Goal: Task Accomplishment & Management: Manage account settings

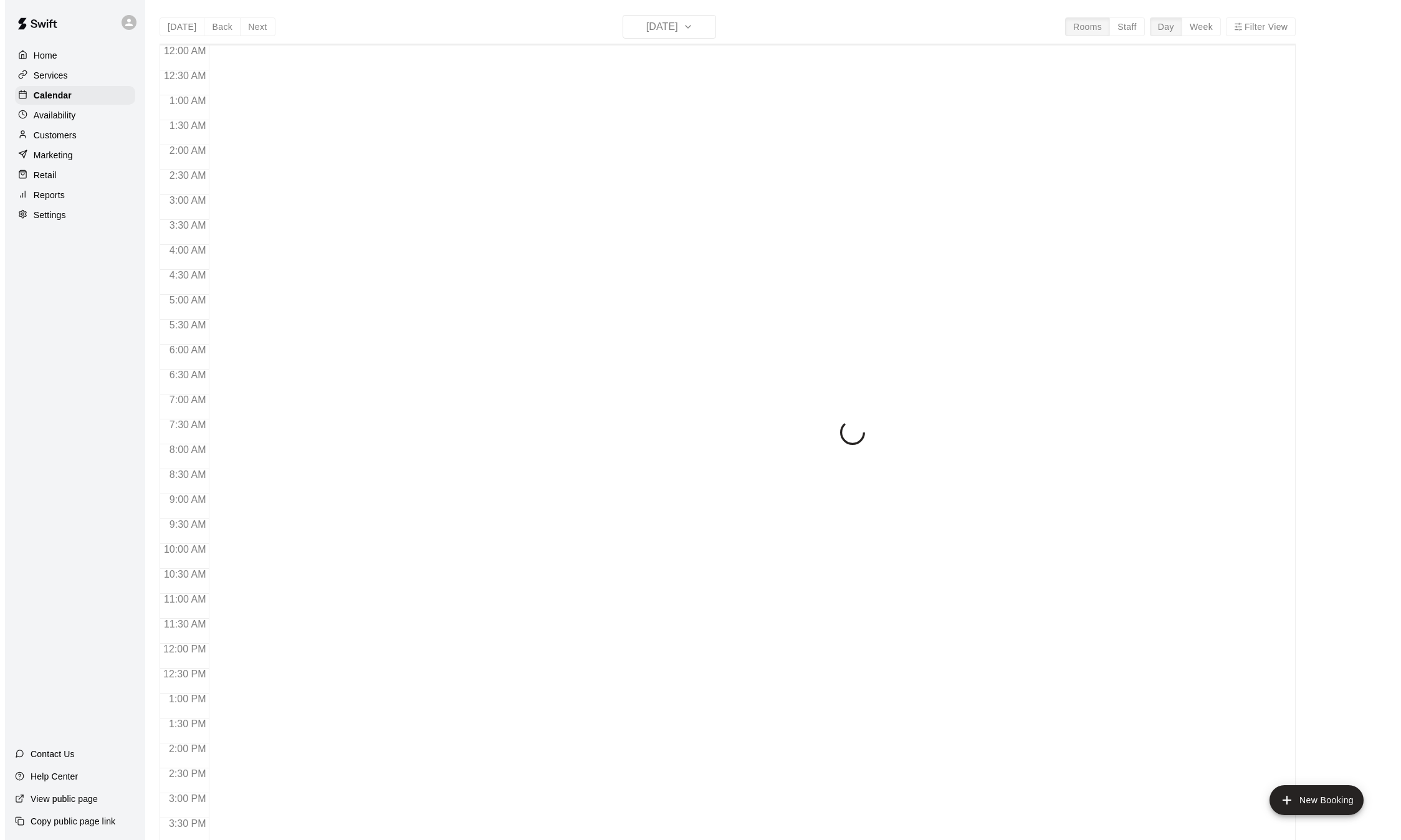
scroll to position [388, 0]
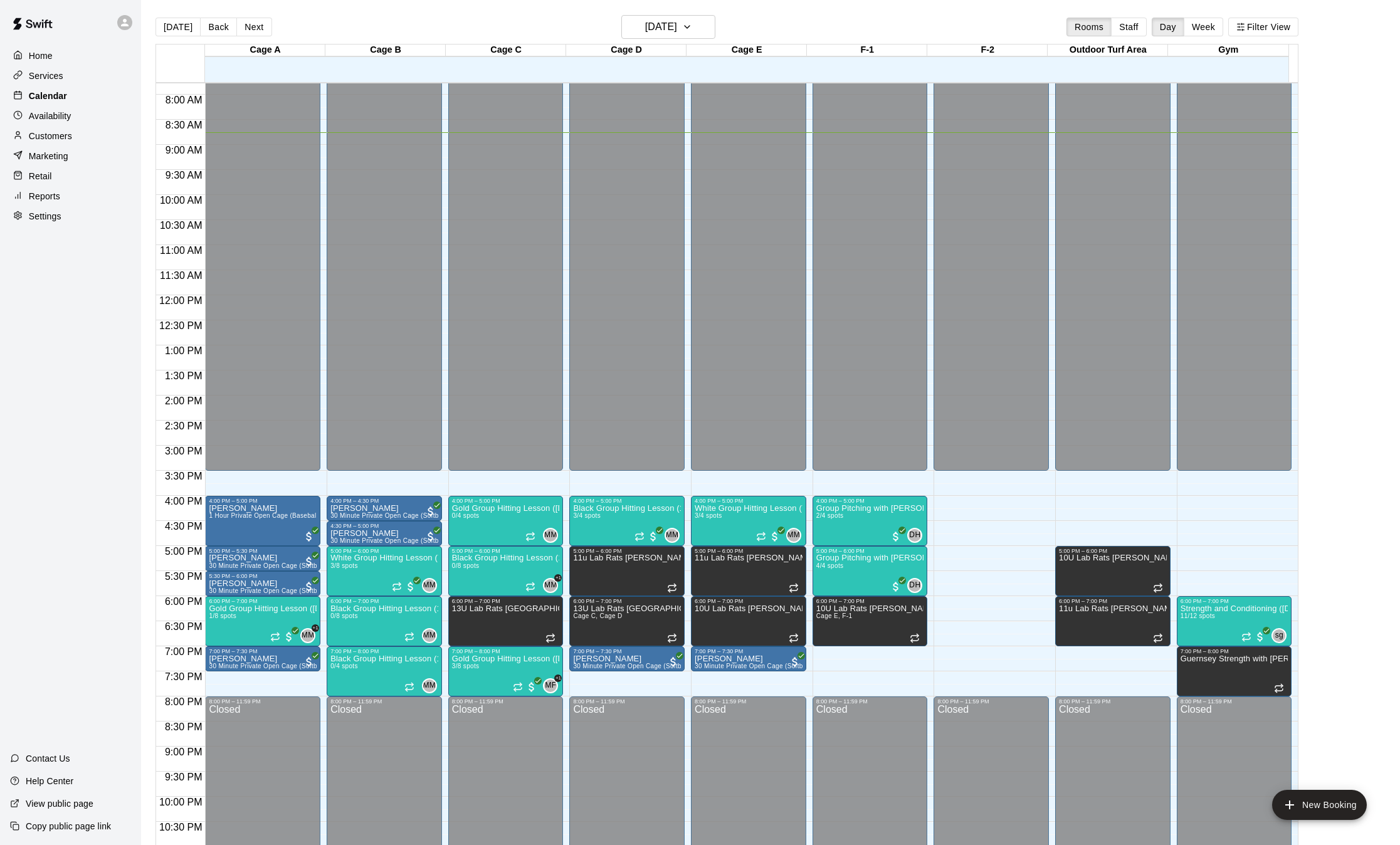
click at [49, 94] on p "Calendar" at bounding box center [48, 96] width 38 height 12
click at [181, 23] on button "[DATE]" at bounding box center [178, 27] width 45 height 19
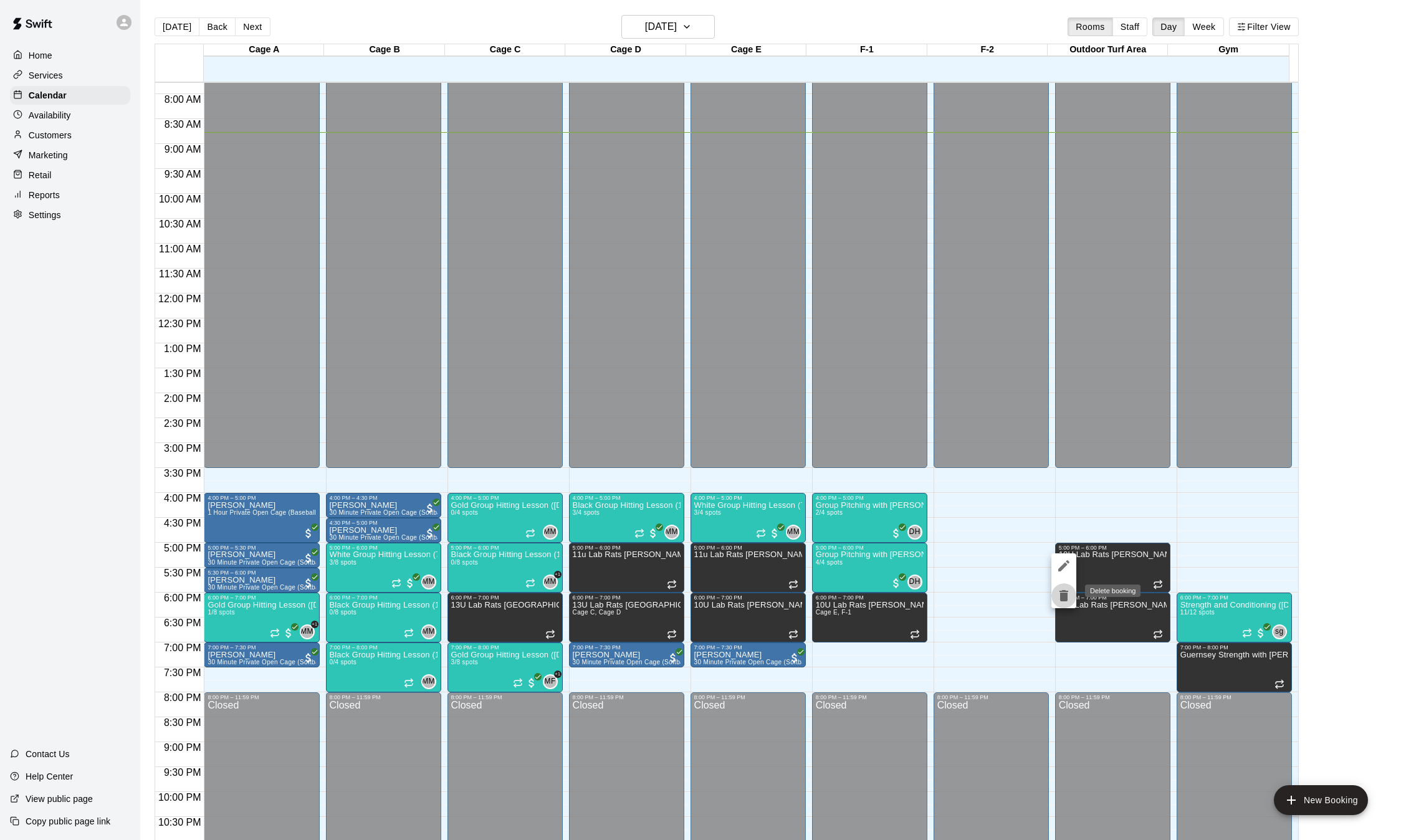
click at [1065, 600] on icon "delete" at bounding box center [1064, 595] width 9 height 11
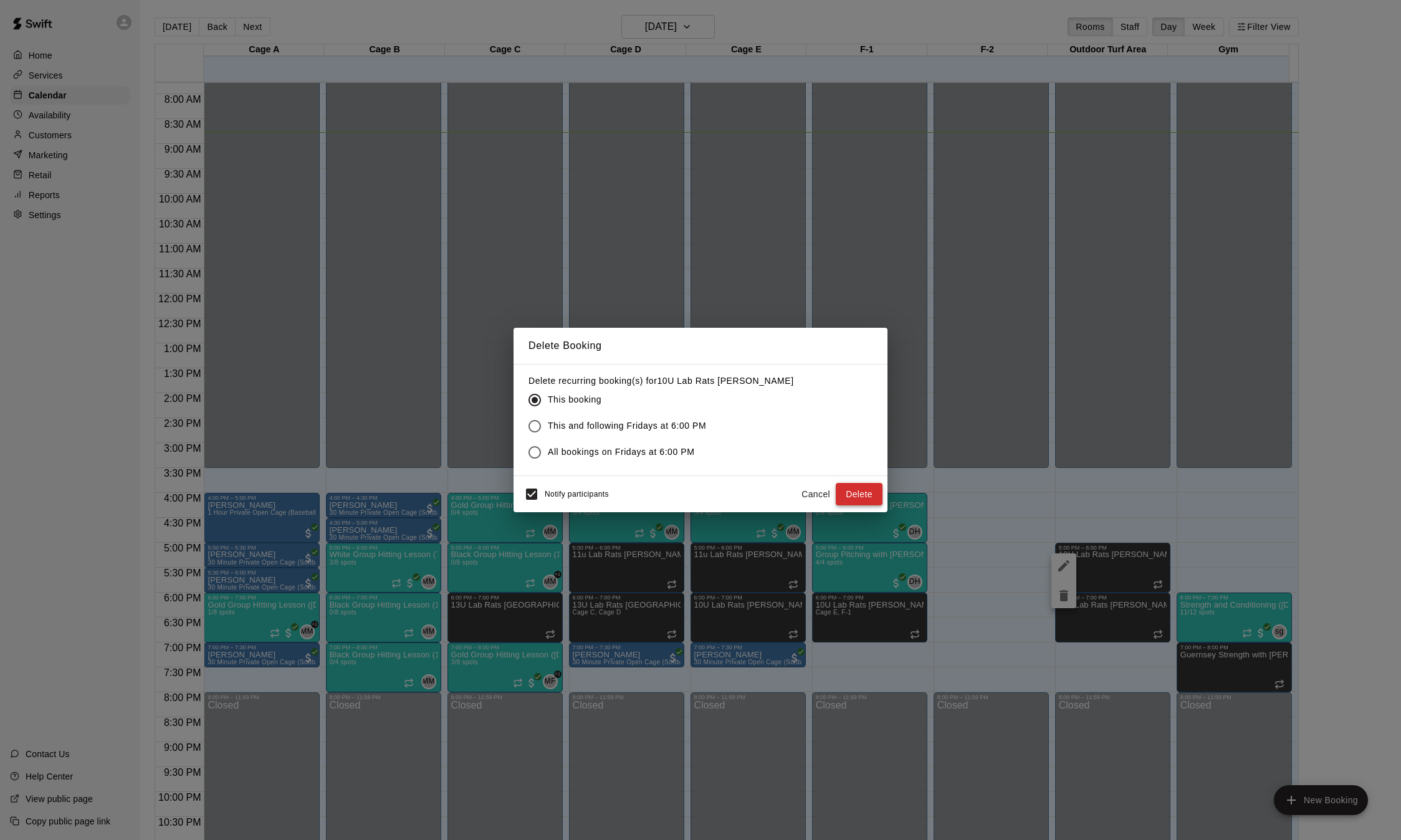
click at [857, 499] on button "Delete" at bounding box center [859, 494] width 46 height 23
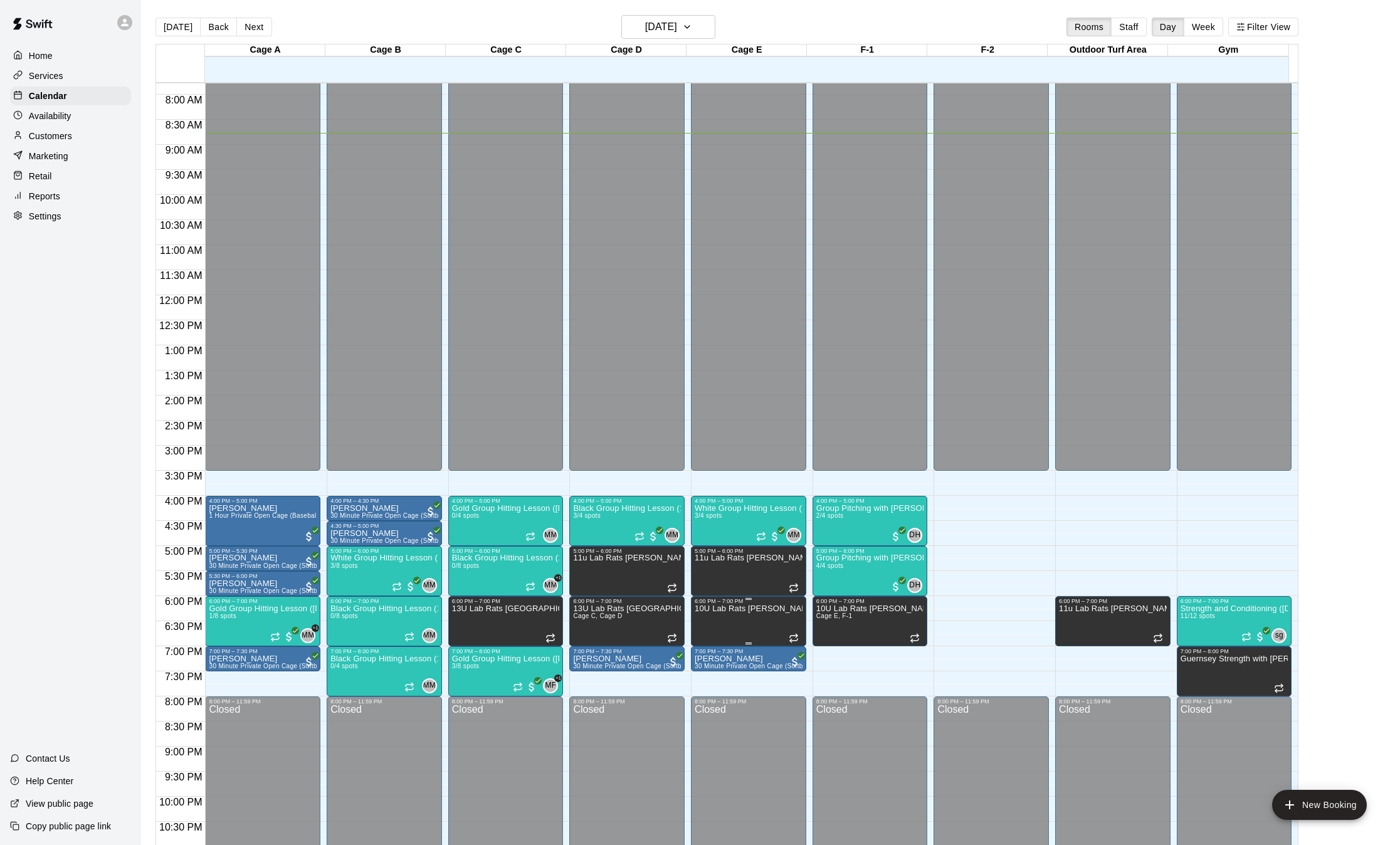
click at [707, 652] on icon "delete" at bounding box center [706, 649] width 9 height 11
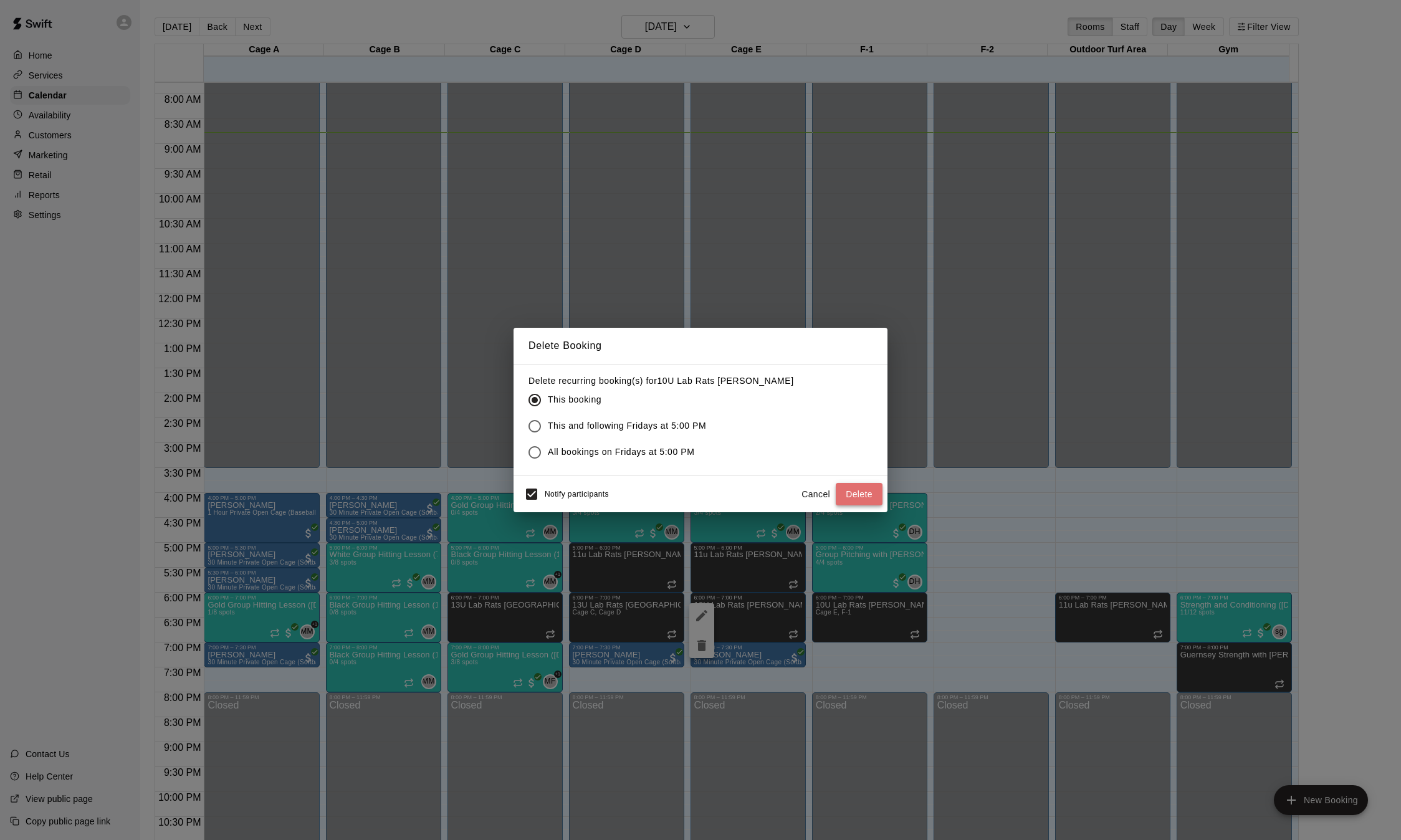
click at [879, 494] on button "Delete" at bounding box center [859, 494] width 46 height 23
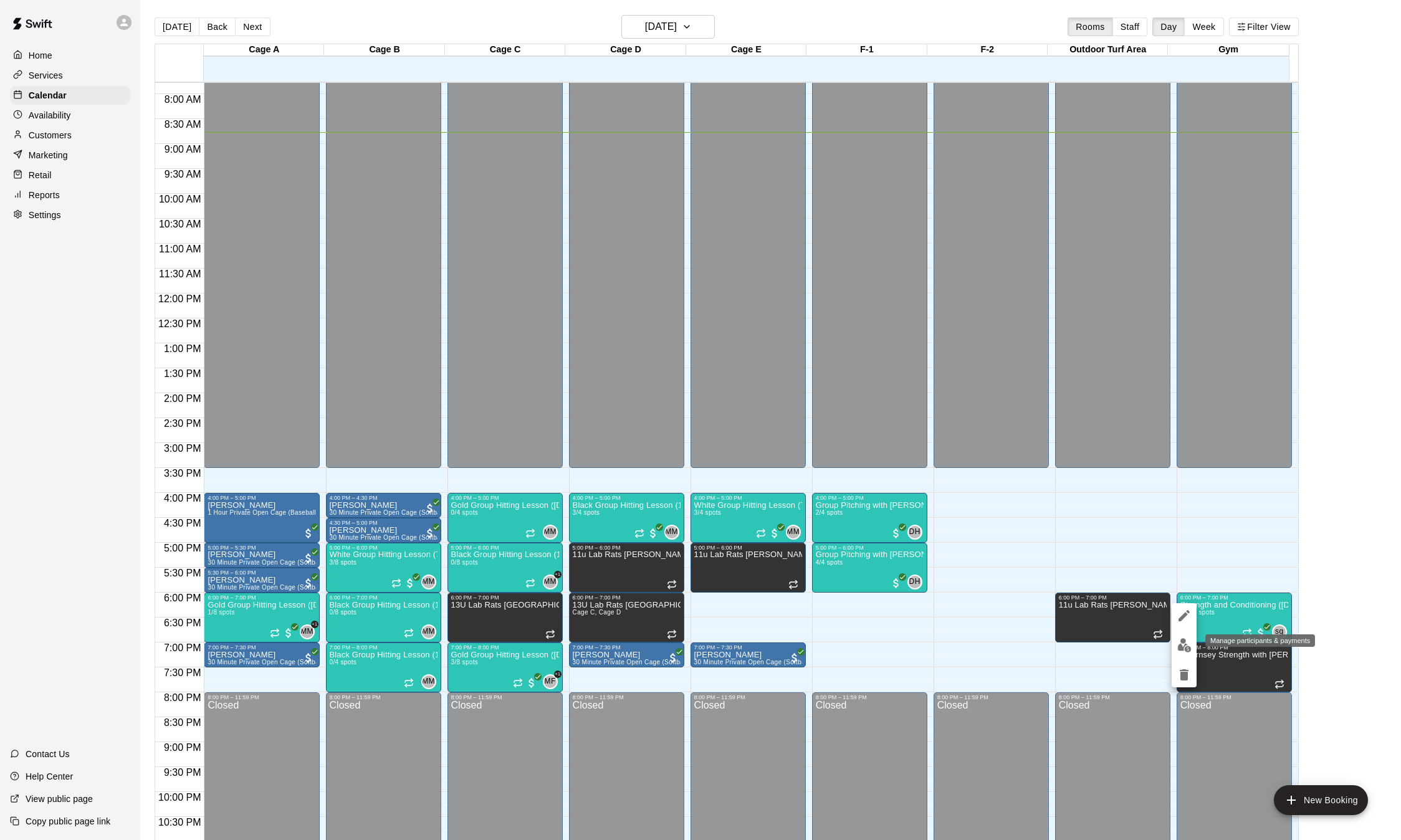
click at [1179, 639] on img "edit" at bounding box center [1184, 645] width 15 height 15
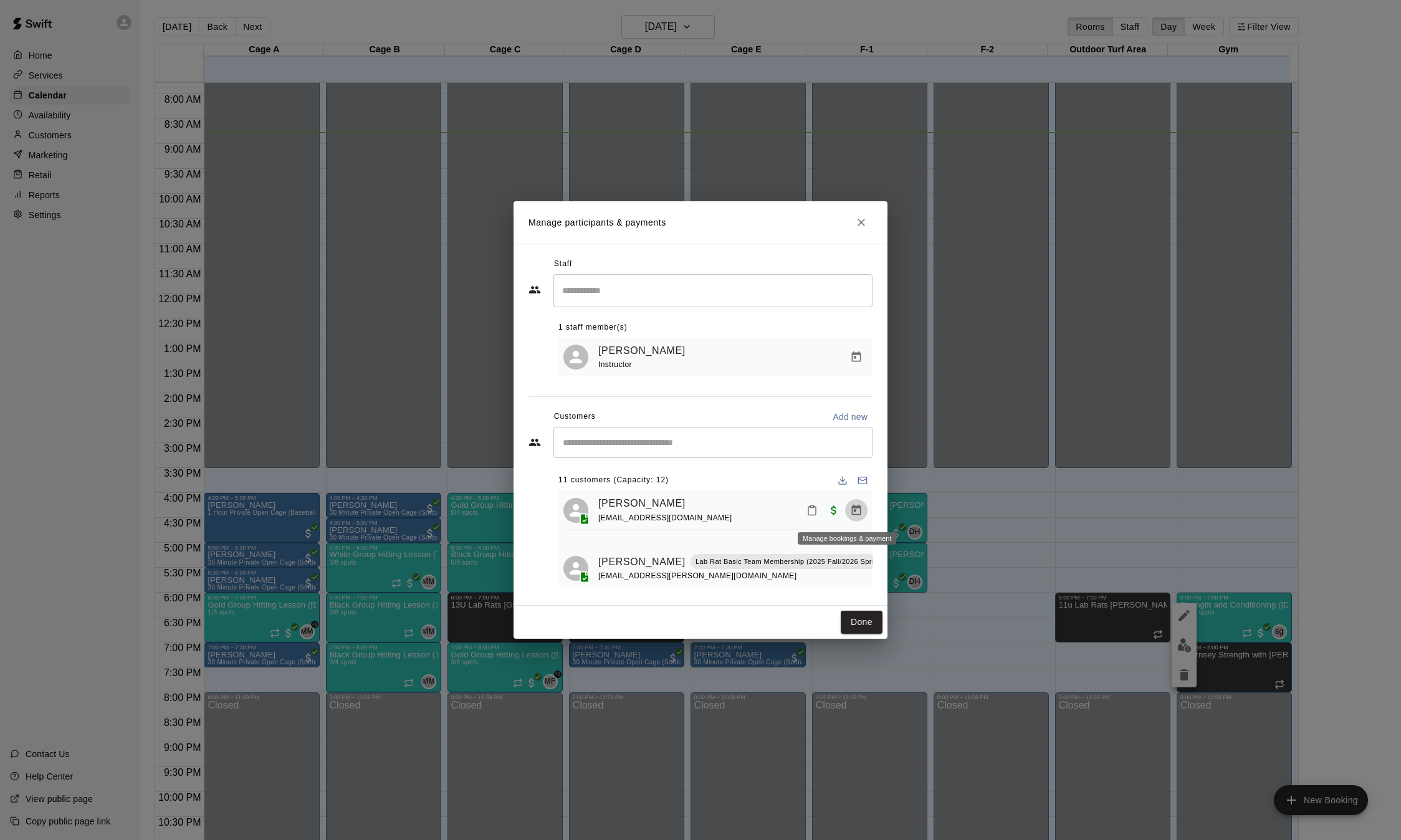
click at [850, 510] on icon "Manage bookings & payment" at bounding box center [856, 510] width 12 height 12
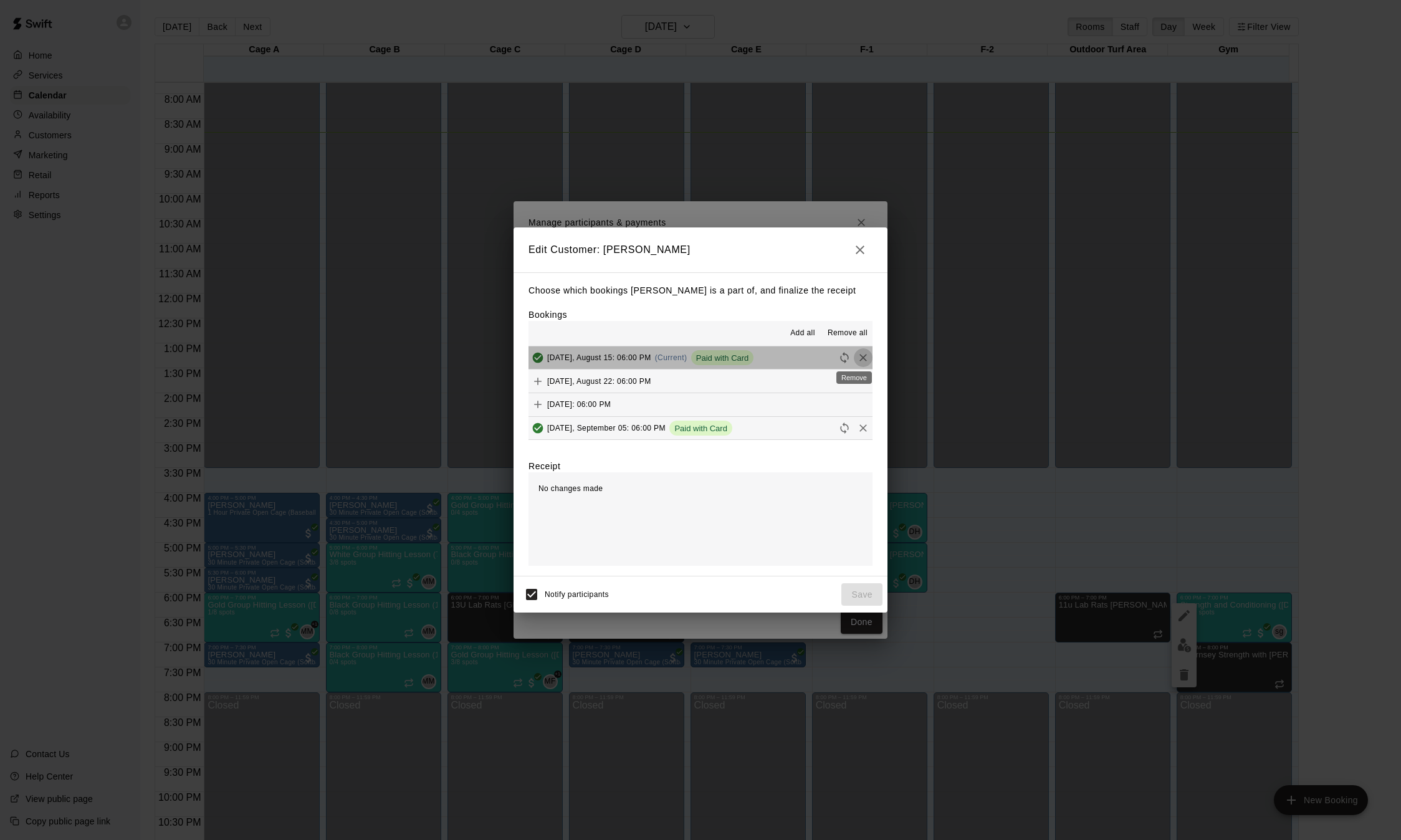
click at [859, 361] on icon "Remove" at bounding box center [863, 358] width 8 height 8
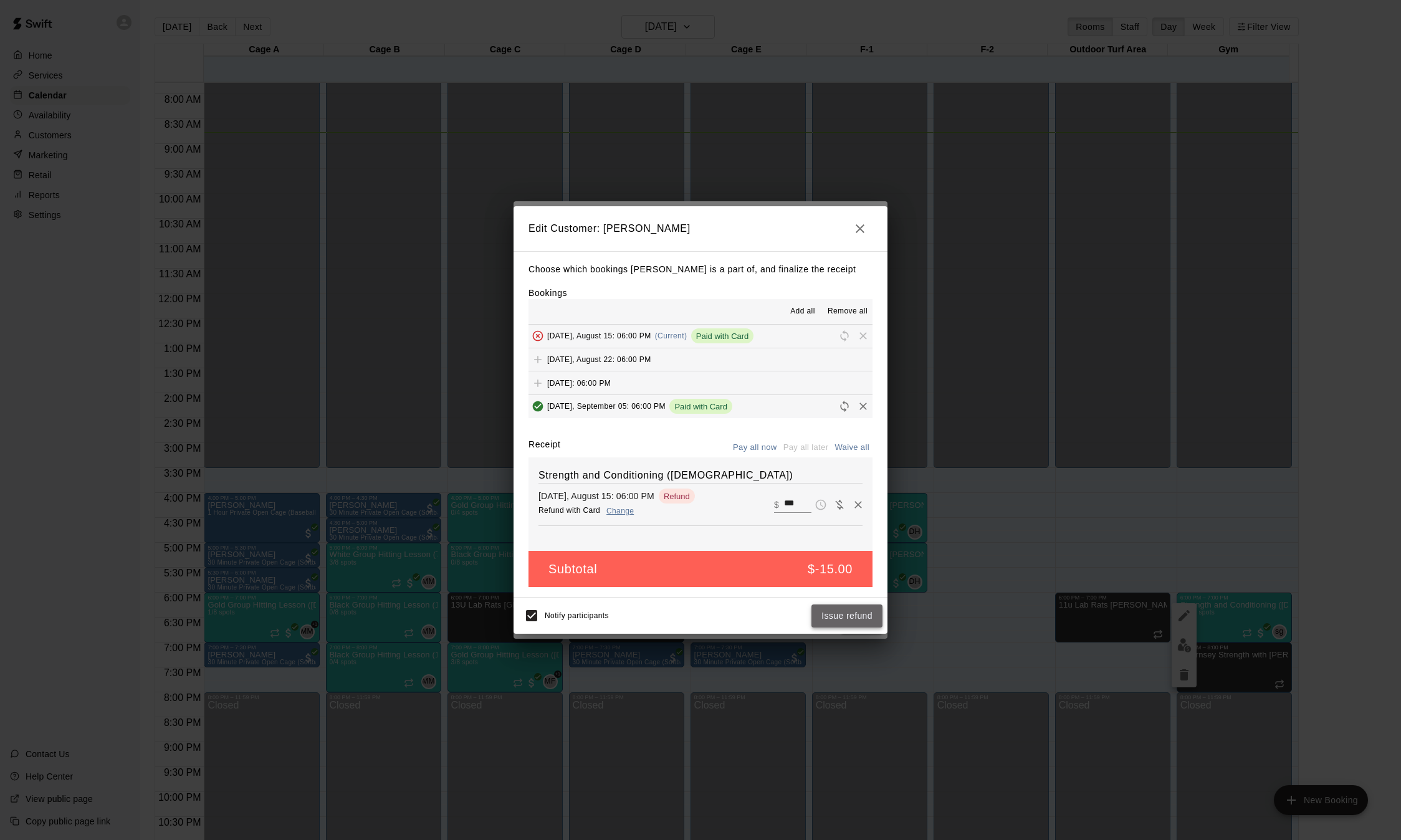
click at [850, 616] on button "Issue refund" at bounding box center [846, 616] width 71 height 23
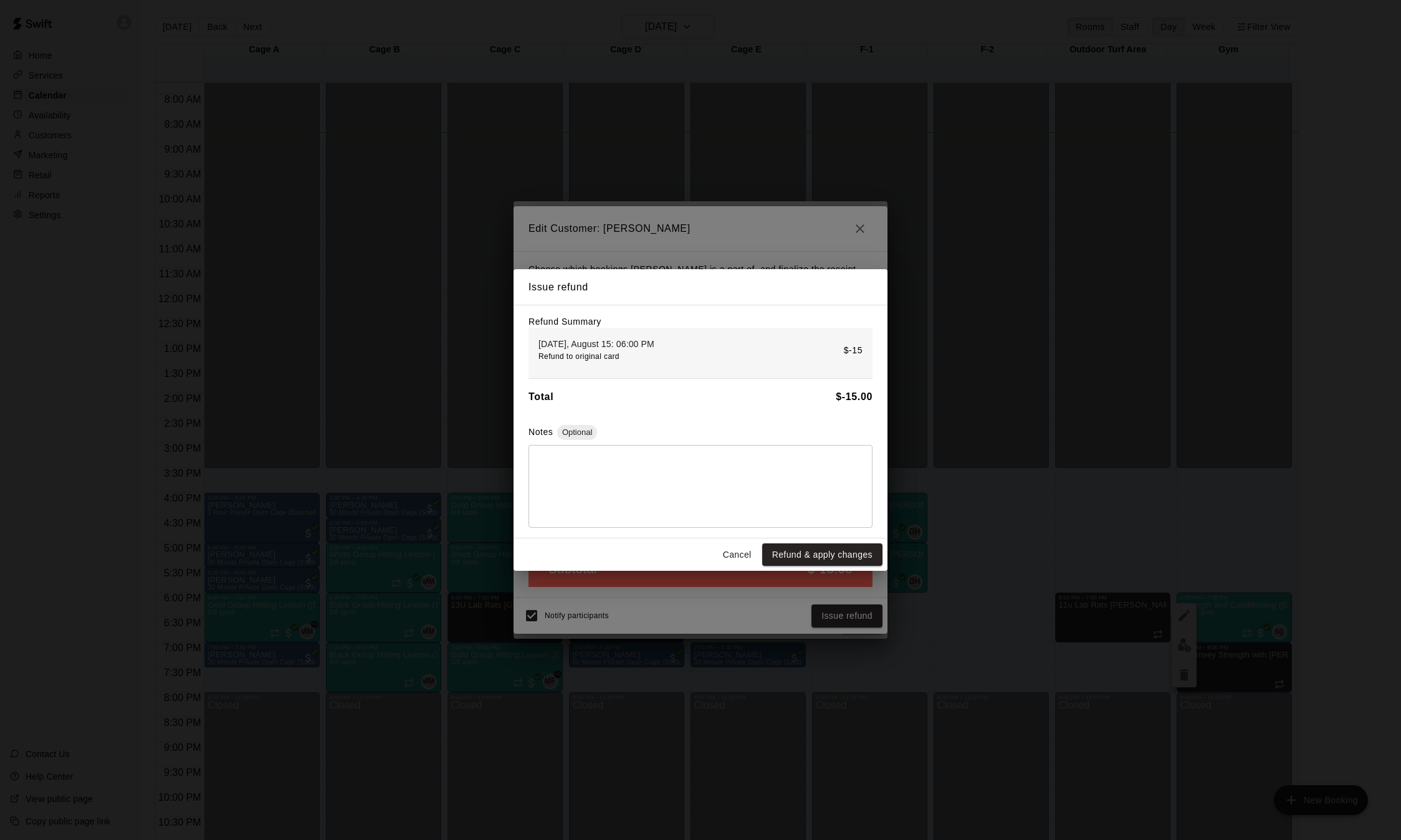
click at [749, 560] on button "Cancel" at bounding box center [737, 555] width 40 height 23
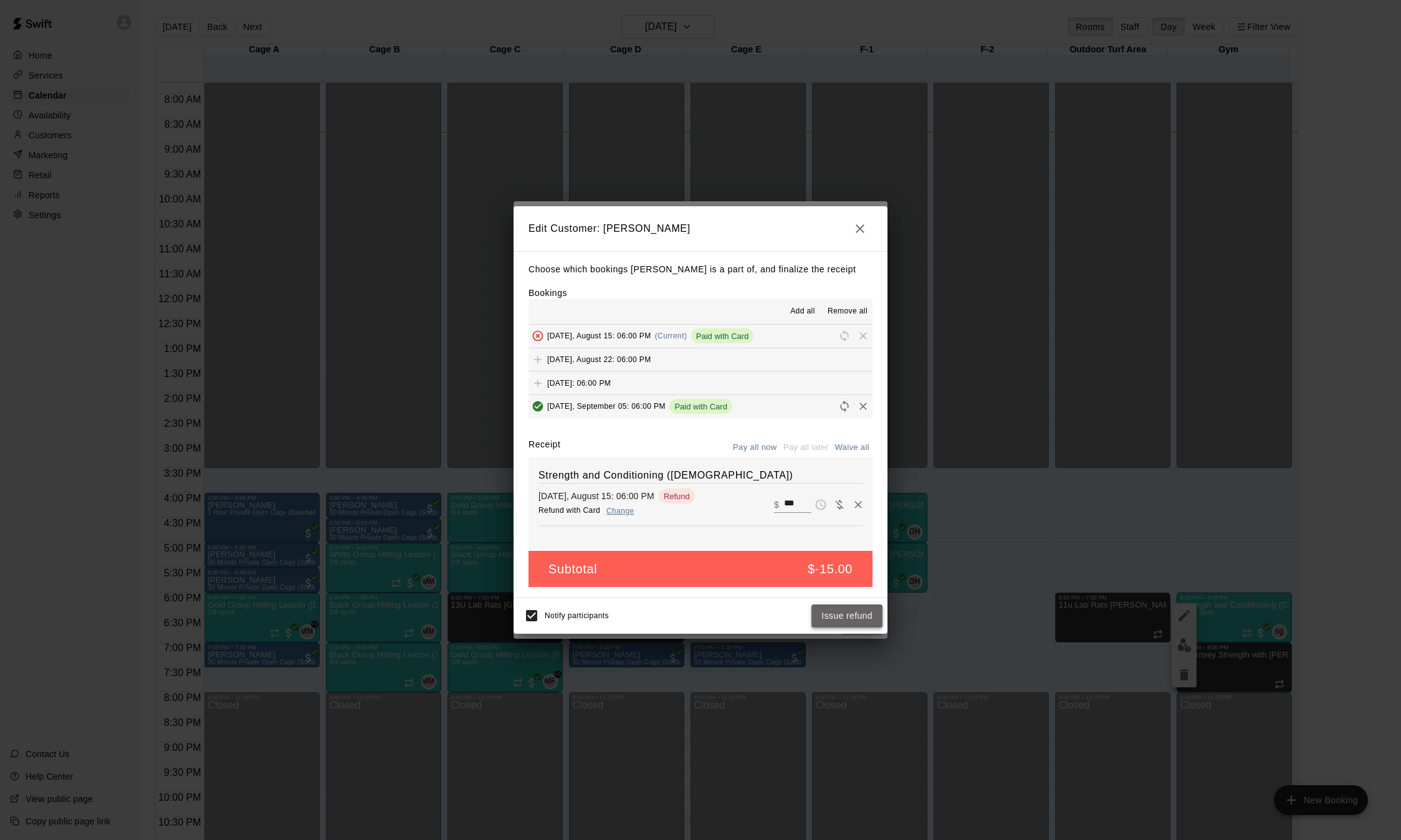
click at [834, 622] on button "Issue refund" at bounding box center [846, 616] width 71 height 23
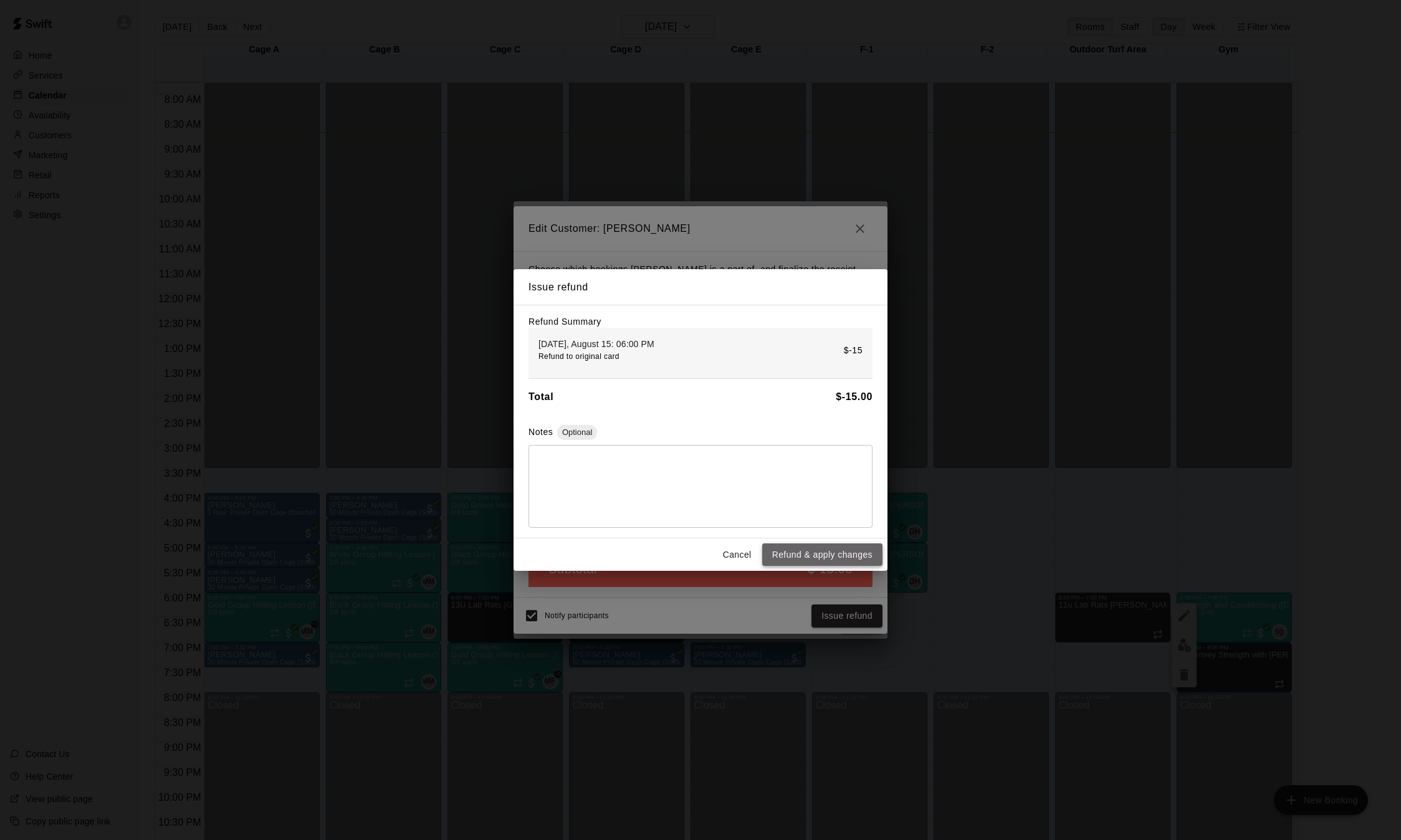
click at [832, 562] on button "Refund & apply changes" at bounding box center [822, 555] width 120 height 23
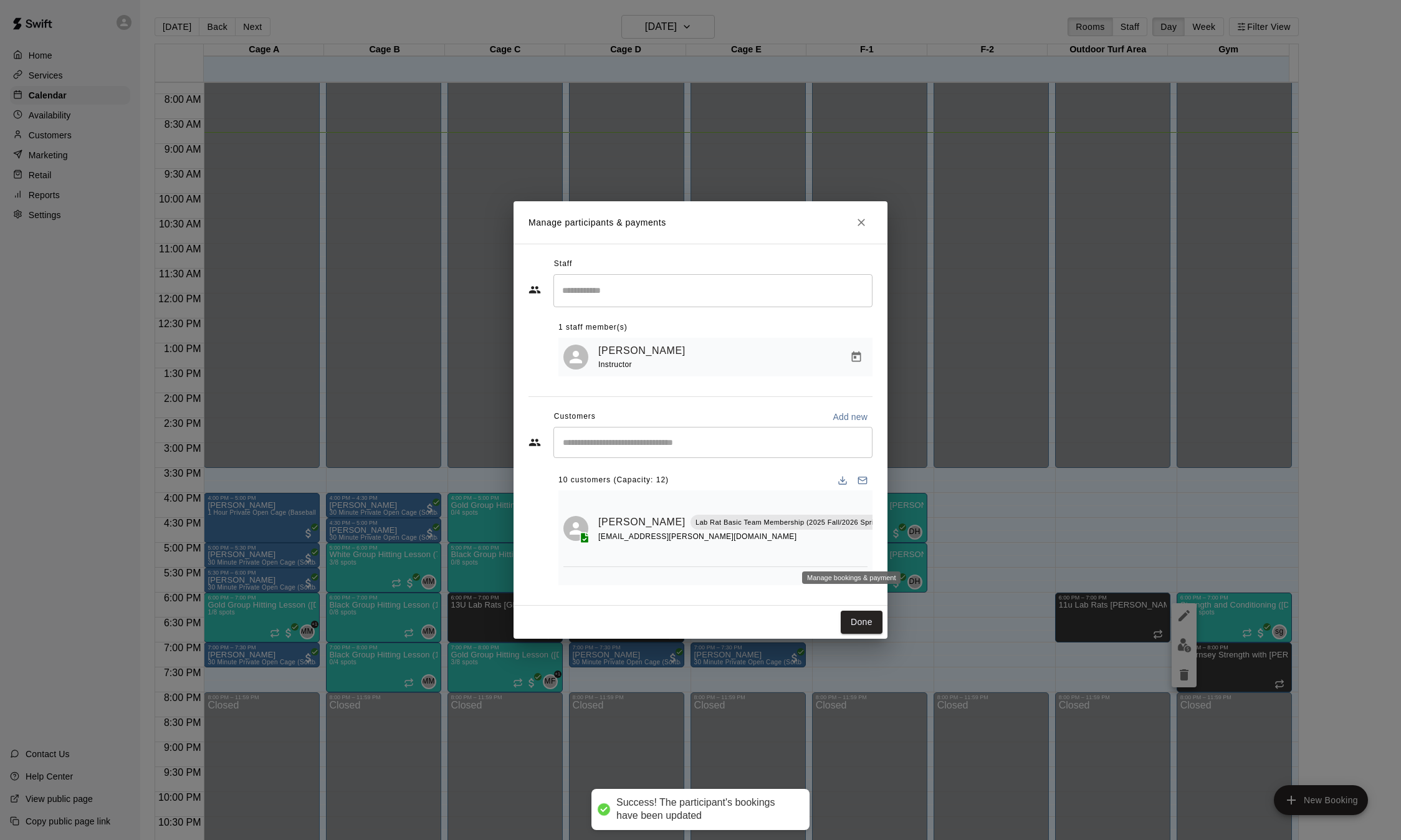
click at [894, 549] on icon "Manage bookings & payment" at bounding box center [900, 550] width 12 height 12
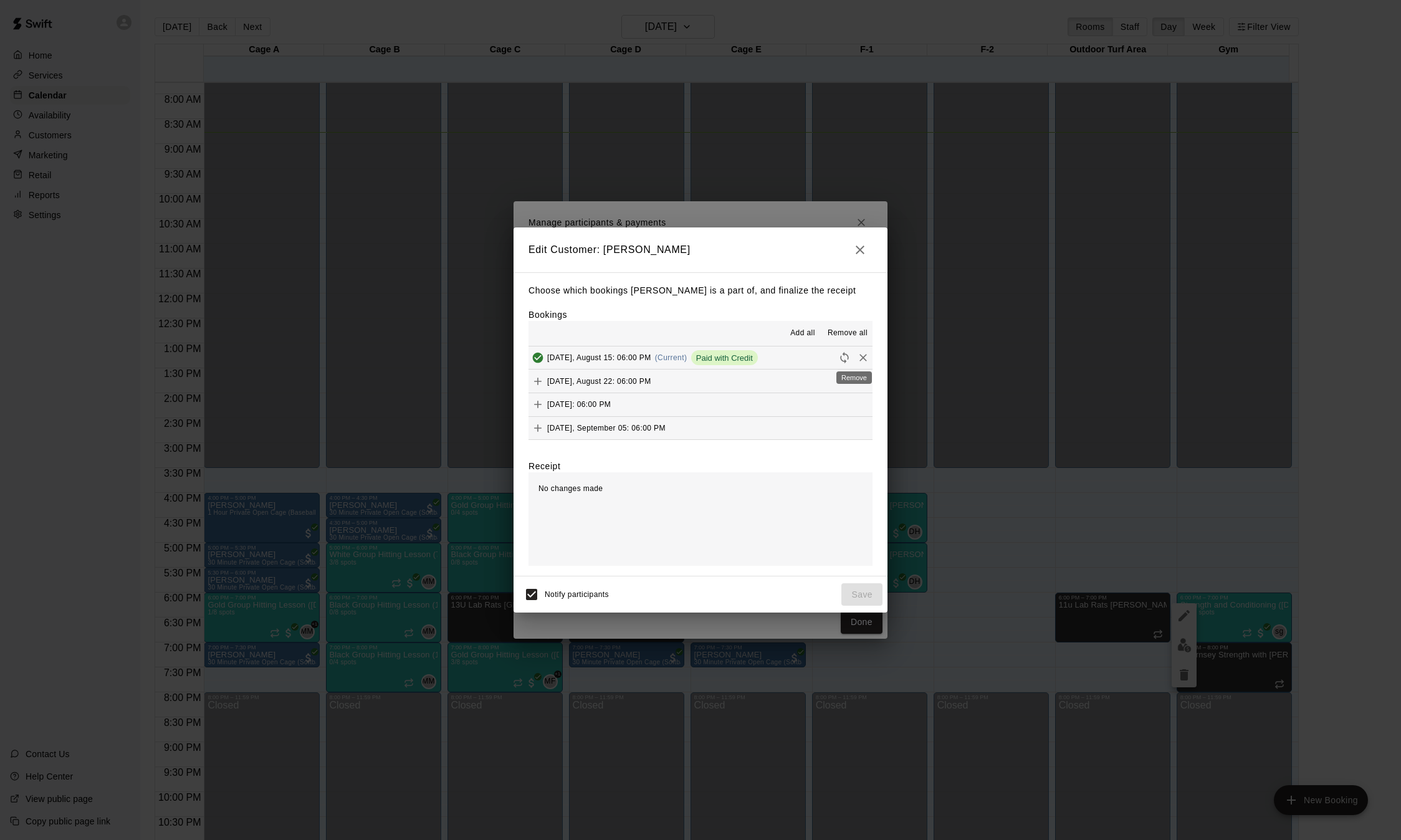
click at [859, 355] on icon "Remove" at bounding box center [863, 358] width 12 height 12
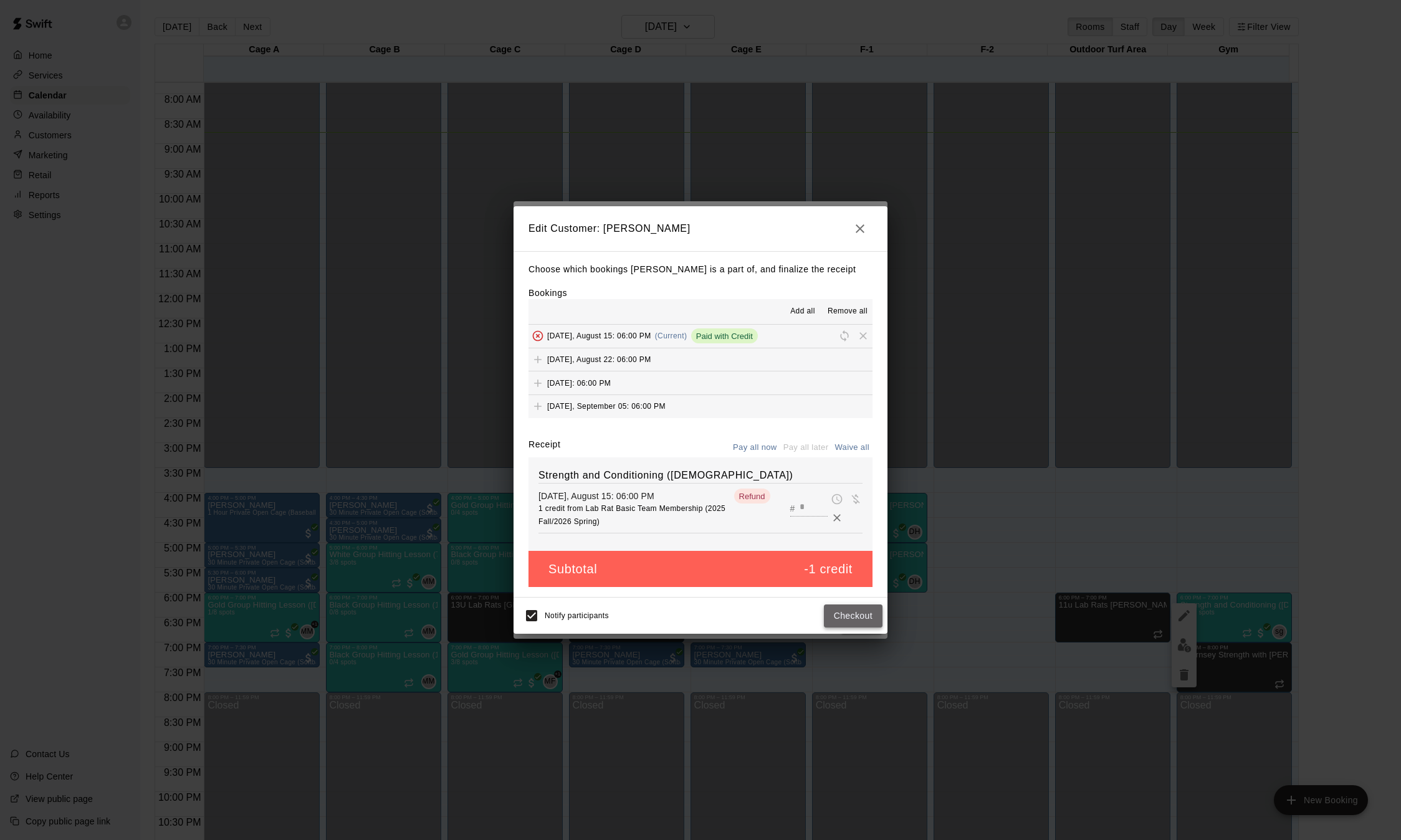
click at [855, 621] on button "Checkout" at bounding box center [853, 616] width 58 height 23
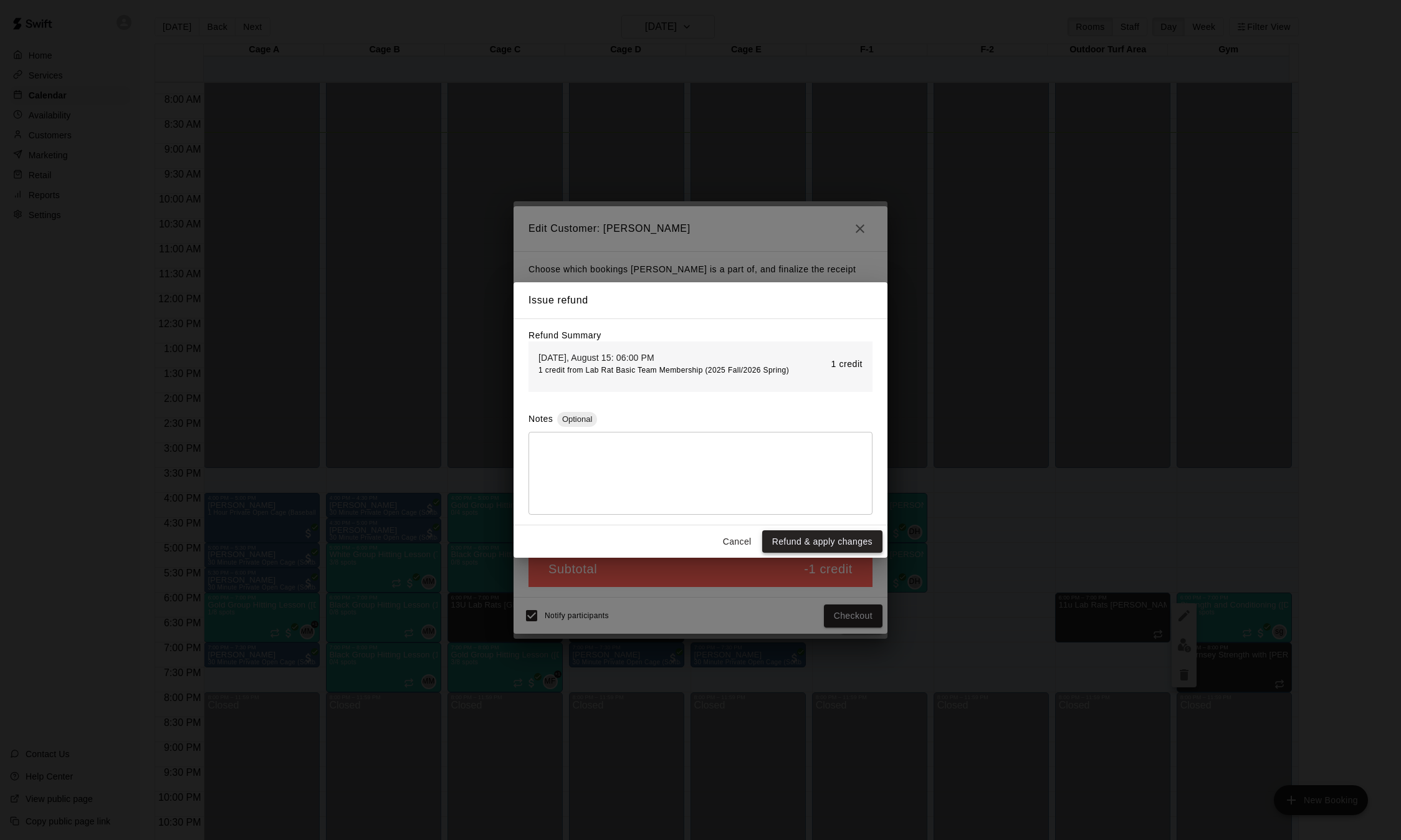
click at [845, 541] on button "Refund & apply changes" at bounding box center [822, 542] width 120 height 23
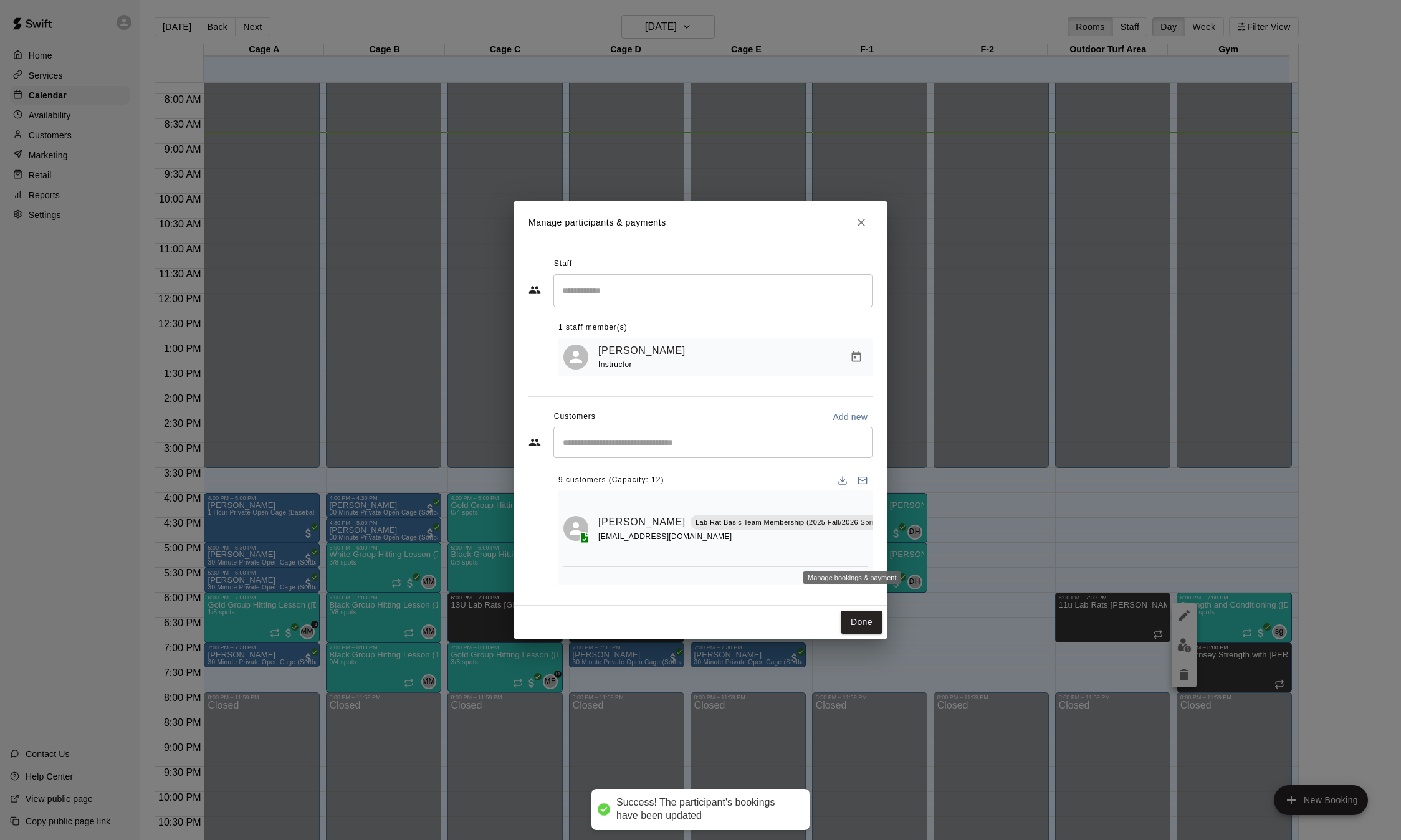
click at [894, 546] on icon "Manage bookings & payment" at bounding box center [900, 550] width 12 height 12
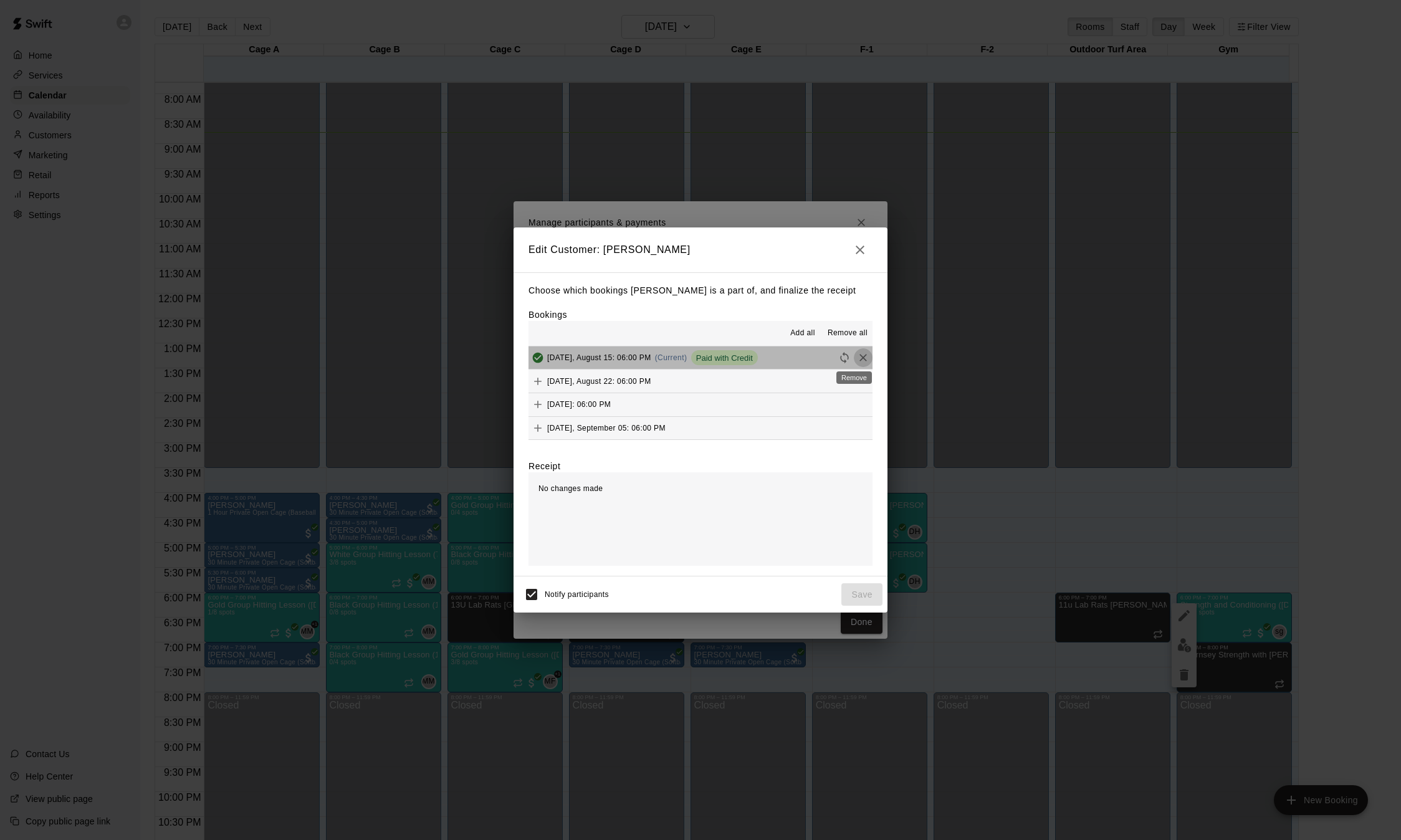
click at [857, 362] on icon "Remove" at bounding box center [863, 358] width 12 height 12
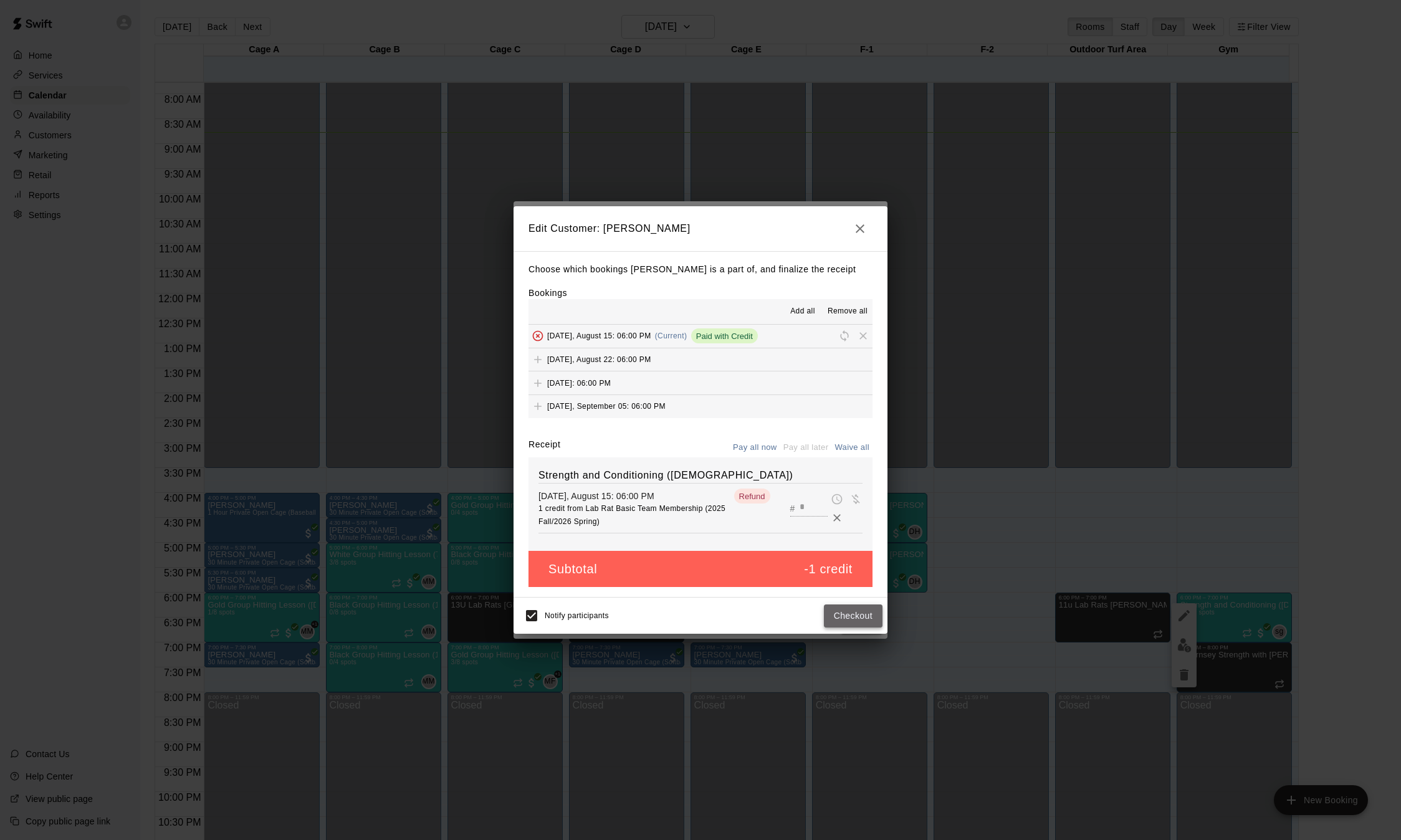
click at [845, 624] on button "Checkout" at bounding box center [853, 616] width 58 height 23
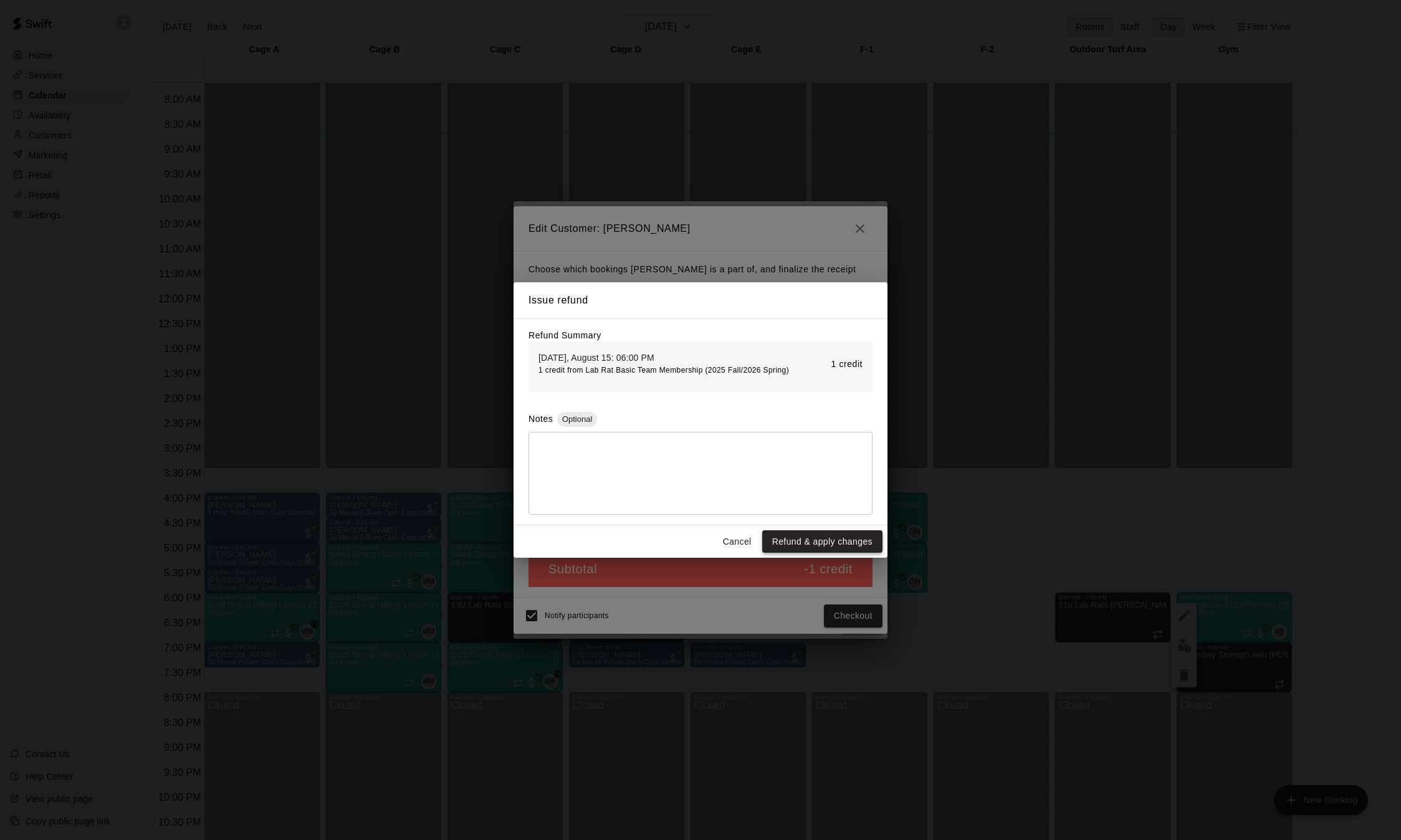
click at [829, 536] on button "Refund & apply changes" at bounding box center [822, 542] width 120 height 23
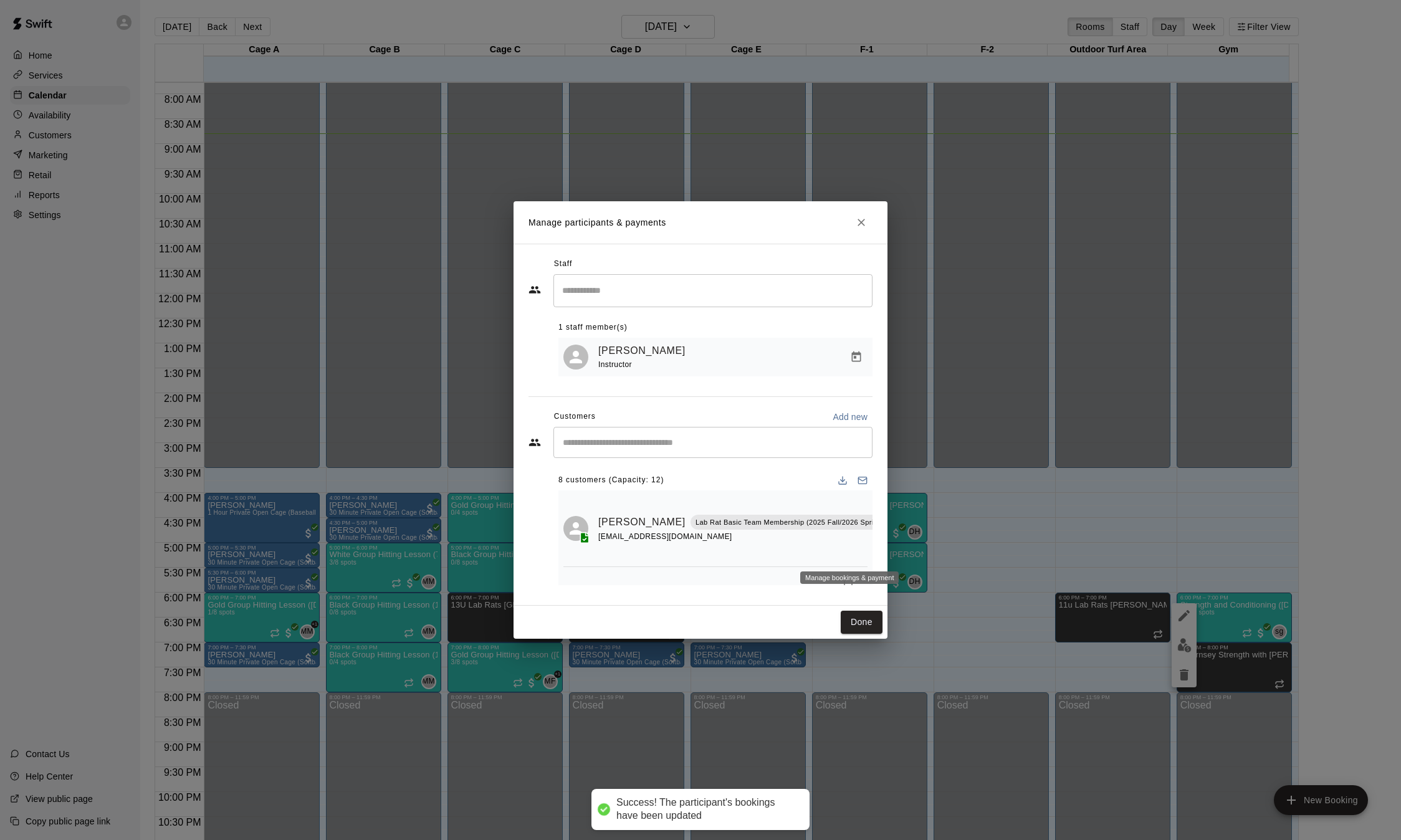
click at [894, 556] on icon "Manage bookings & payment" at bounding box center [900, 550] width 12 height 12
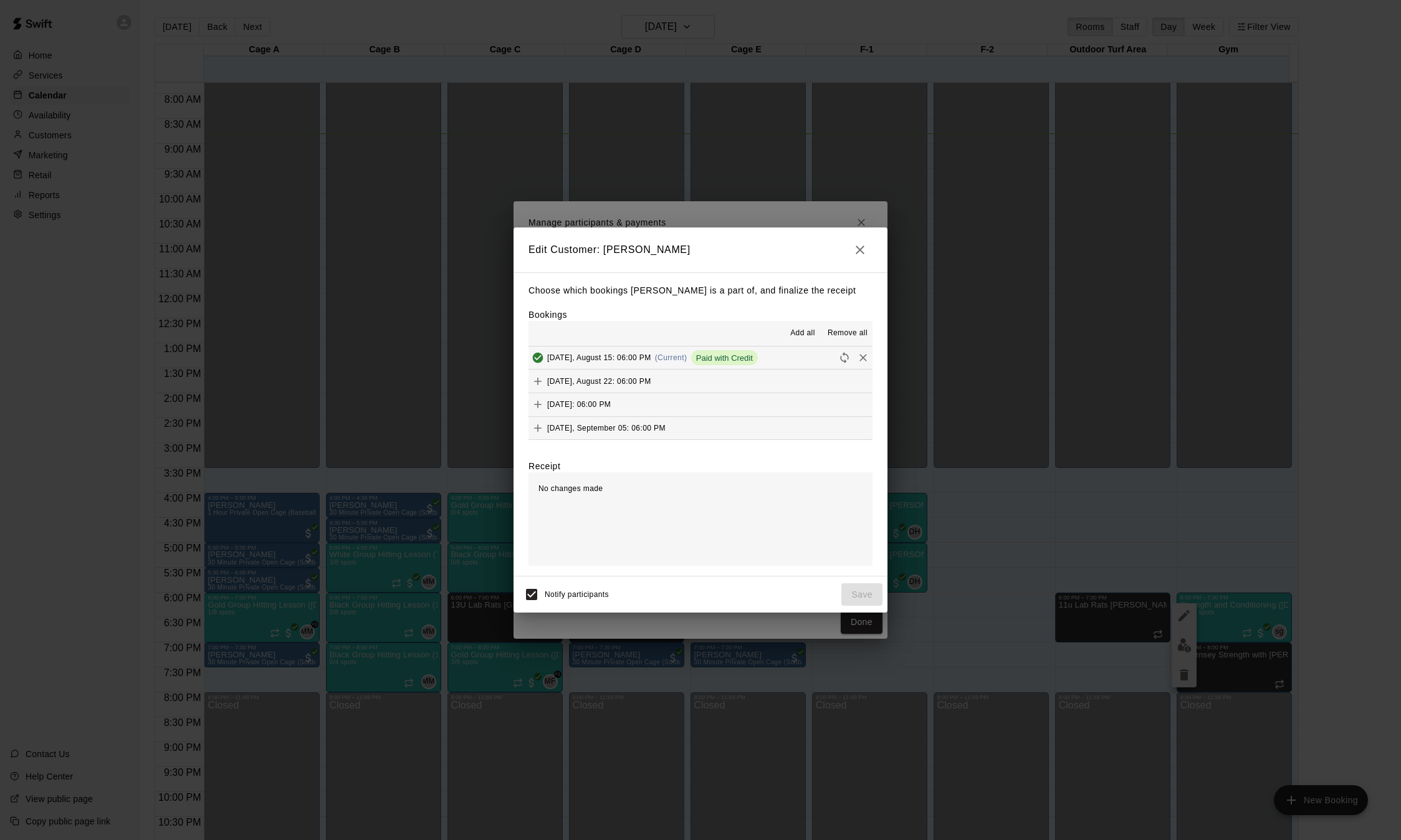
click at [857, 361] on icon "Remove" at bounding box center [863, 358] width 12 height 12
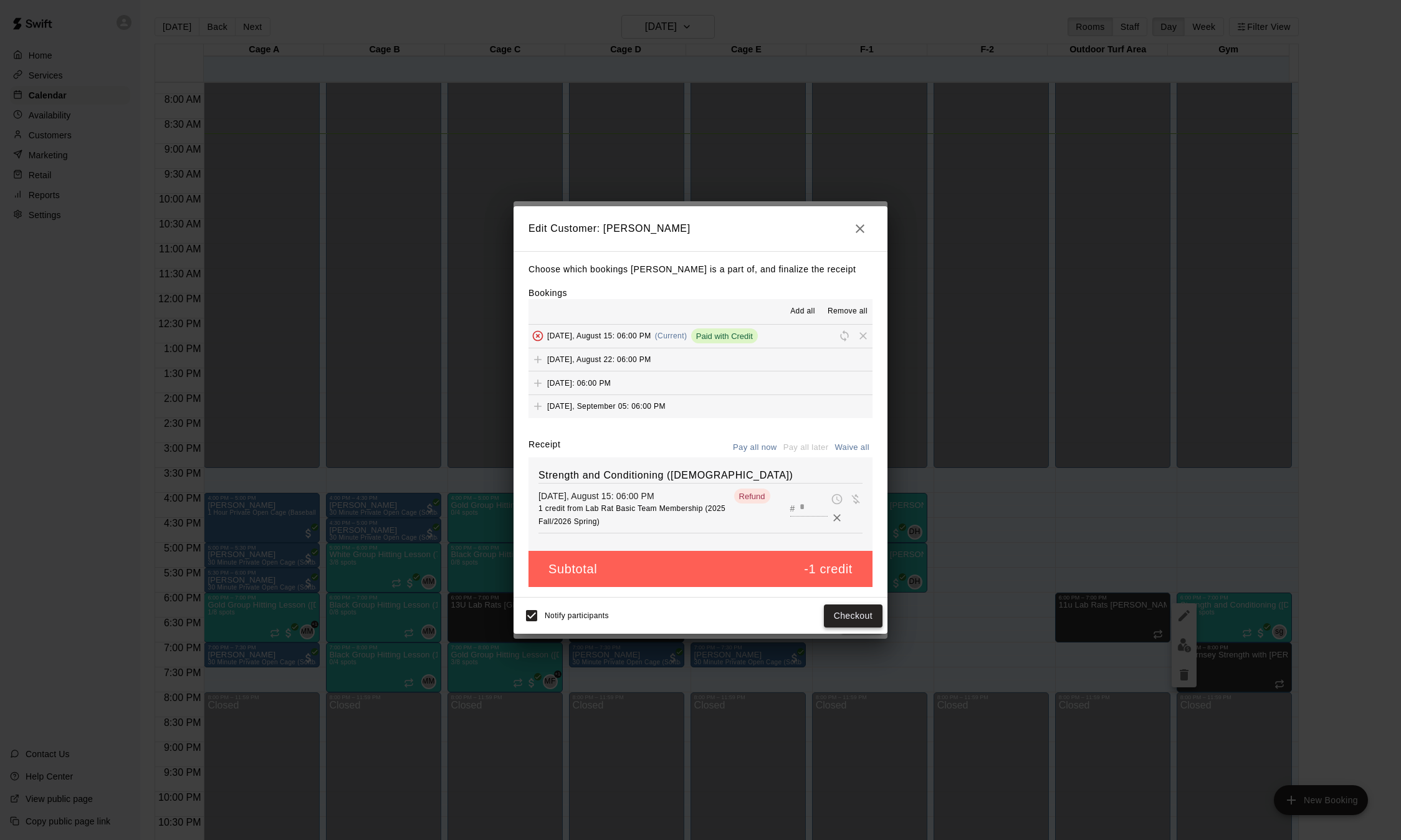
click at [857, 616] on button "Checkout" at bounding box center [853, 616] width 58 height 23
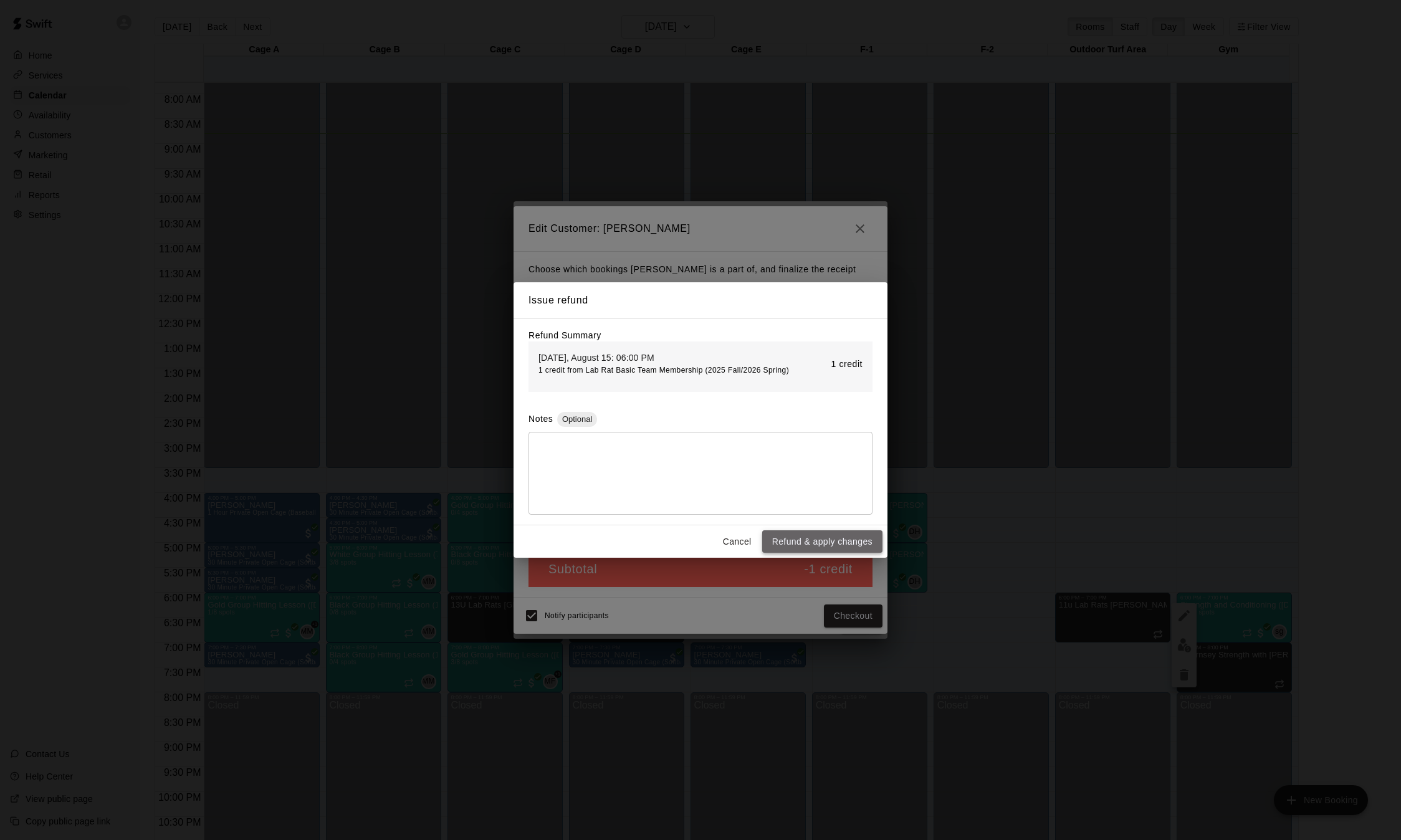
click at [843, 536] on button "Refund & apply changes" at bounding box center [822, 542] width 120 height 23
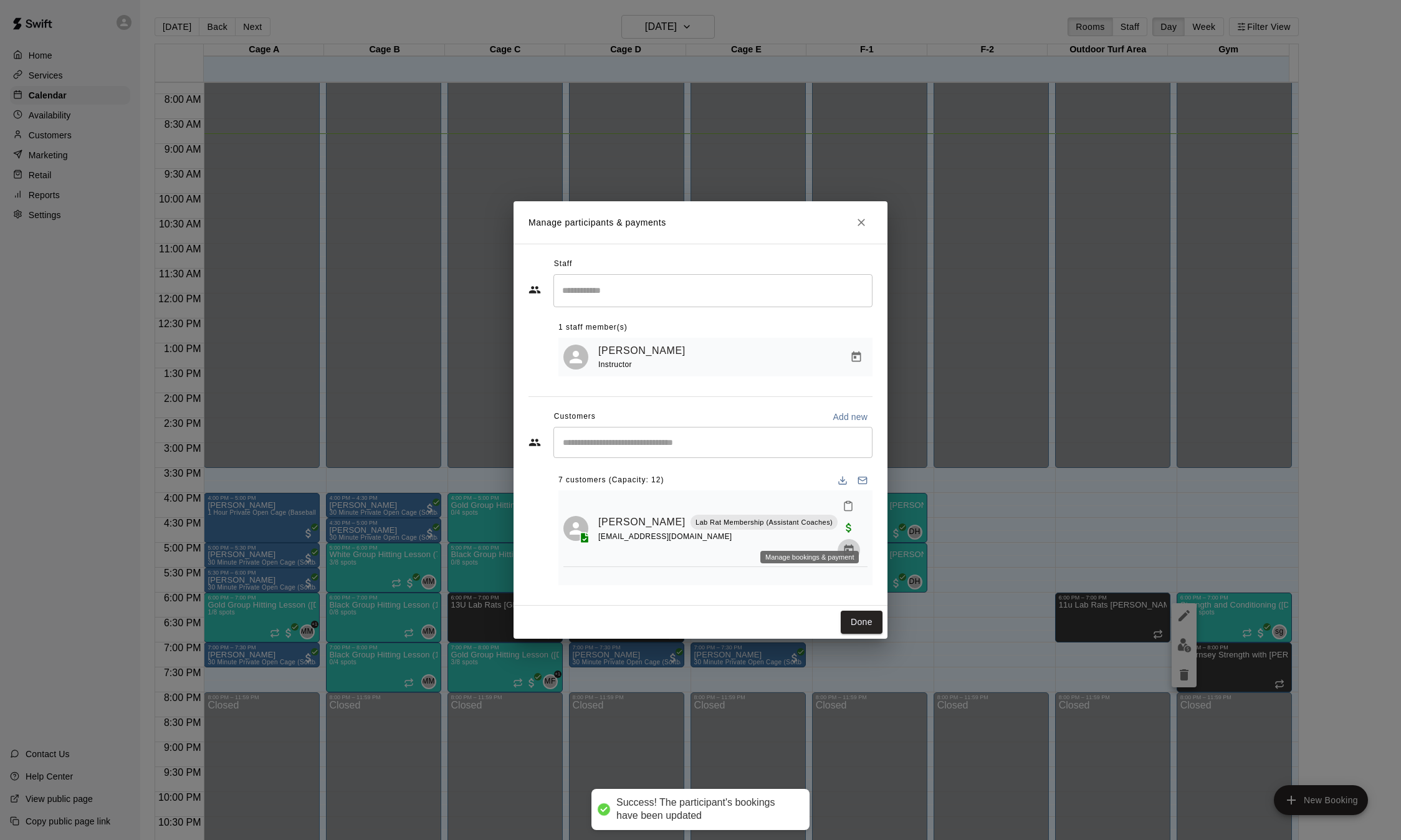
click at [843, 544] on icon "Manage bookings & payment" at bounding box center [849, 550] width 12 height 12
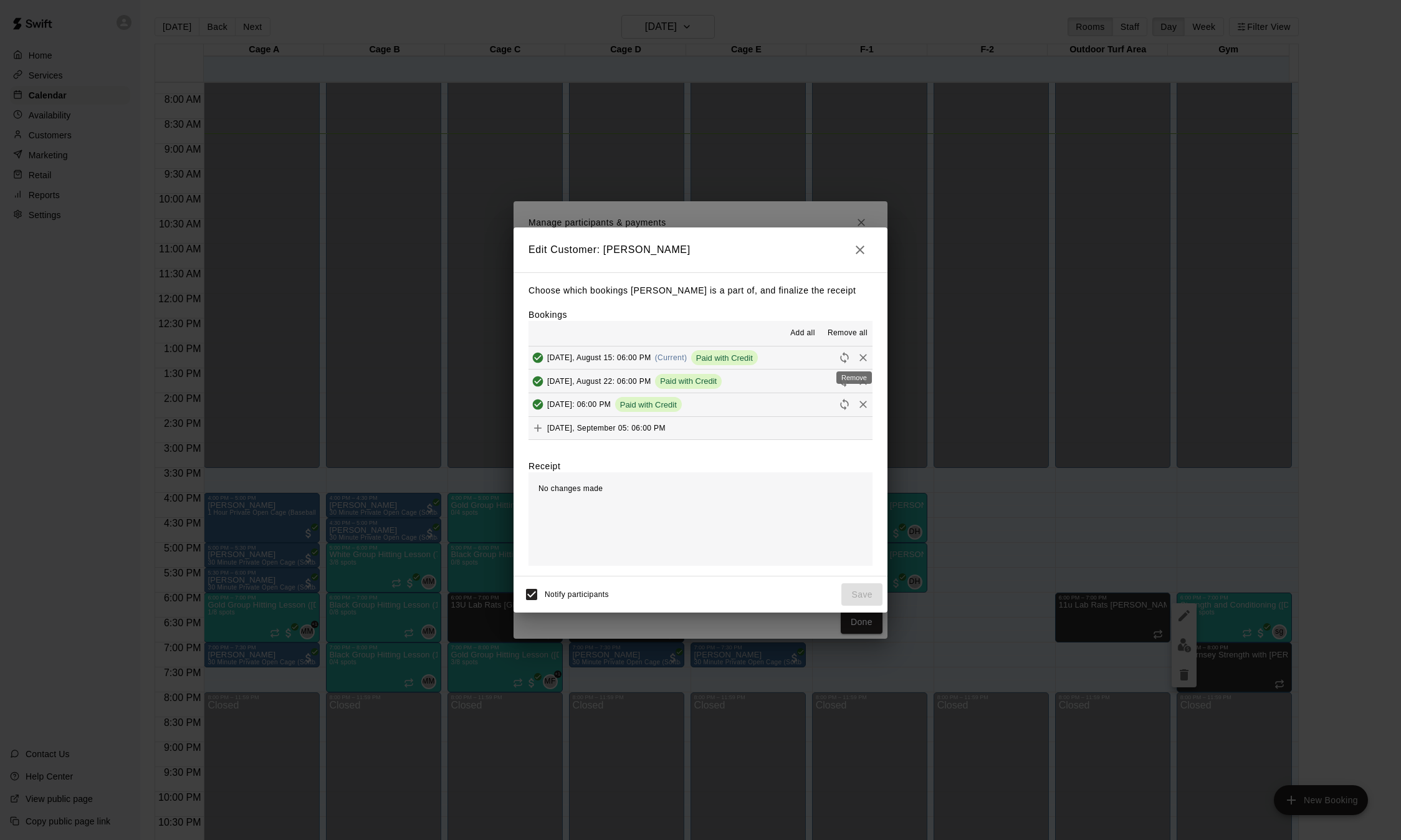
click at [851, 363] on div "Remove" at bounding box center [854, 374] width 38 height 22
click at [857, 354] on icon "Remove" at bounding box center [863, 358] width 12 height 12
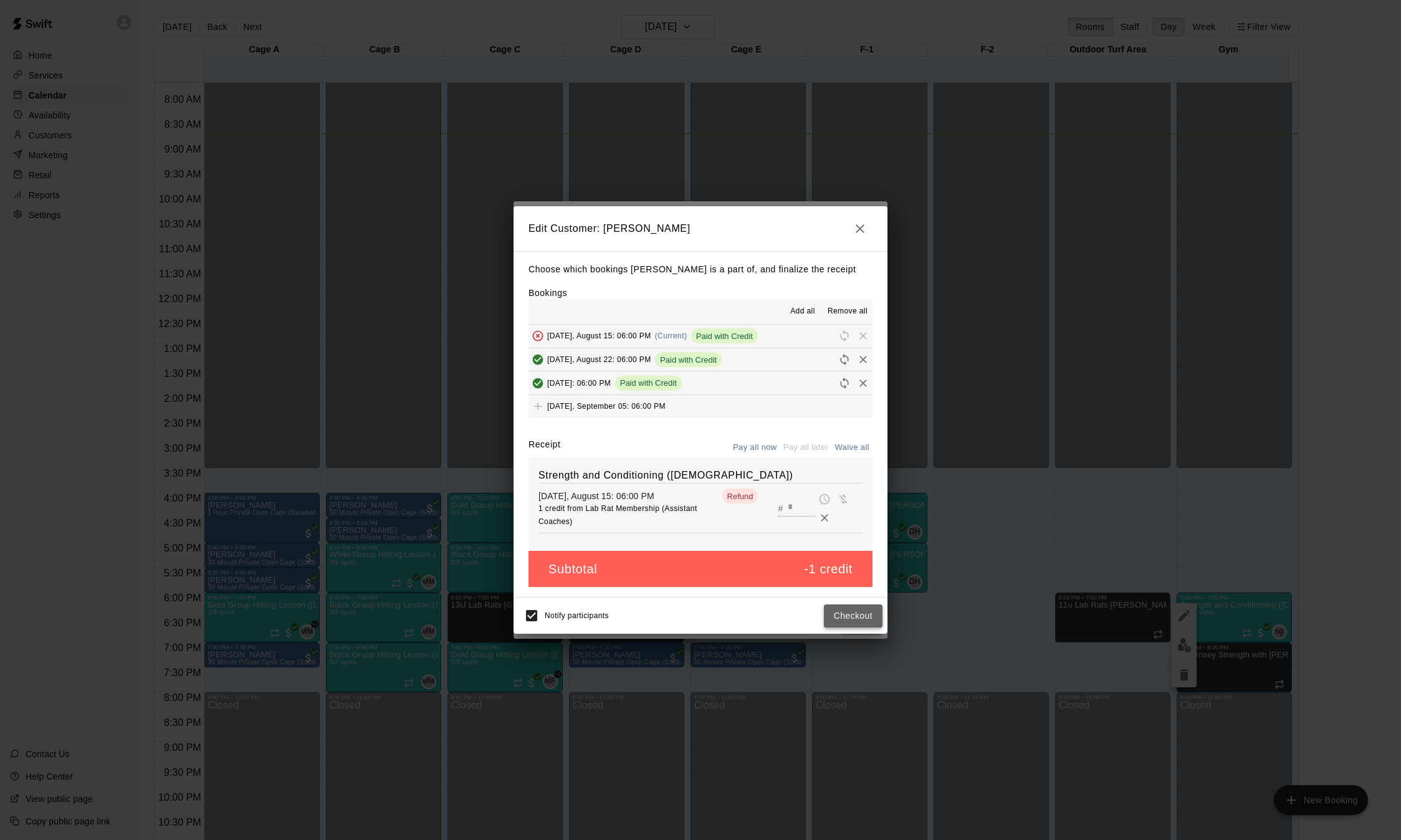
click at [851, 621] on button "Checkout" at bounding box center [853, 616] width 58 height 23
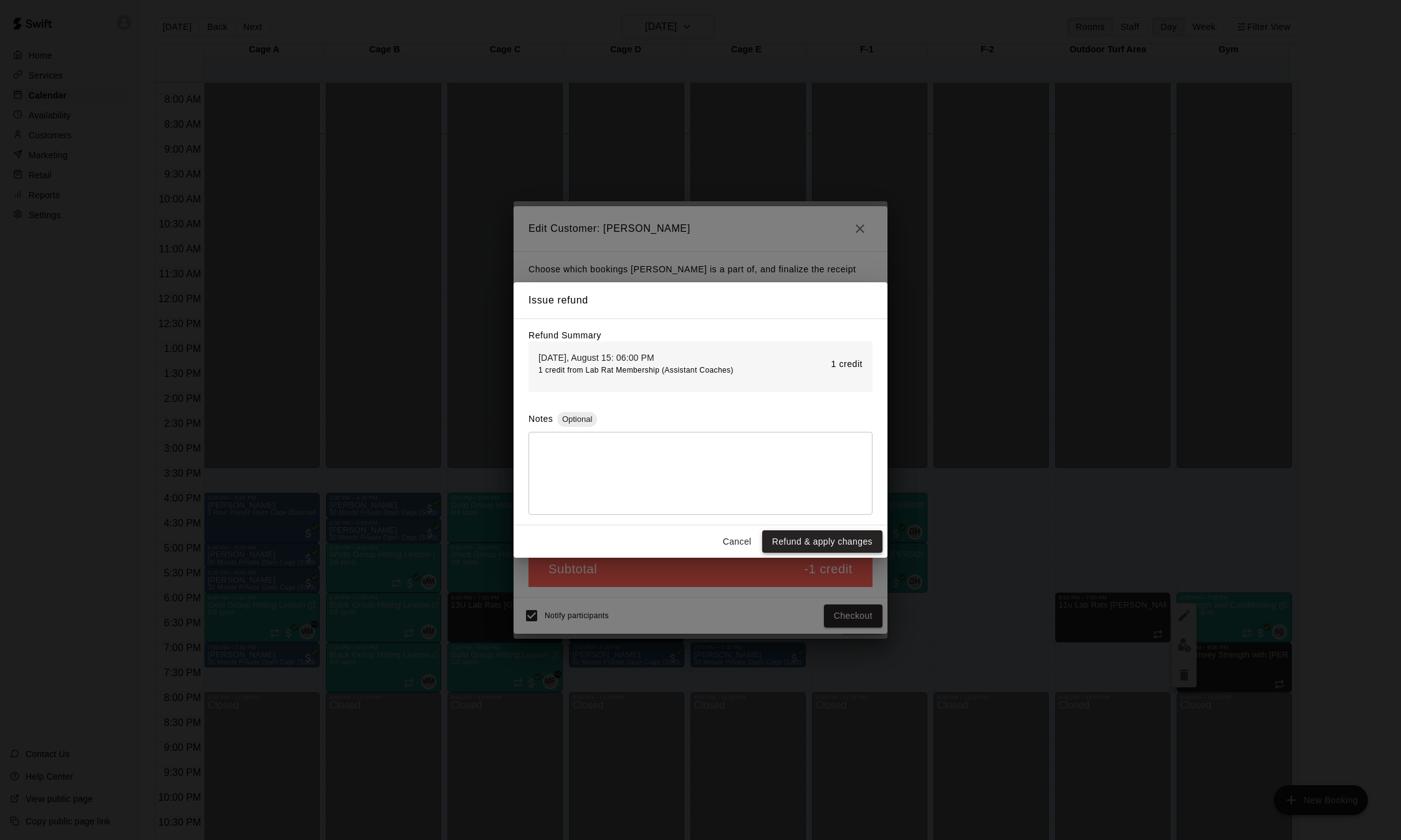
click at [834, 544] on button "Refund & apply changes" at bounding box center [822, 542] width 120 height 23
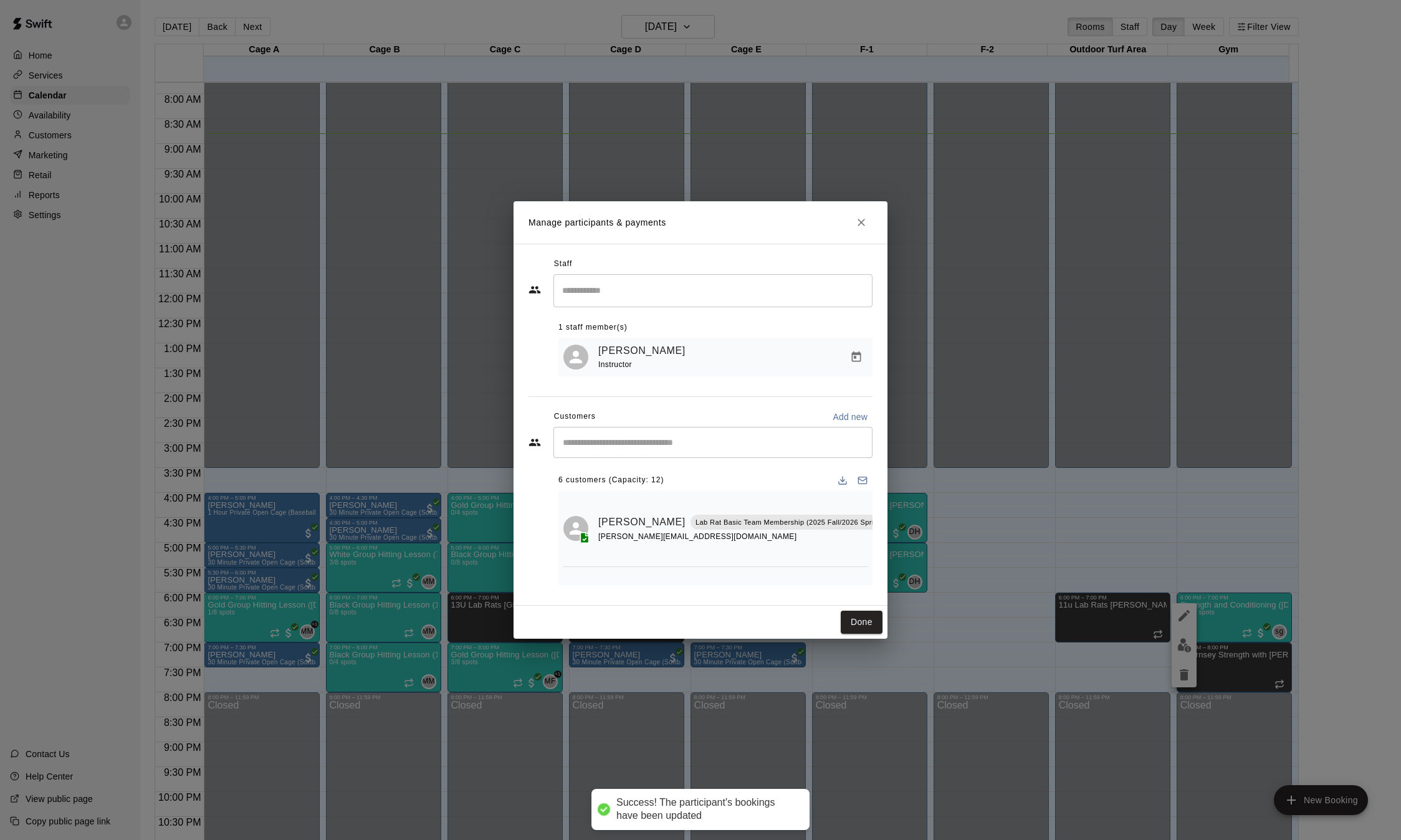
click at [896, 549] on icon "Manage bookings & payment" at bounding box center [900, 549] width 9 height 10
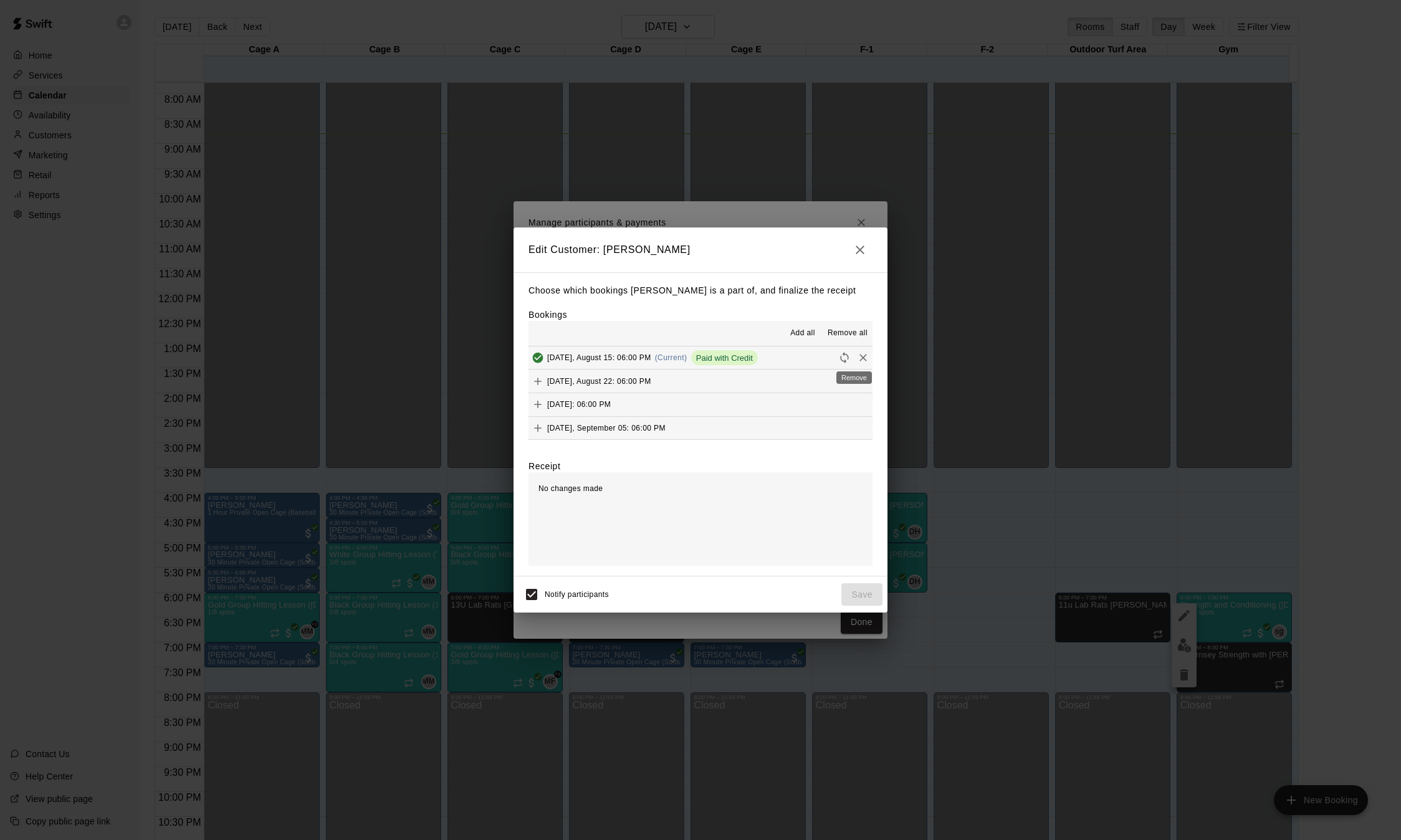
click at [857, 354] on icon "Remove" at bounding box center [863, 358] width 12 height 12
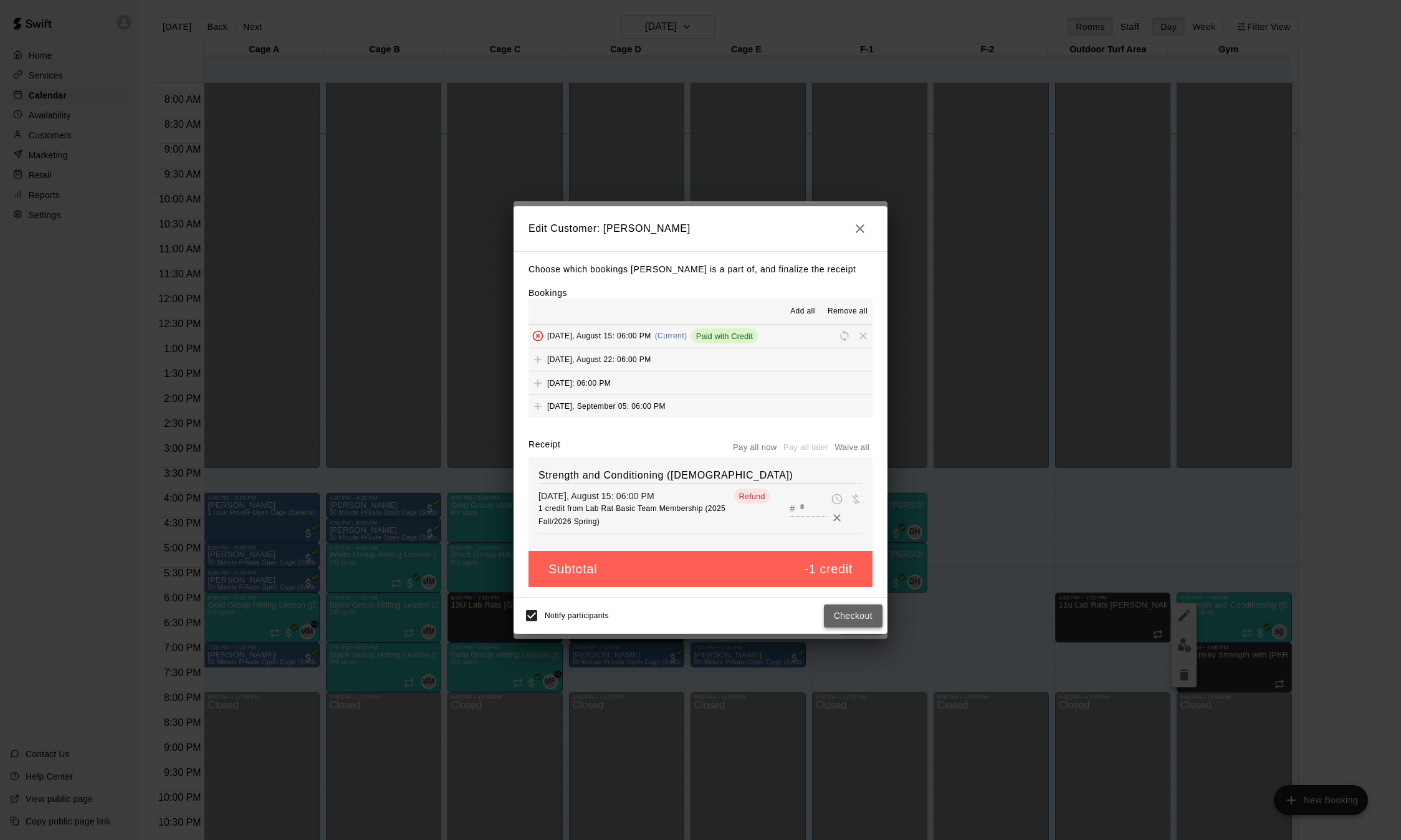
click at [850, 627] on button "Checkout" at bounding box center [853, 616] width 58 height 23
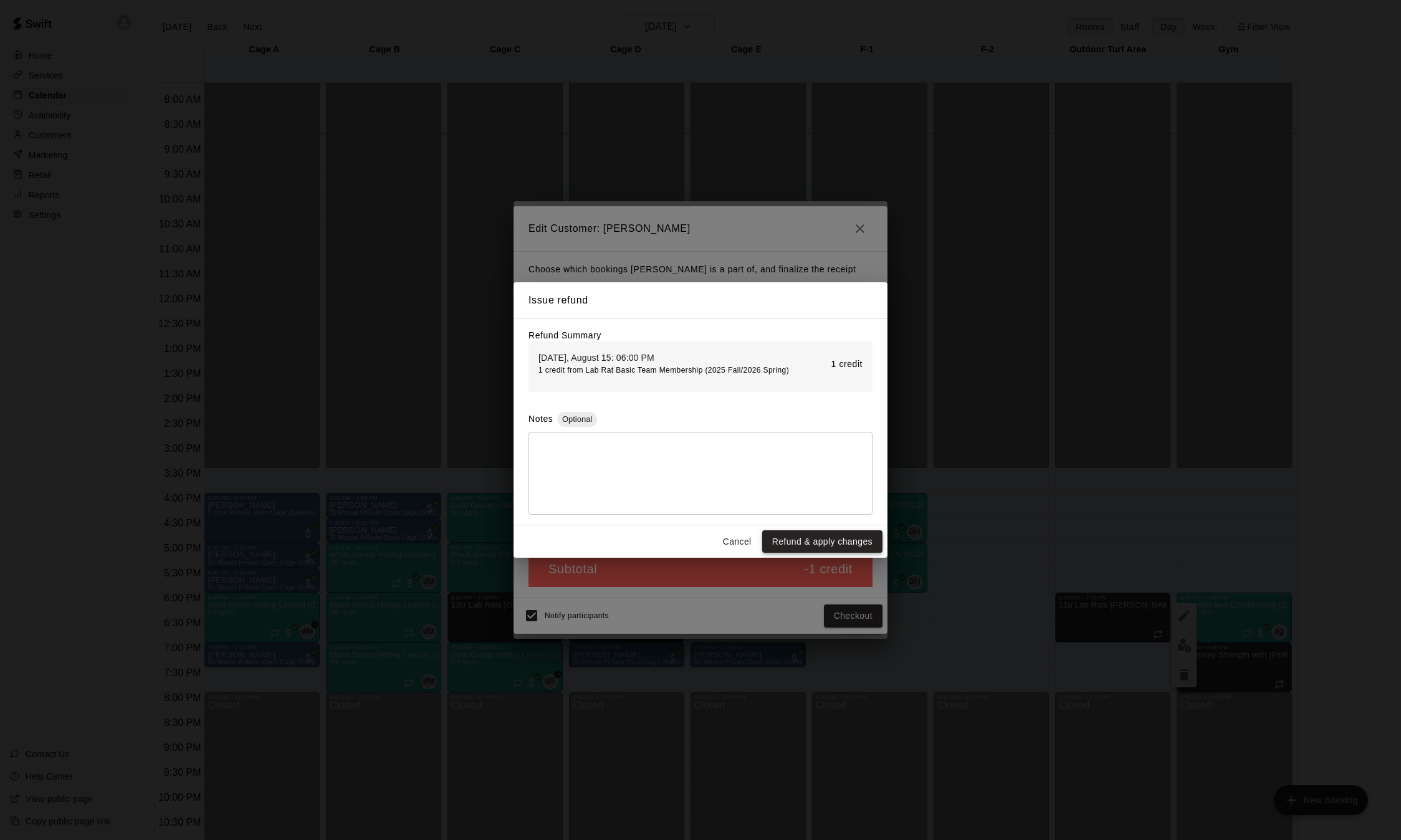
click at [847, 547] on button "Refund & apply changes" at bounding box center [822, 542] width 120 height 23
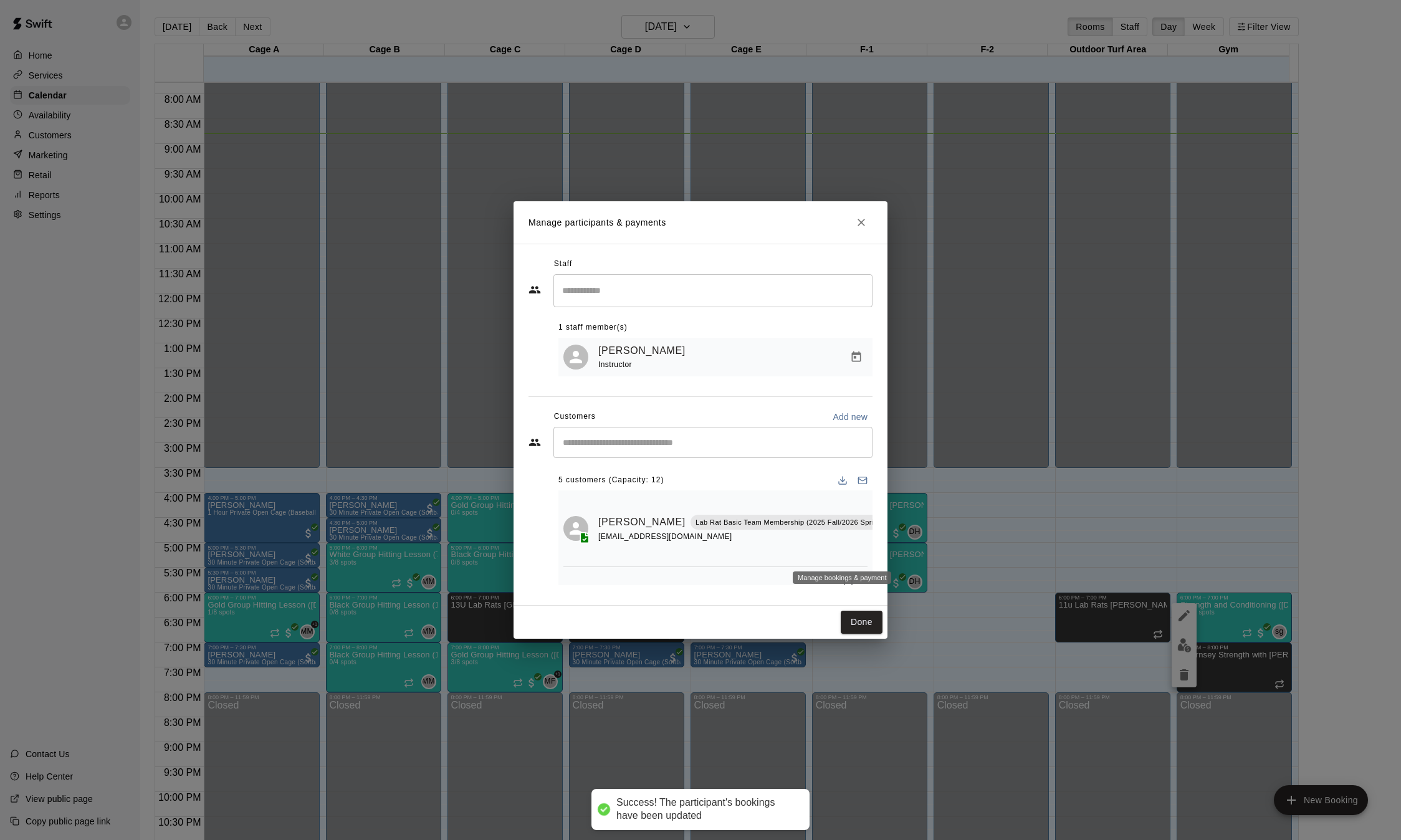
click at [894, 553] on icon "Manage bookings & payment" at bounding box center [900, 550] width 12 height 12
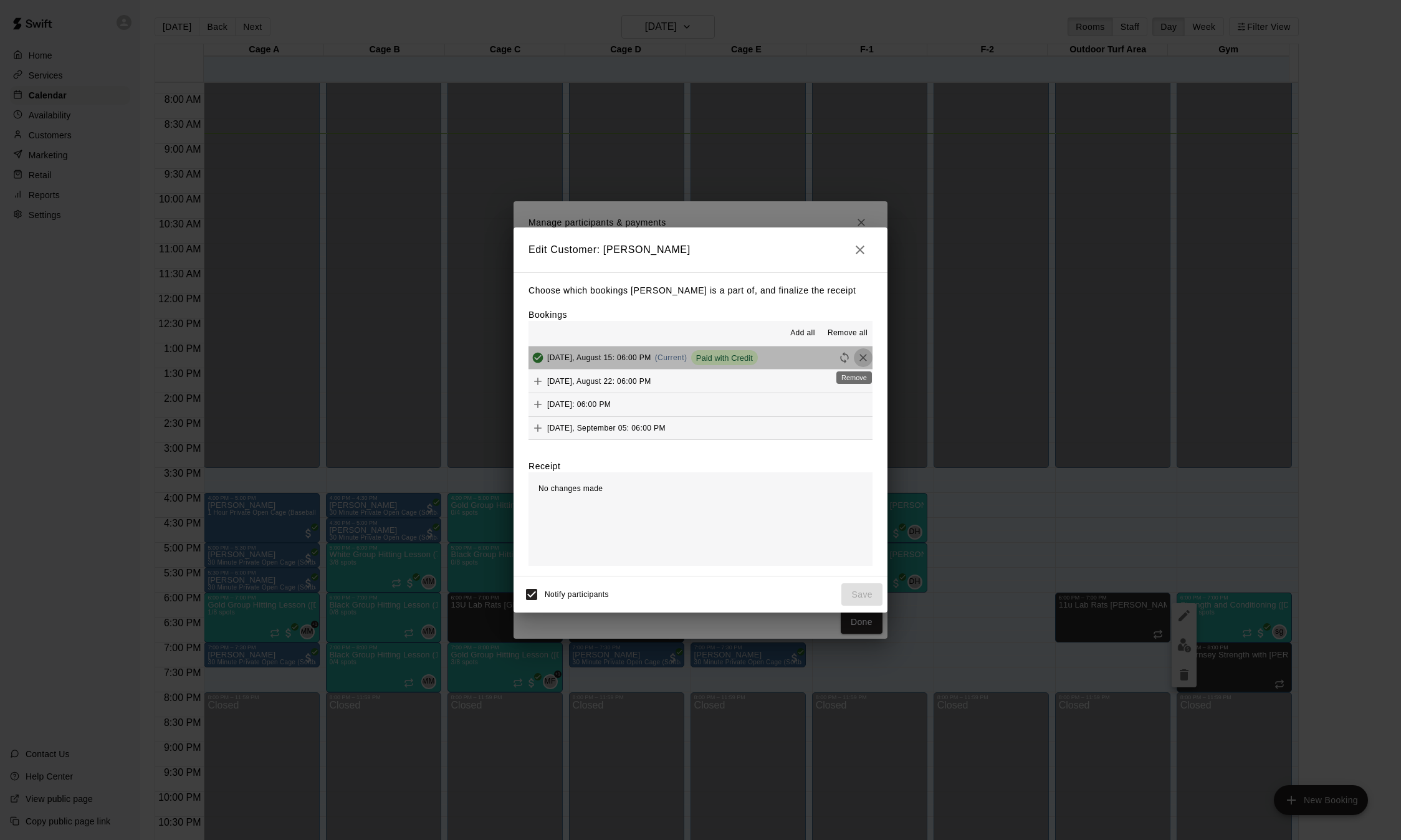
click at [857, 353] on icon "Remove" at bounding box center [863, 358] width 12 height 12
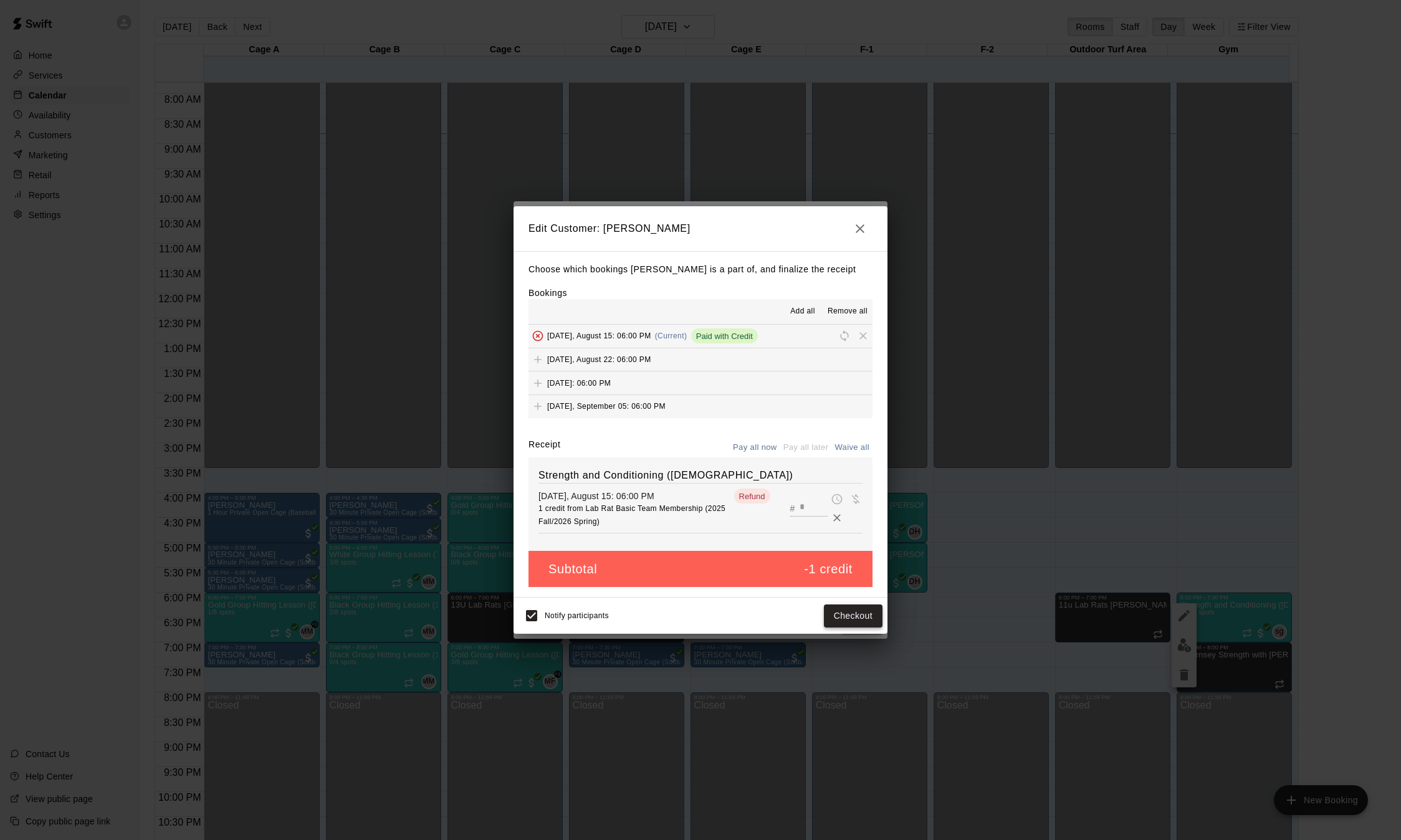
click at [847, 610] on button "Checkout" at bounding box center [853, 616] width 58 height 23
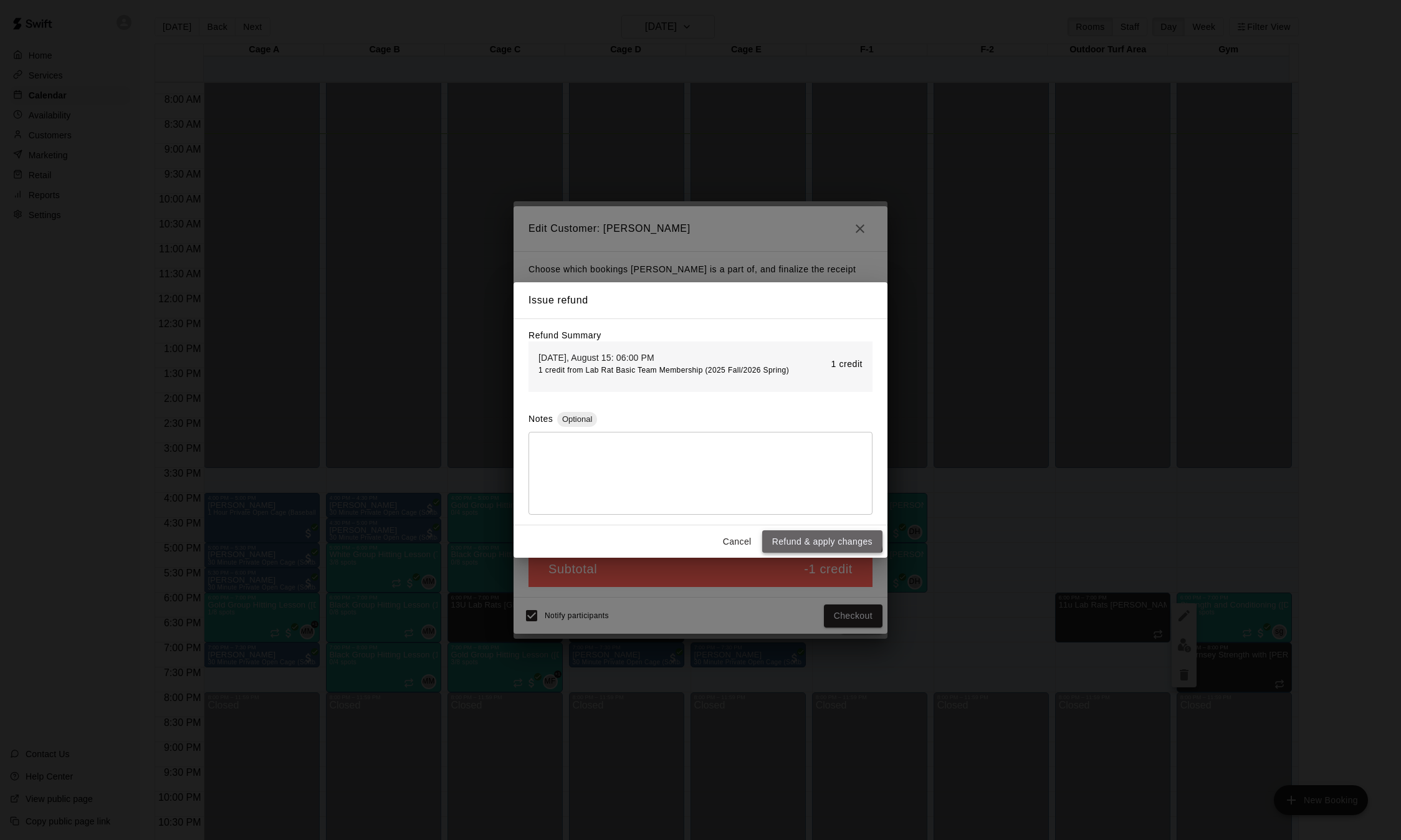
click at [820, 539] on button "Refund & apply changes" at bounding box center [822, 542] width 120 height 23
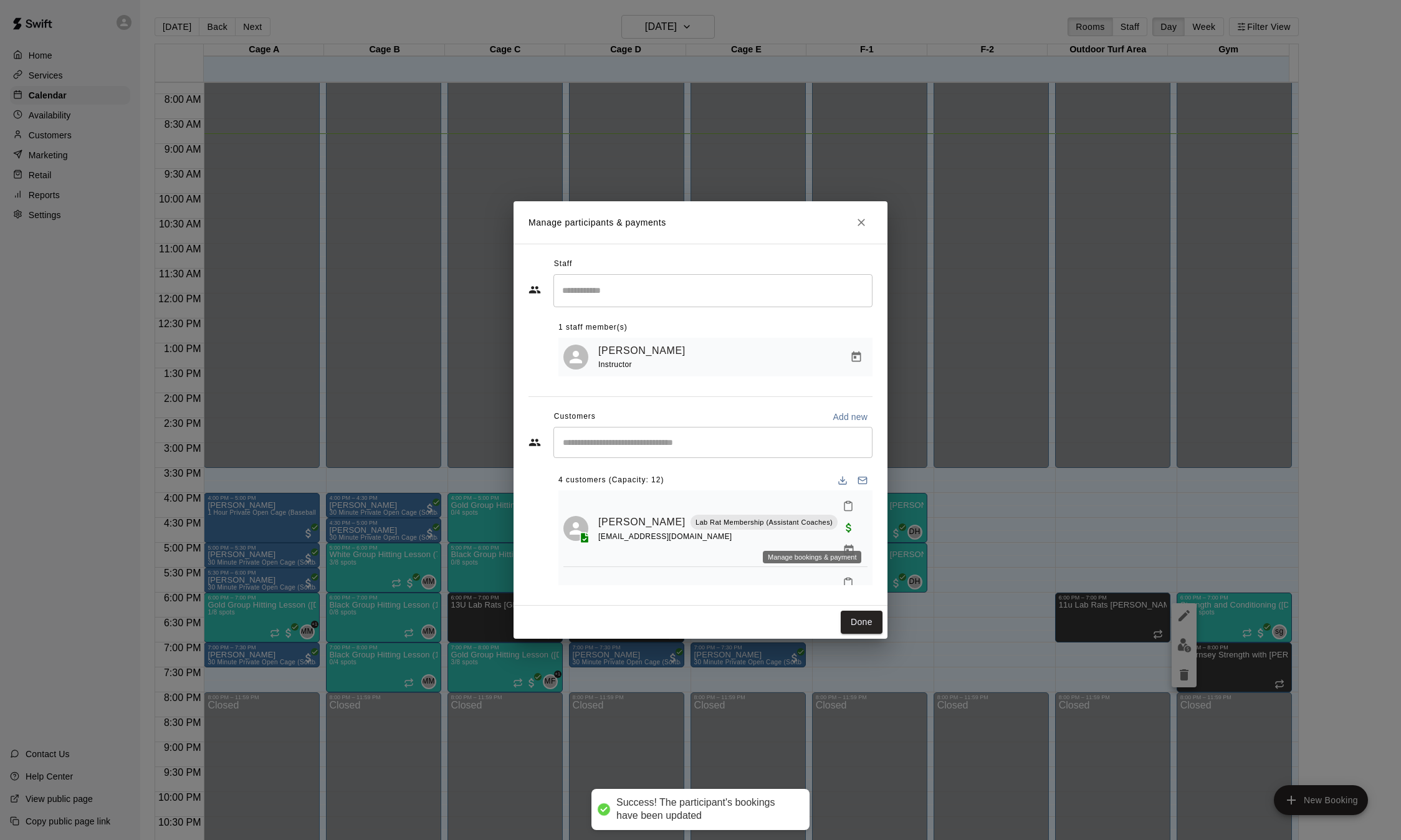
click at [845, 544] on icon "Manage bookings & payment" at bounding box center [849, 549] width 9 height 10
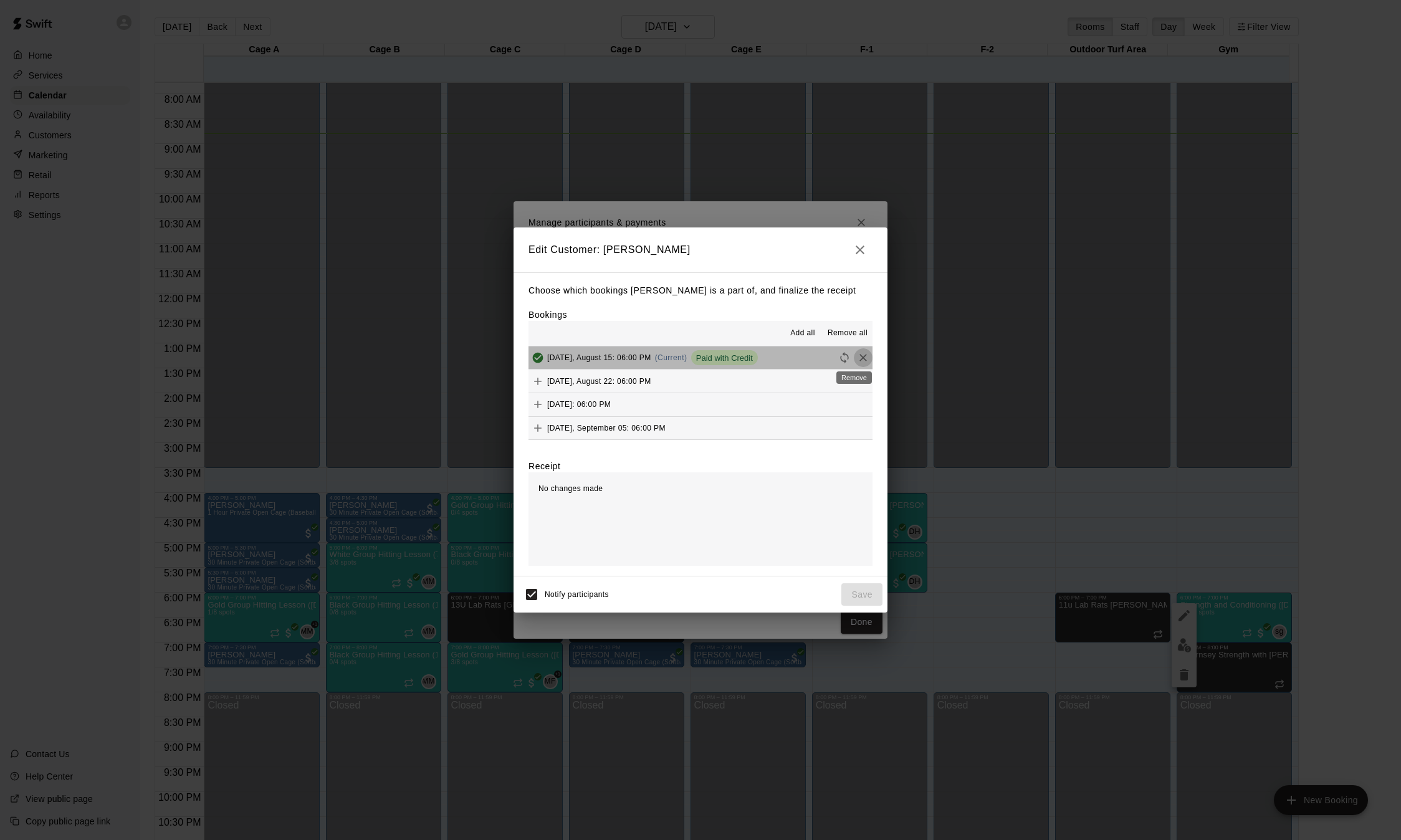
click at [857, 359] on icon "Remove" at bounding box center [863, 358] width 12 height 12
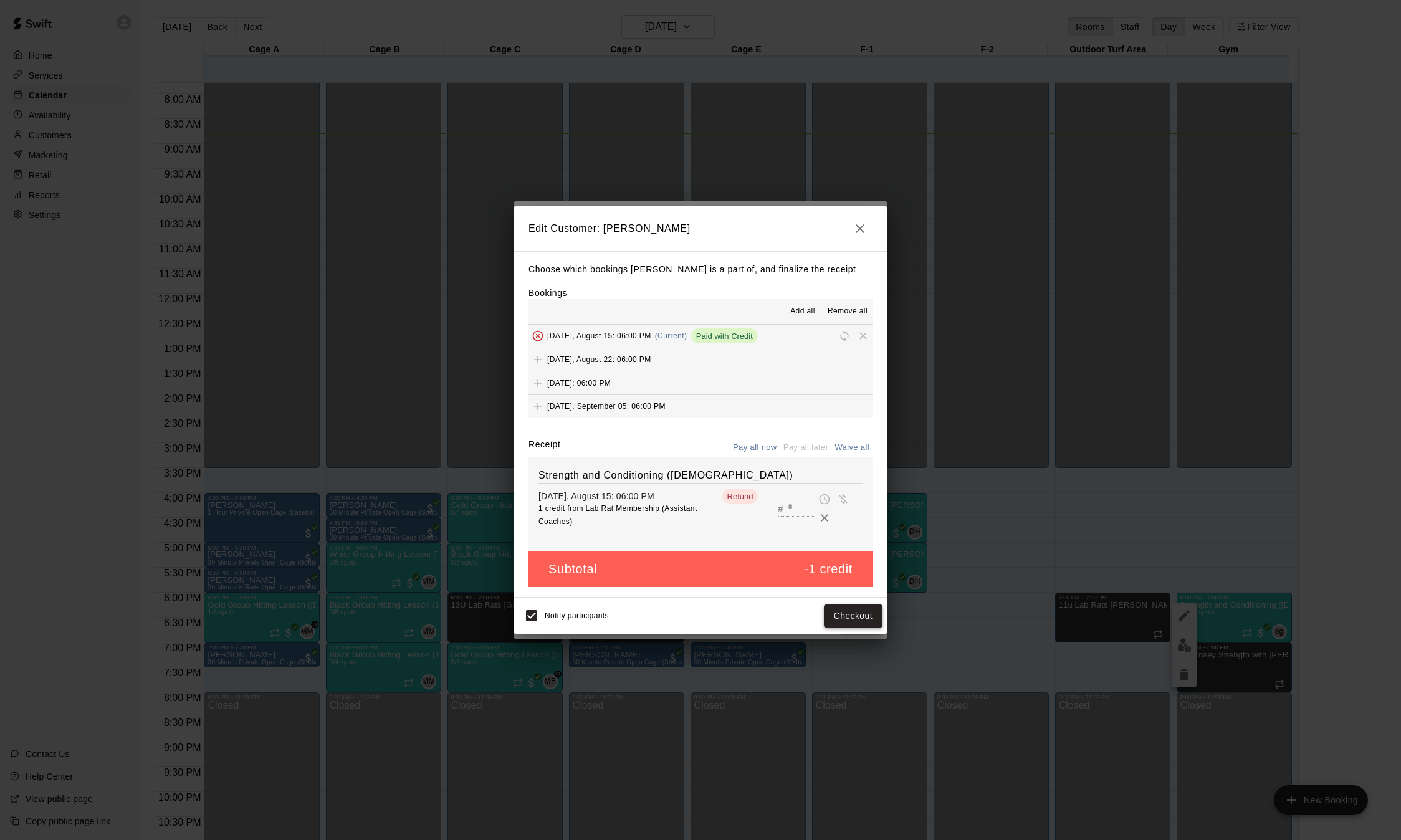
click at [854, 619] on button "Checkout" at bounding box center [853, 616] width 58 height 23
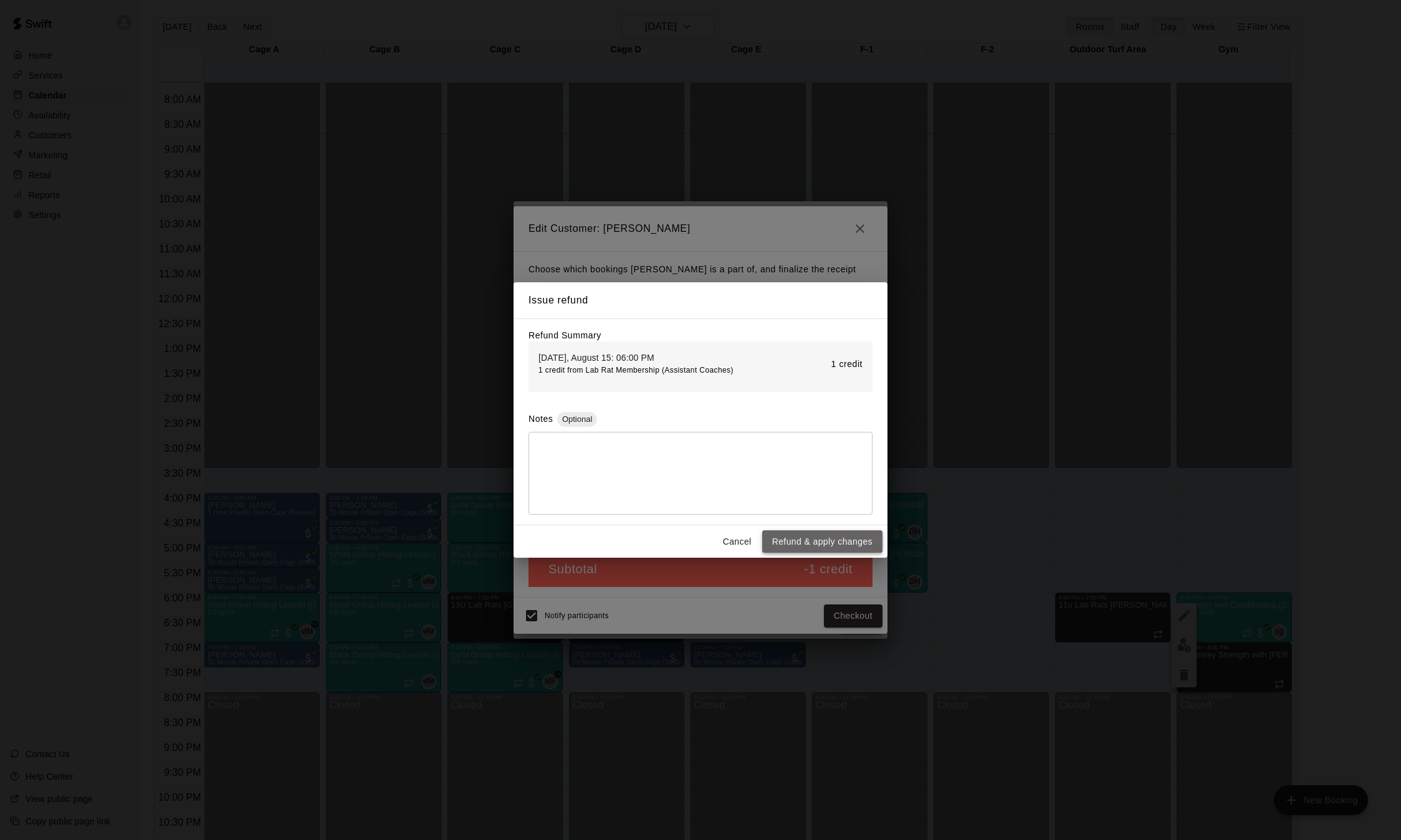
click at [841, 541] on button "Refund & apply changes" at bounding box center [822, 542] width 120 height 23
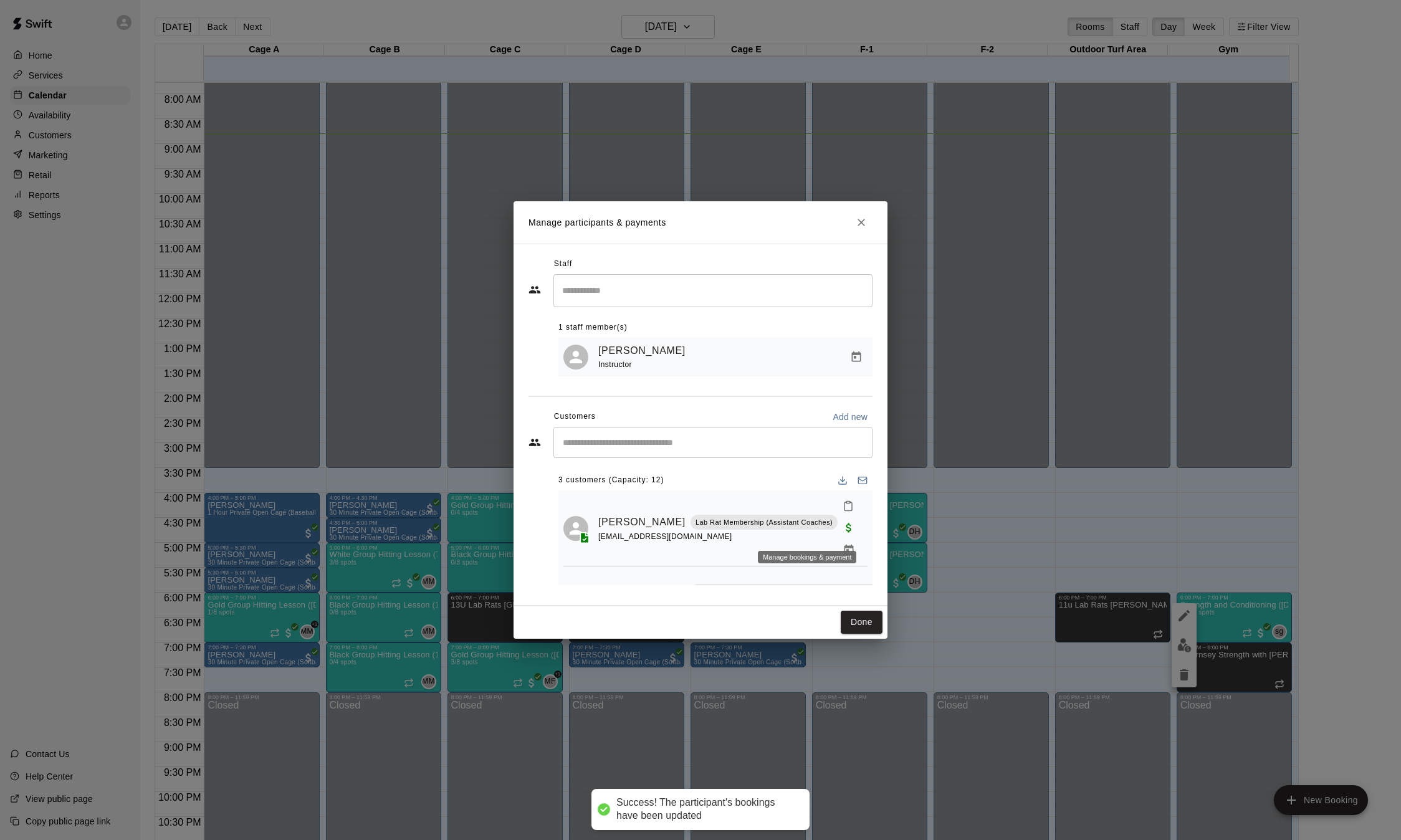
click at [843, 544] on icon "Manage bookings & payment" at bounding box center [849, 550] width 12 height 12
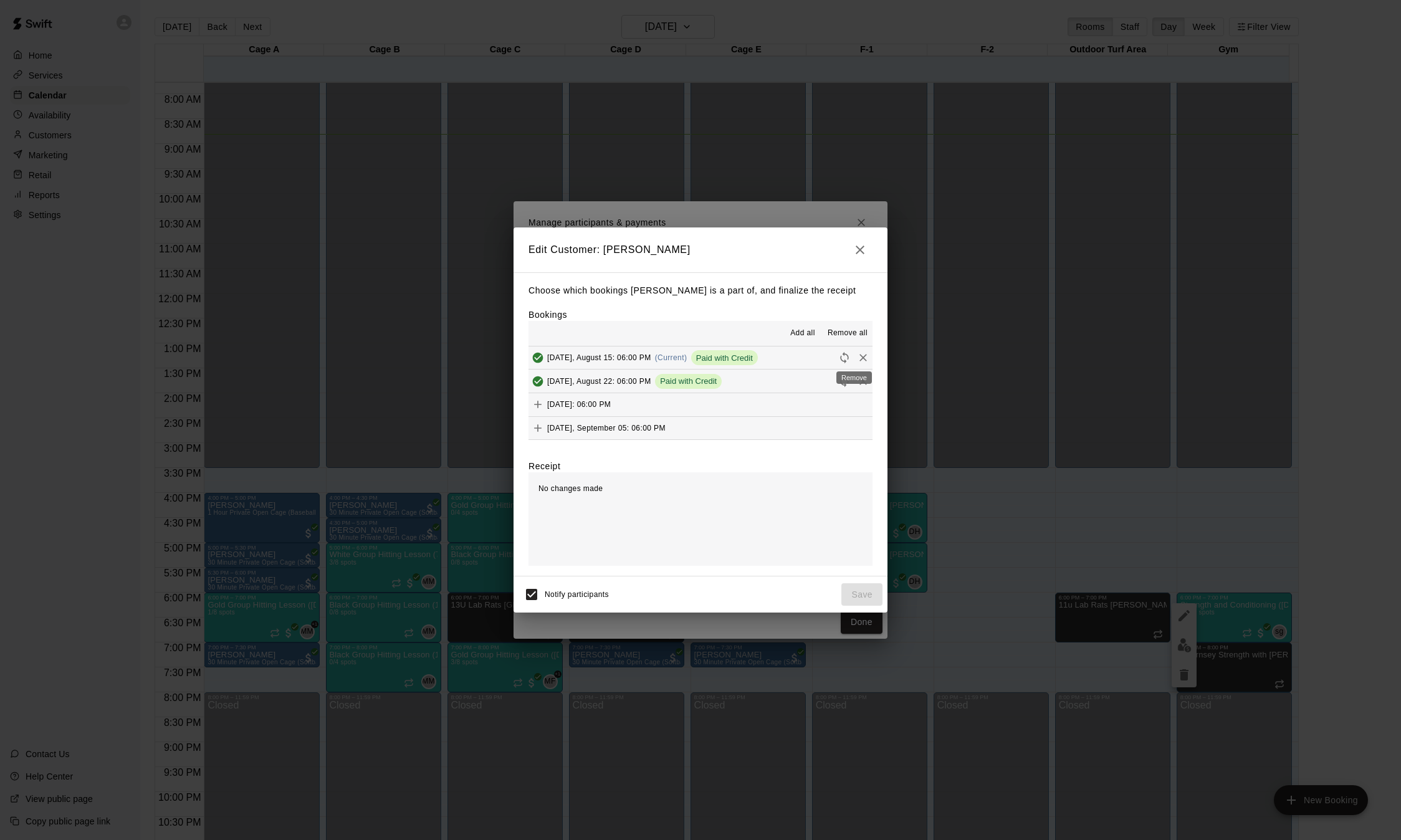
click at [857, 359] on icon "Remove" at bounding box center [863, 358] width 12 height 12
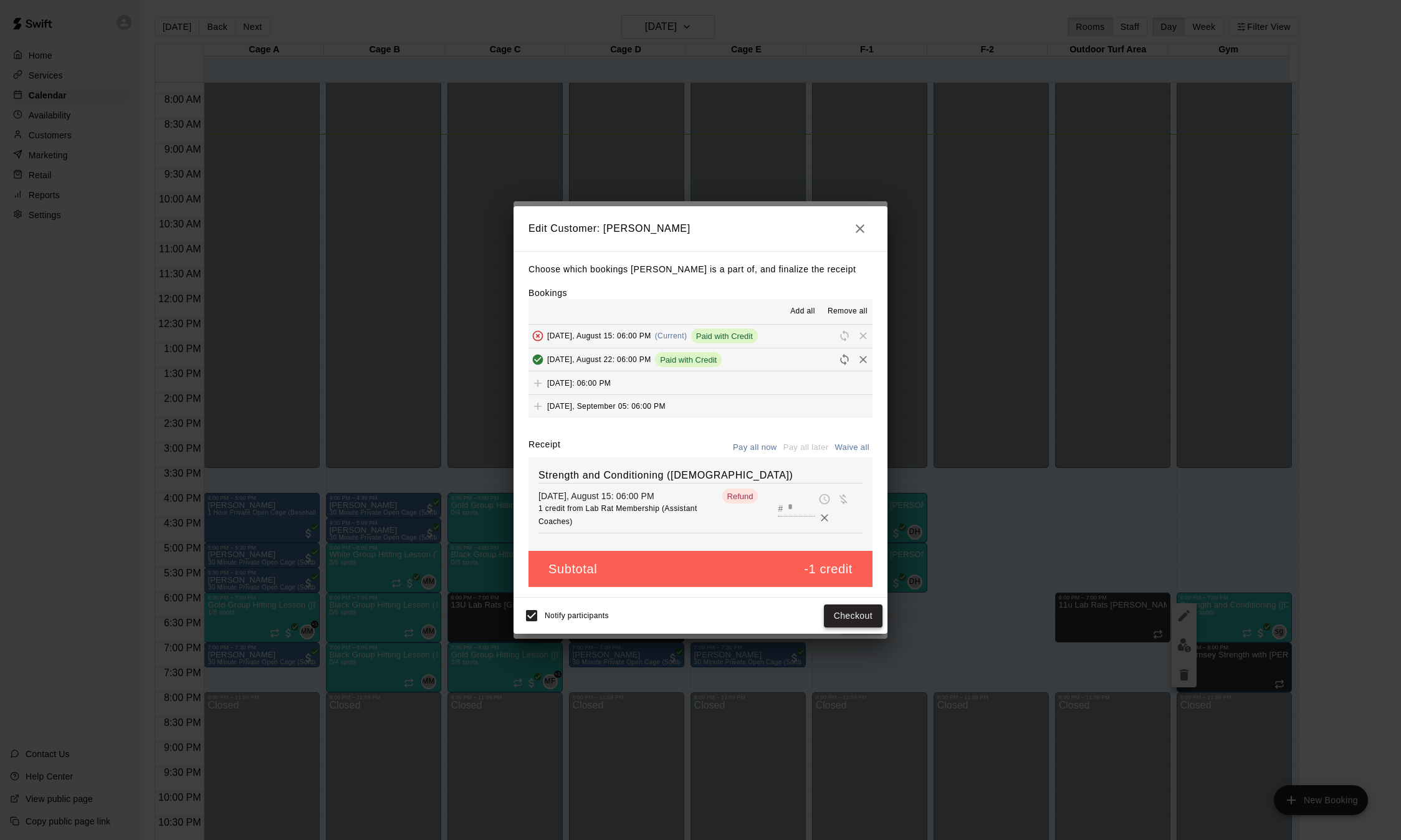
click at [852, 618] on button "Checkout" at bounding box center [853, 616] width 58 height 23
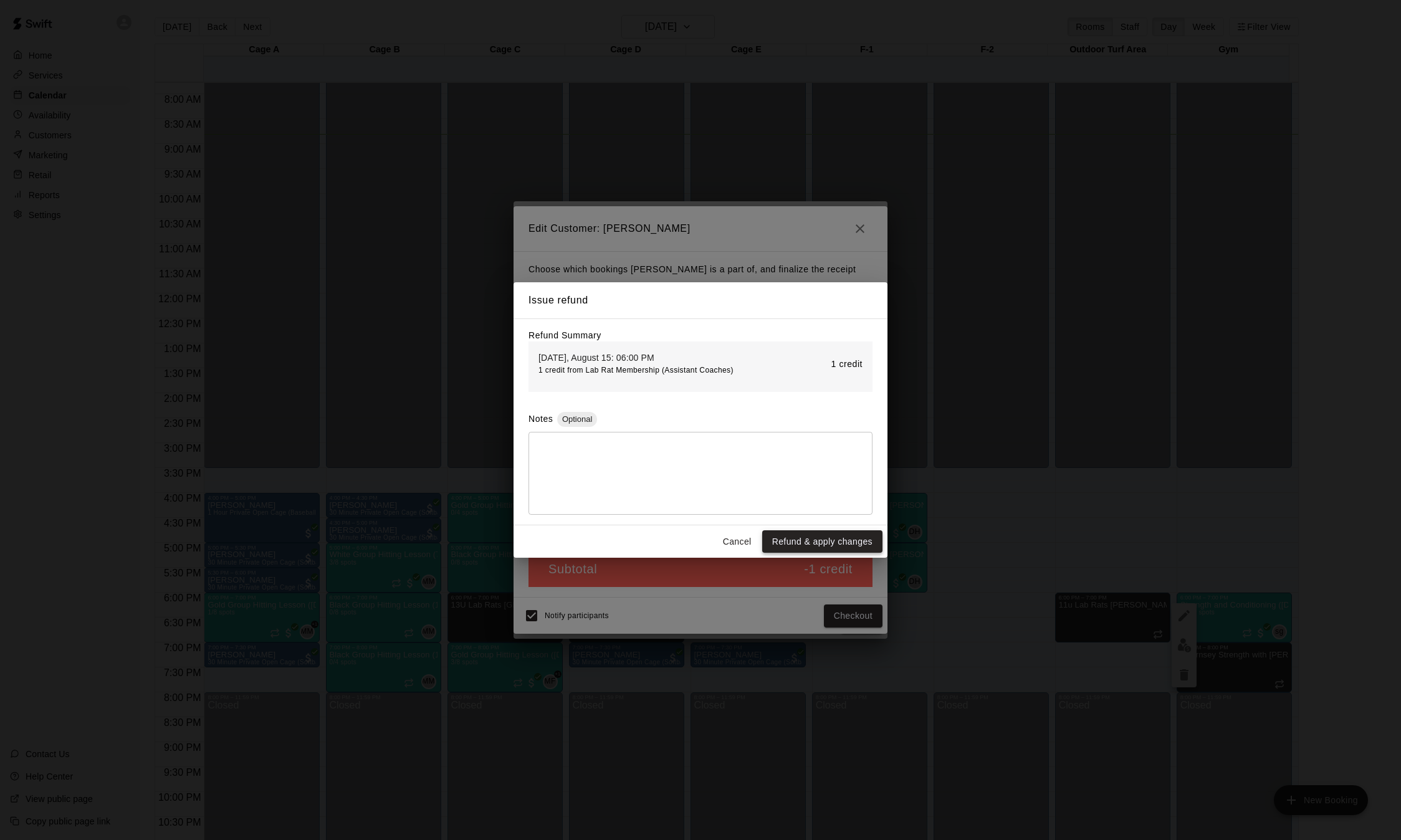
click at [843, 534] on button "Refund & apply changes" at bounding box center [822, 542] width 120 height 23
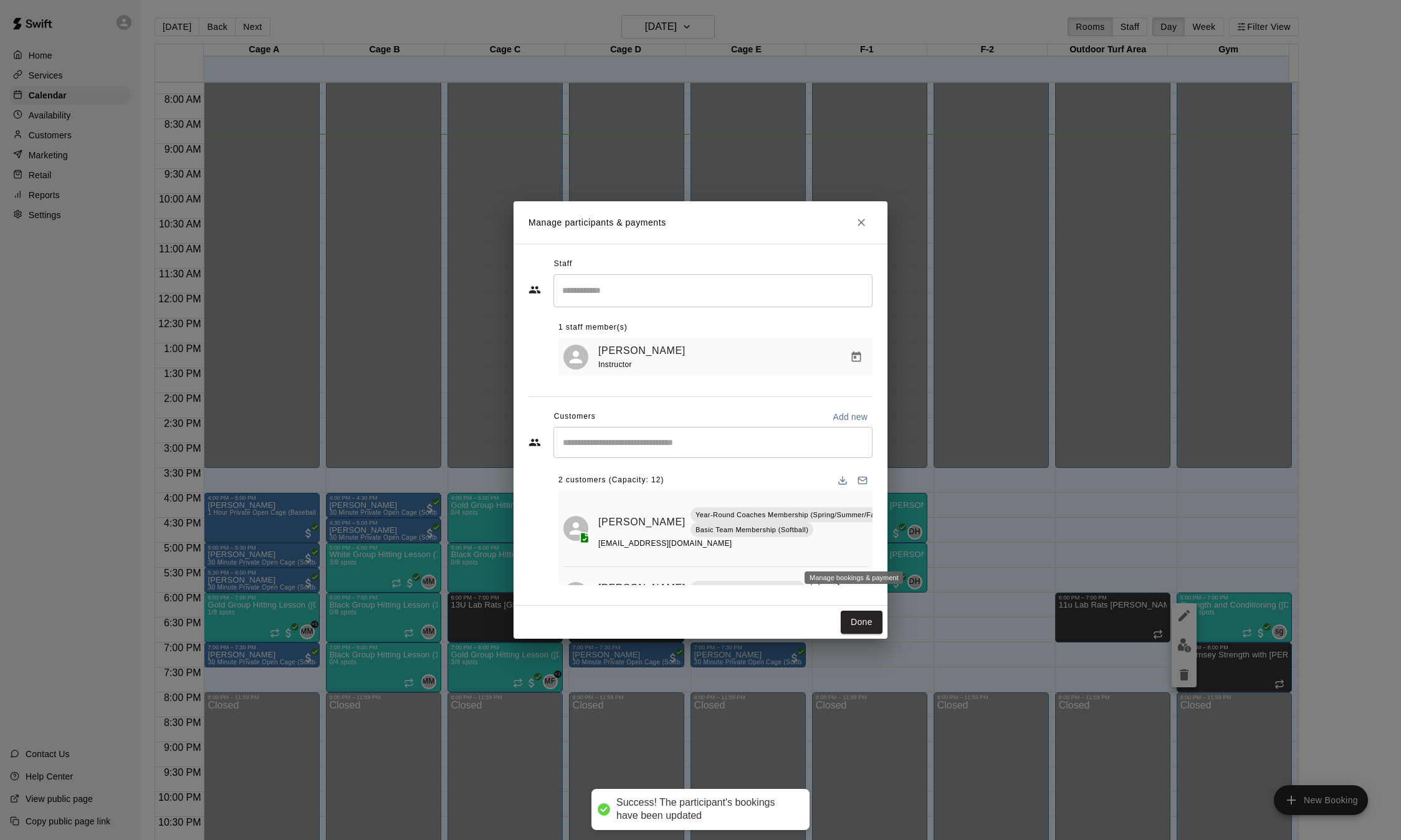
click at [893, 552] on icon "Manage bookings & payment" at bounding box center [897, 549] width 9 height 10
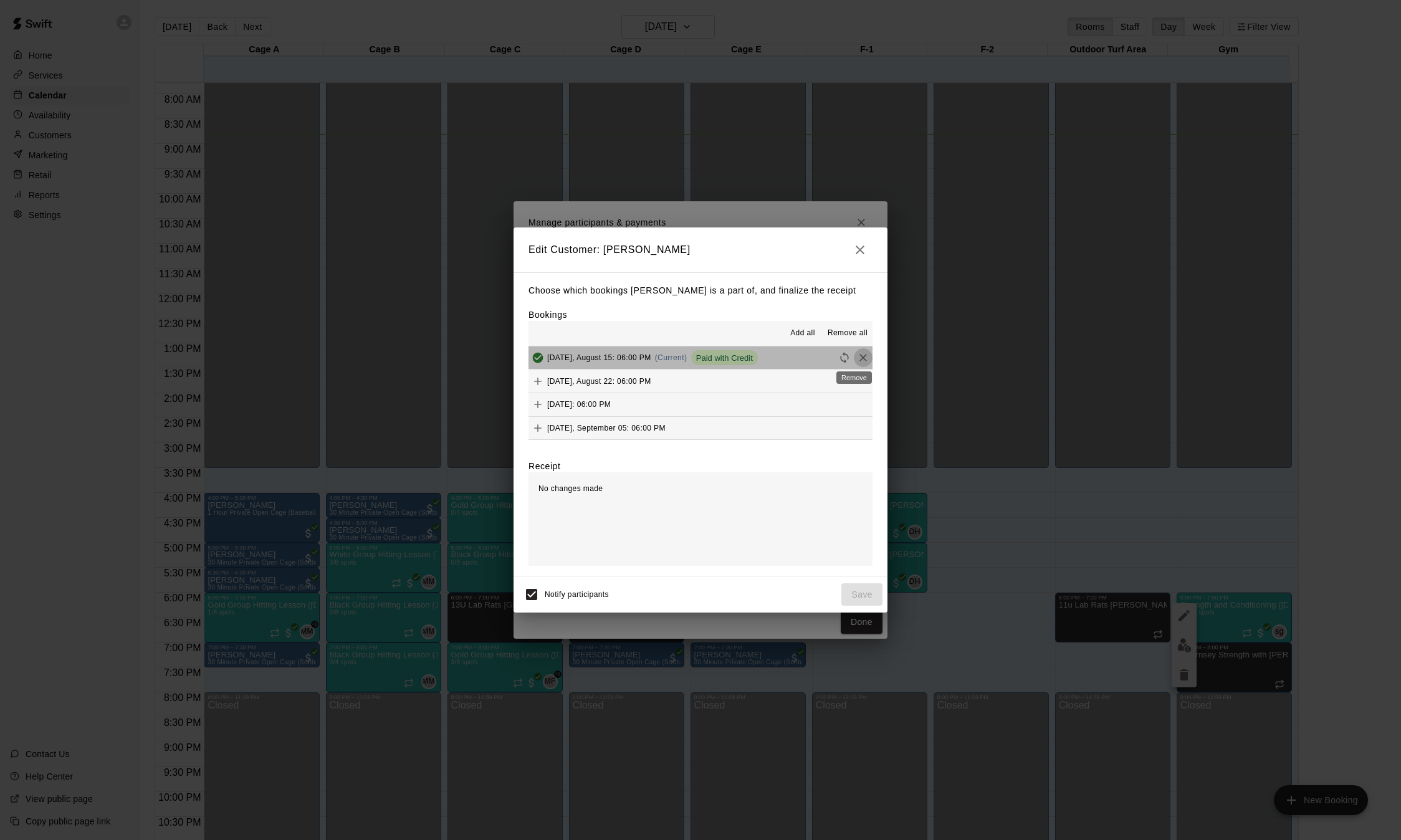
click at [859, 359] on icon "Remove" at bounding box center [863, 358] width 8 height 8
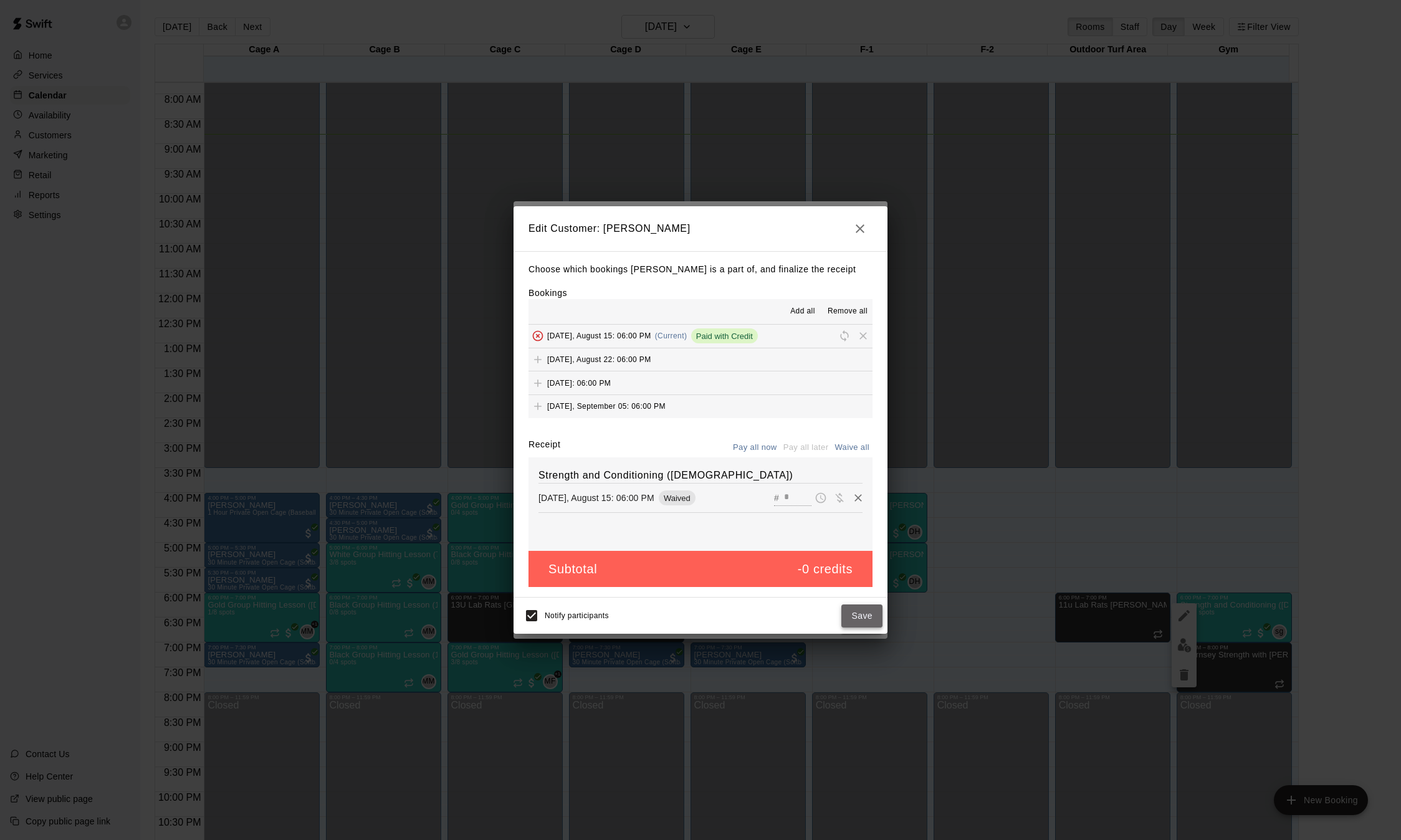
click at [861, 613] on button "Save" at bounding box center [862, 616] width 41 height 23
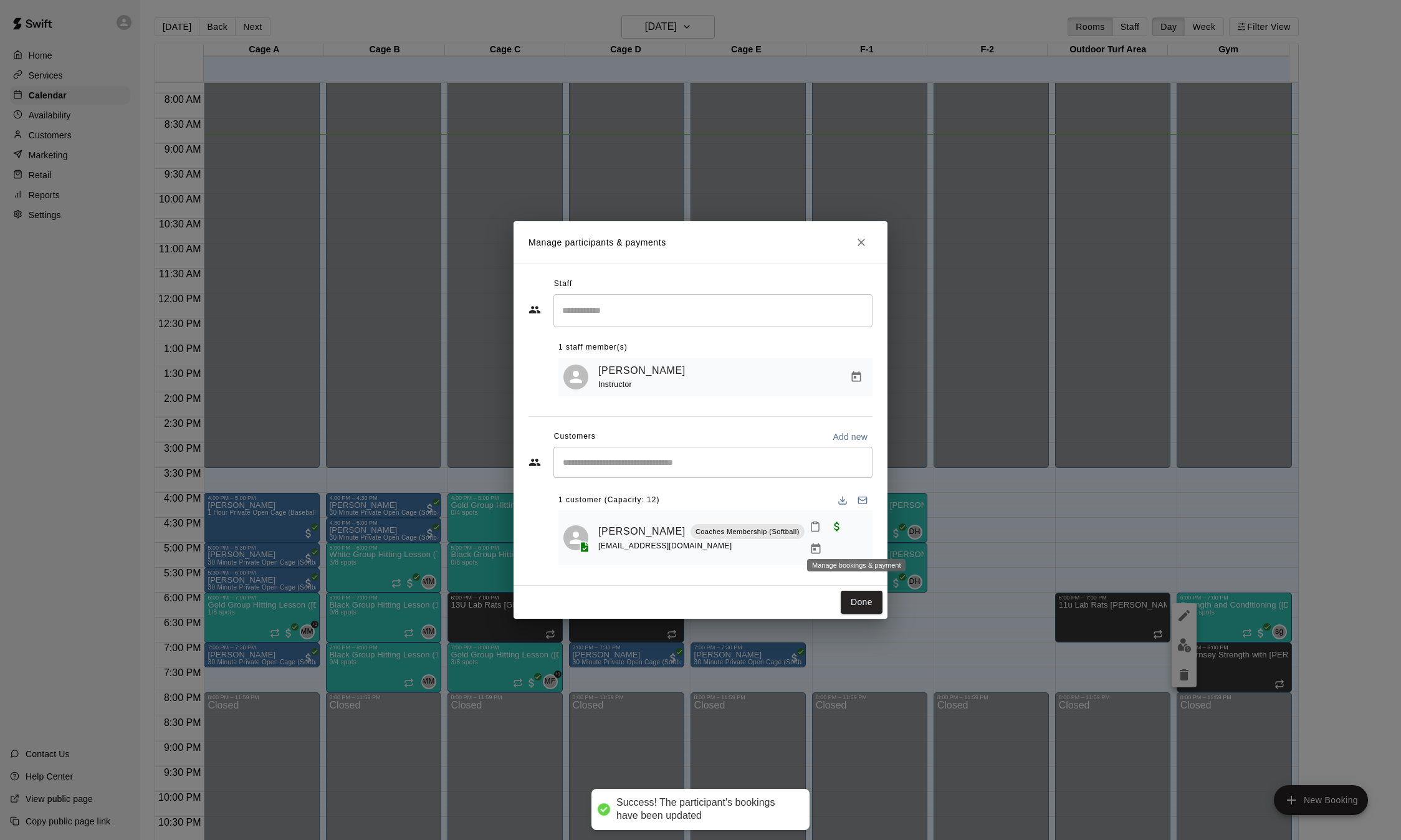
click at [822, 543] on icon "Manage bookings & payment" at bounding box center [815, 549] width 12 height 12
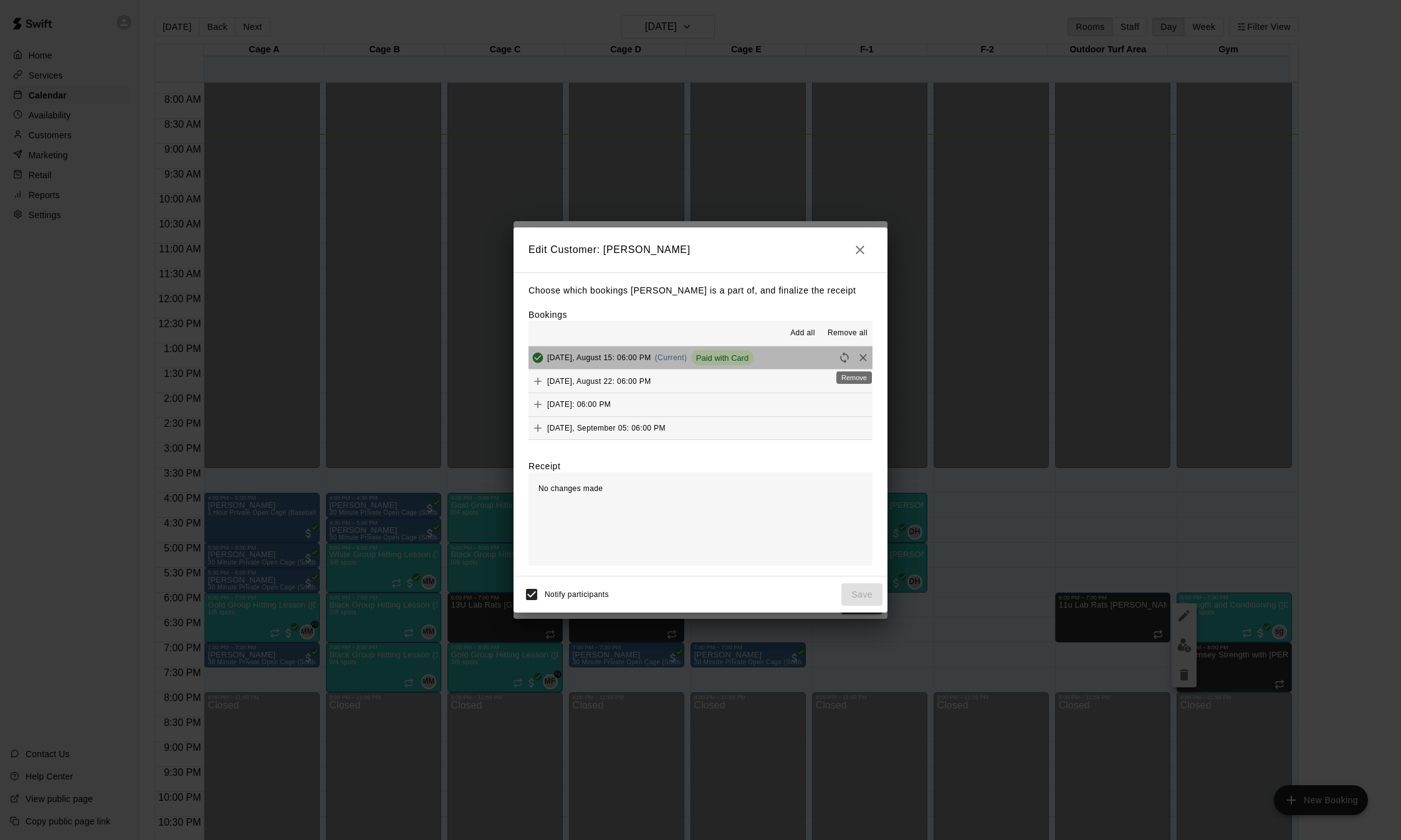
click at [856, 365] on div "Remove" at bounding box center [854, 374] width 38 height 22
click at [857, 353] on icon "Remove" at bounding box center [863, 358] width 12 height 12
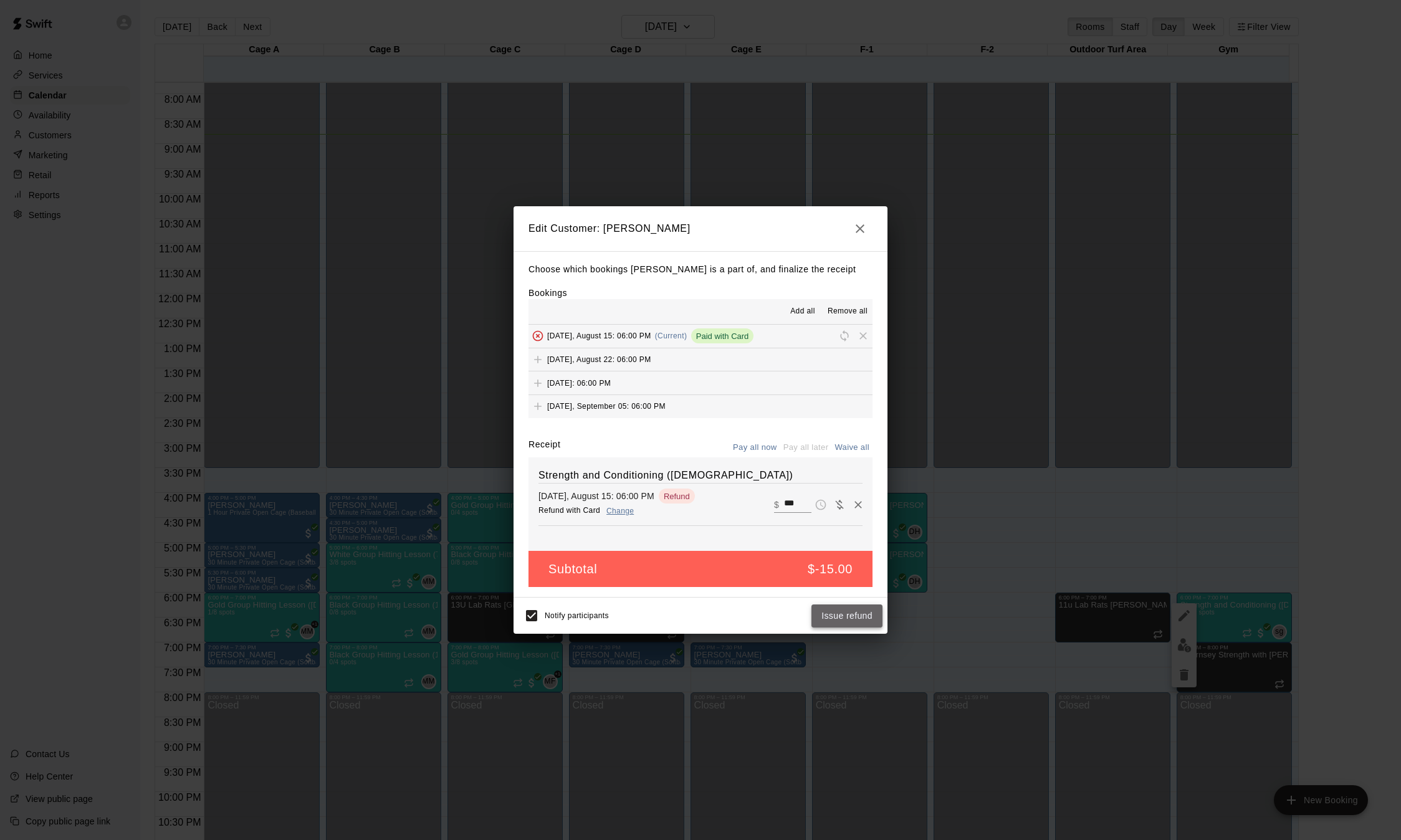
click at [840, 619] on button "Issue refund" at bounding box center [846, 616] width 71 height 23
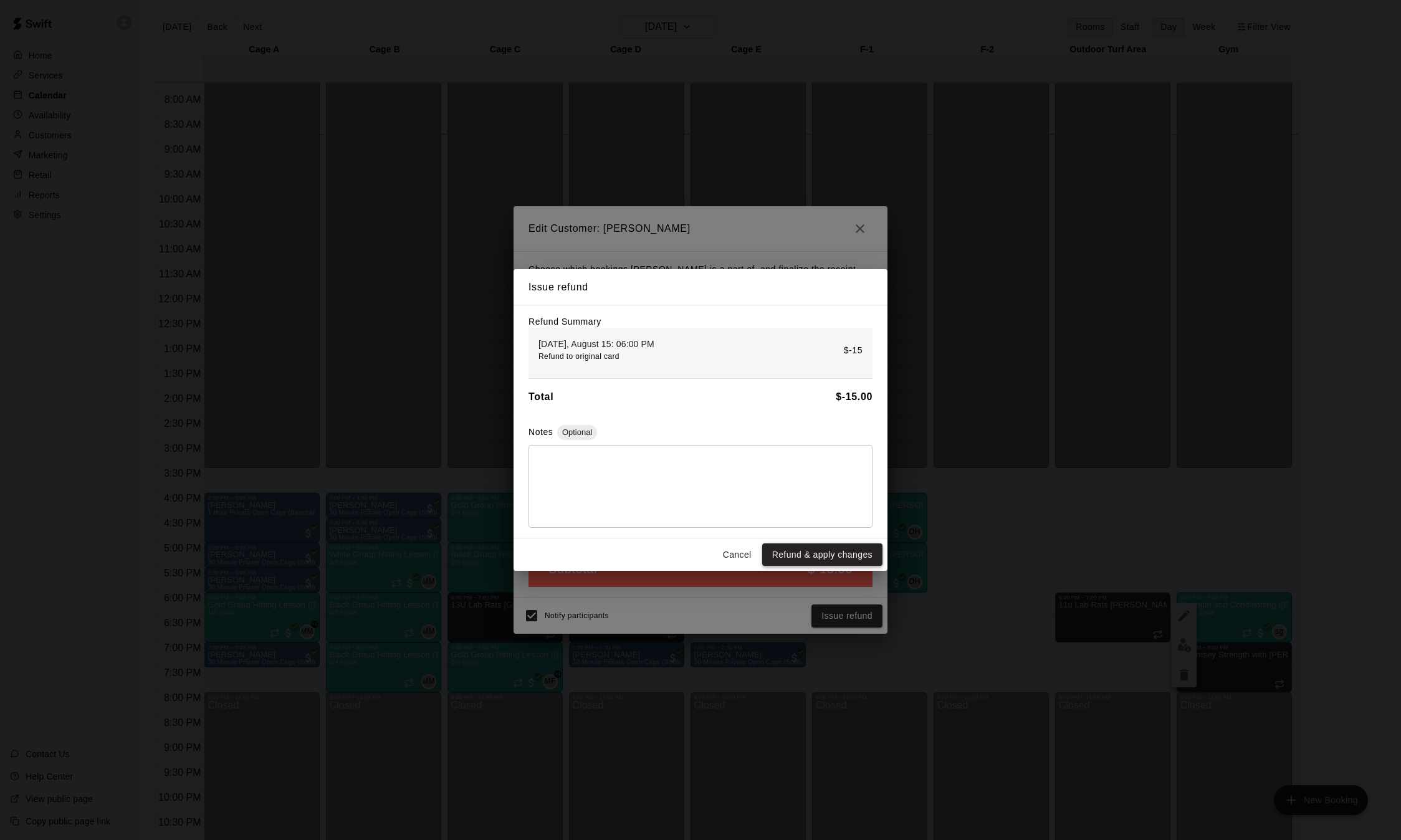
click at [820, 552] on button "Refund & apply changes" at bounding box center [822, 555] width 120 height 23
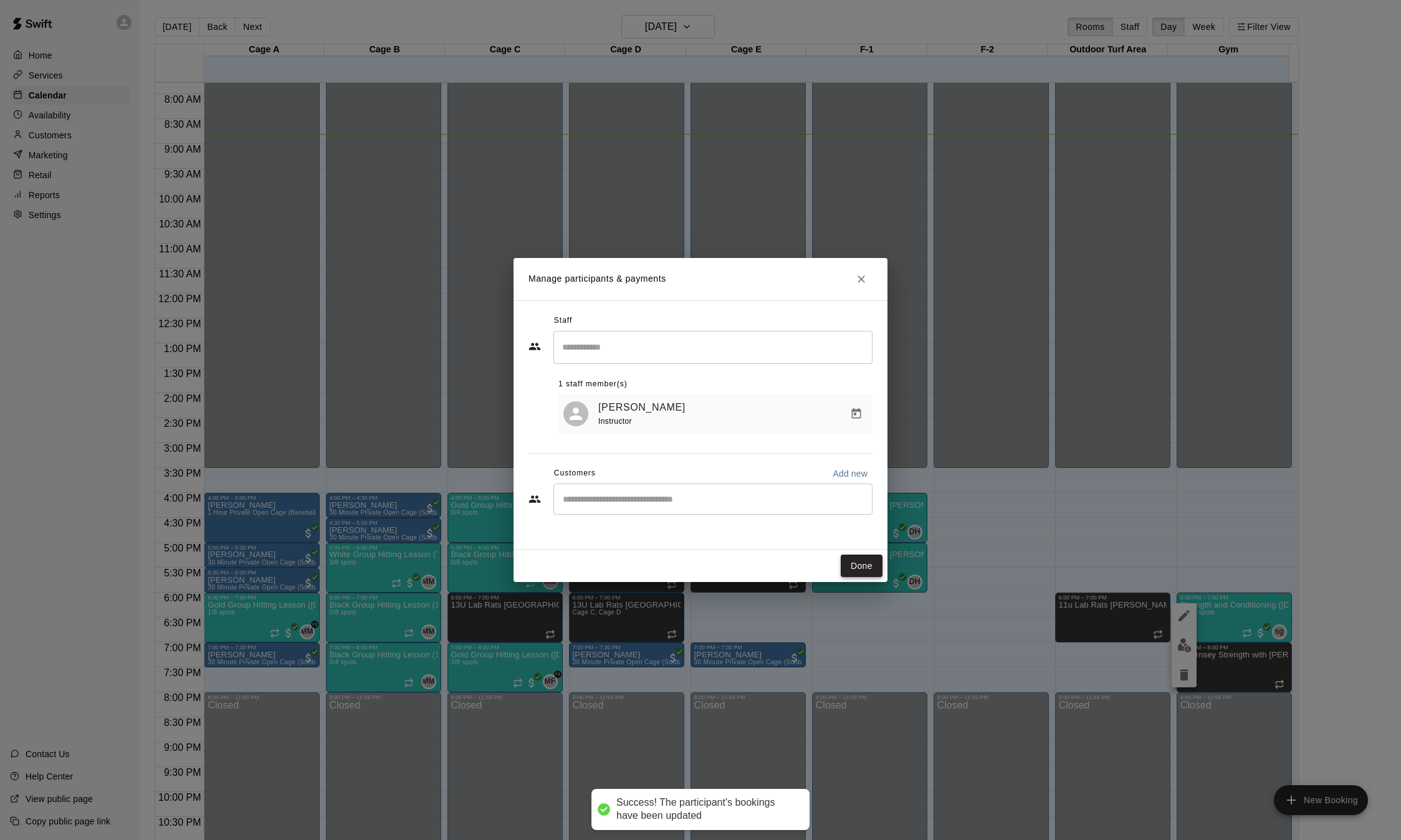
click at [861, 564] on button "Done" at bounding box center [862, 566] width 42 height 23
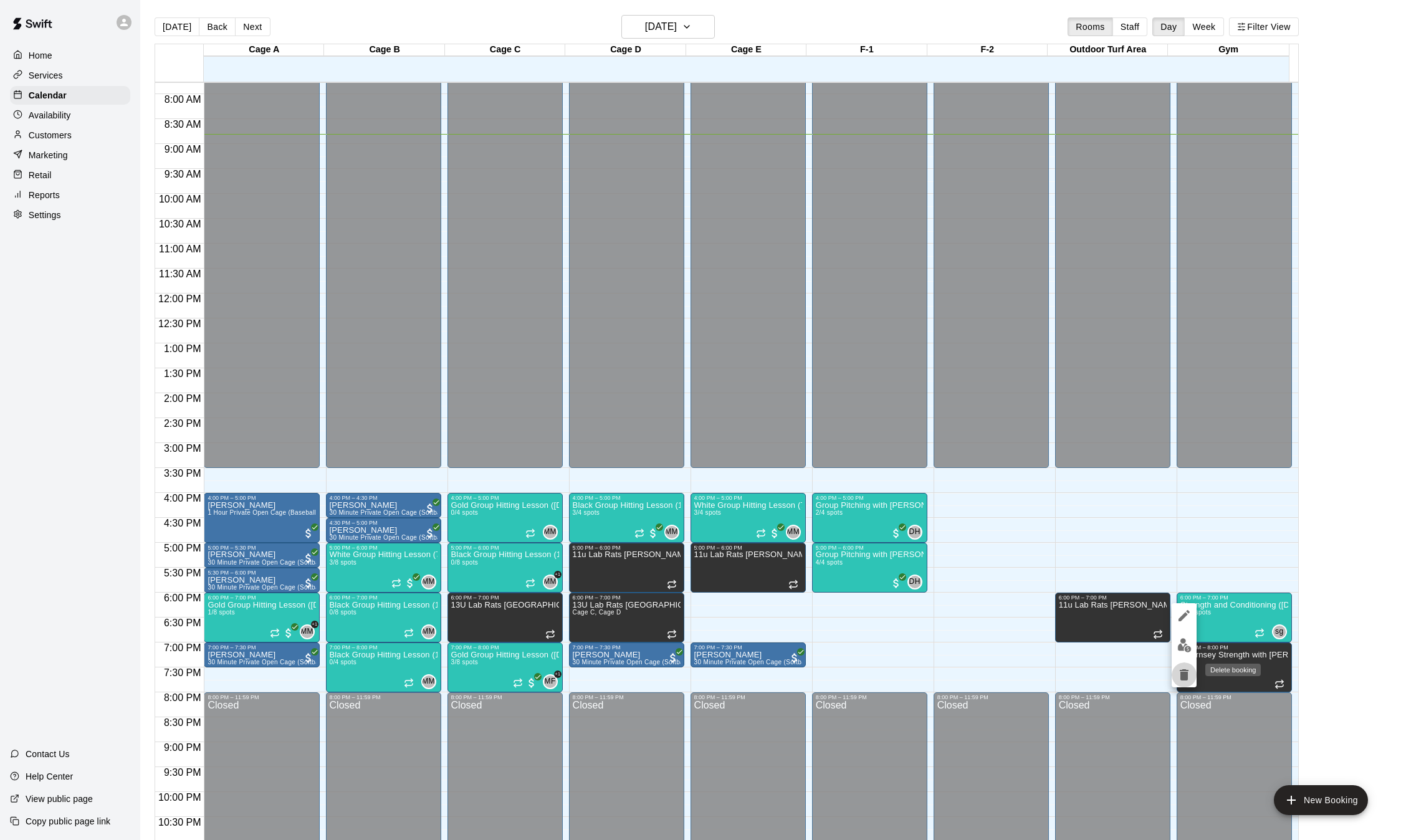
click at [1187, 674] on icon "delete" at bounding box center [1184, 674] width 9 height 11
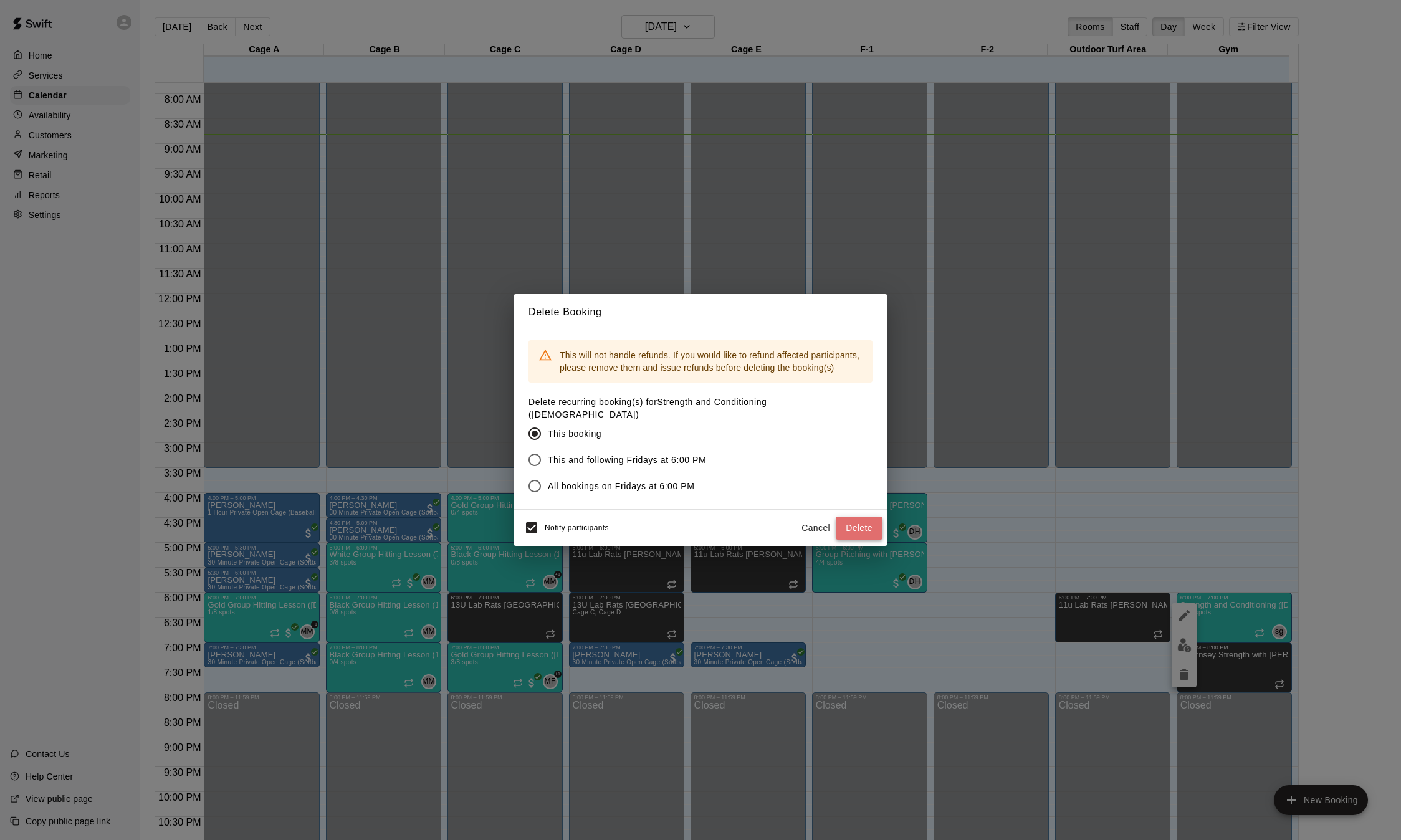
click at [868, 521] on button "Delete" at bounding box center [859, 528] width 46 height 23
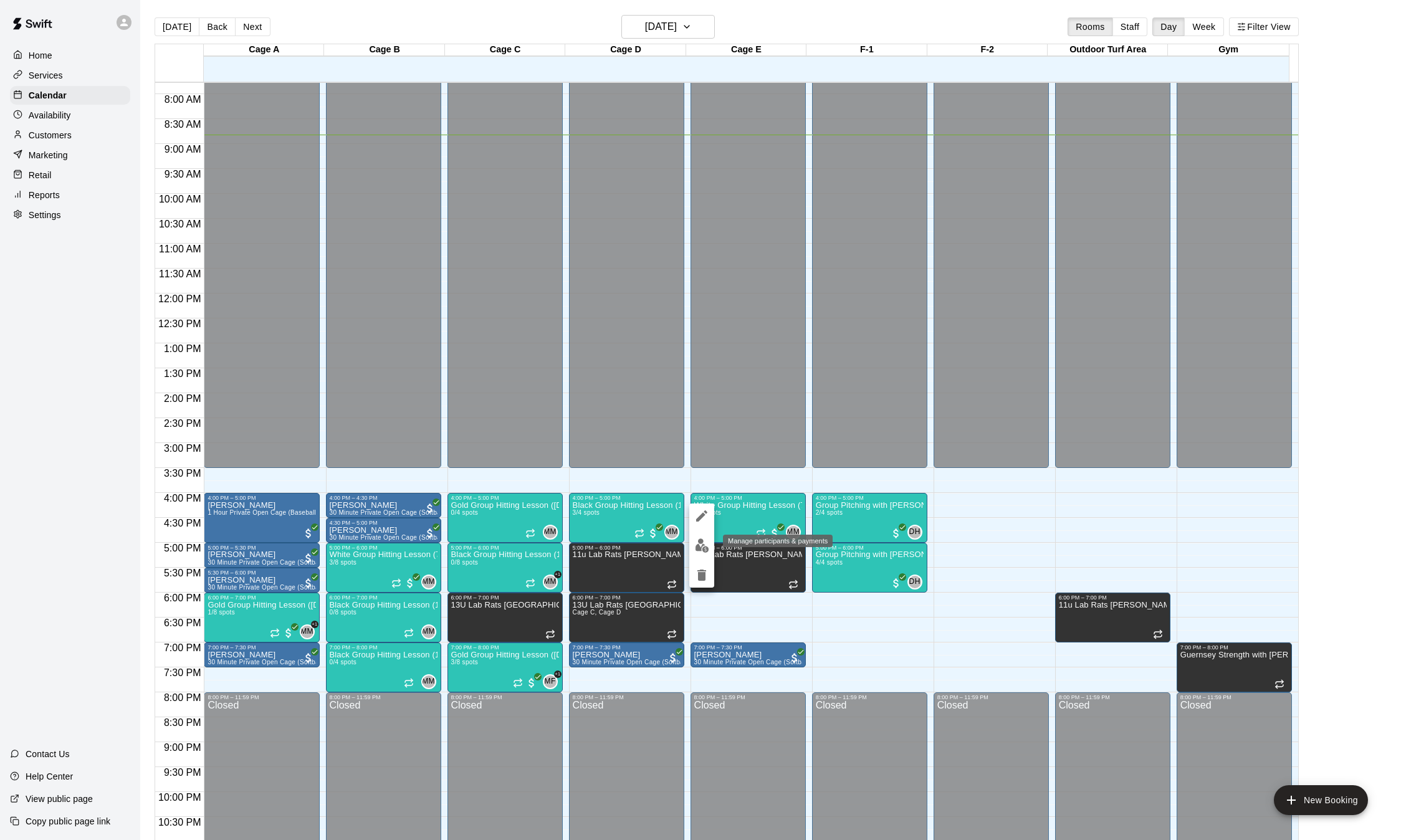
click at [709, 544] on img "edit" at bounding box center [702, 545] width 15 height 15
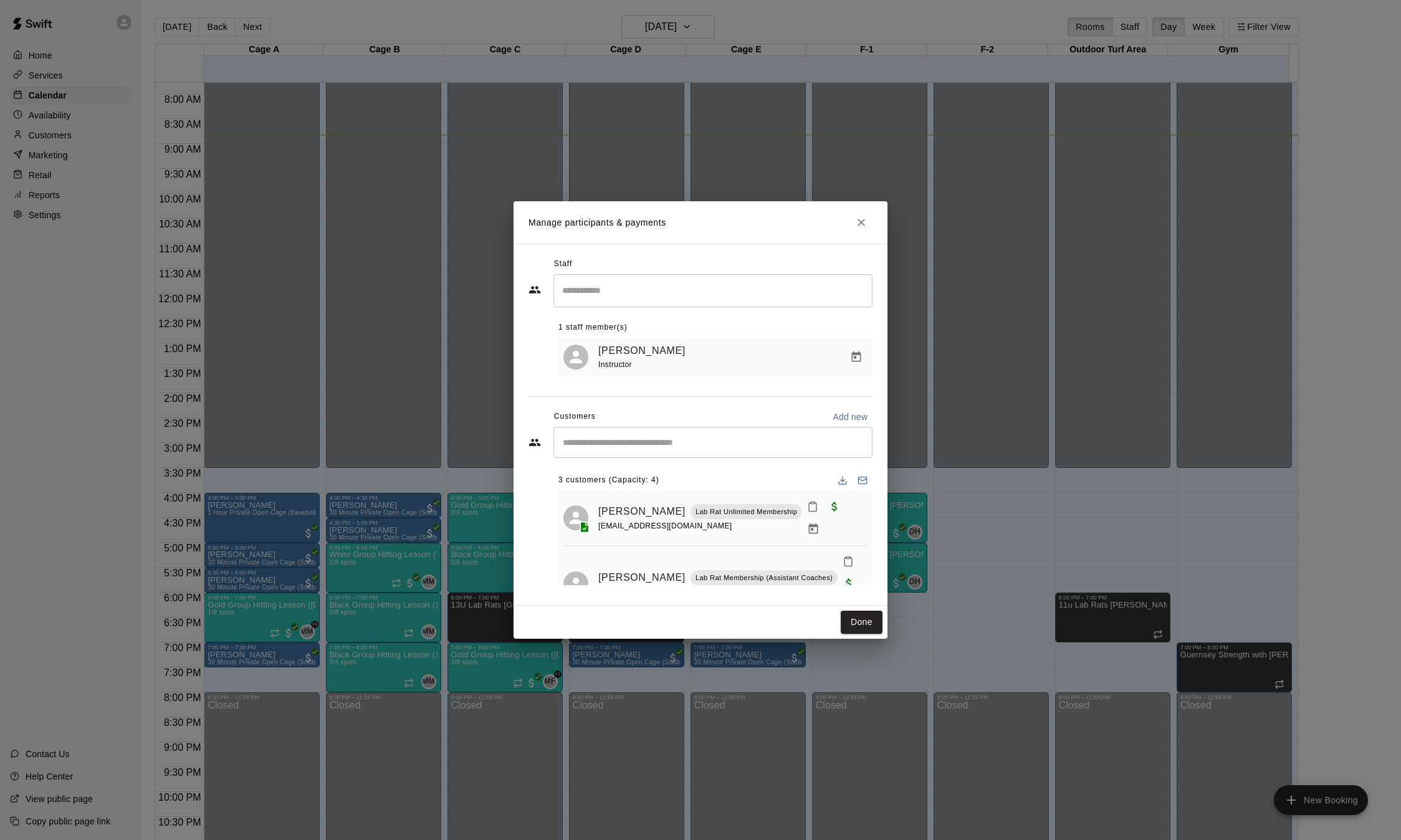
click at [658, 302] on div "​" at bounding box center [712, 291] width 319 height 33
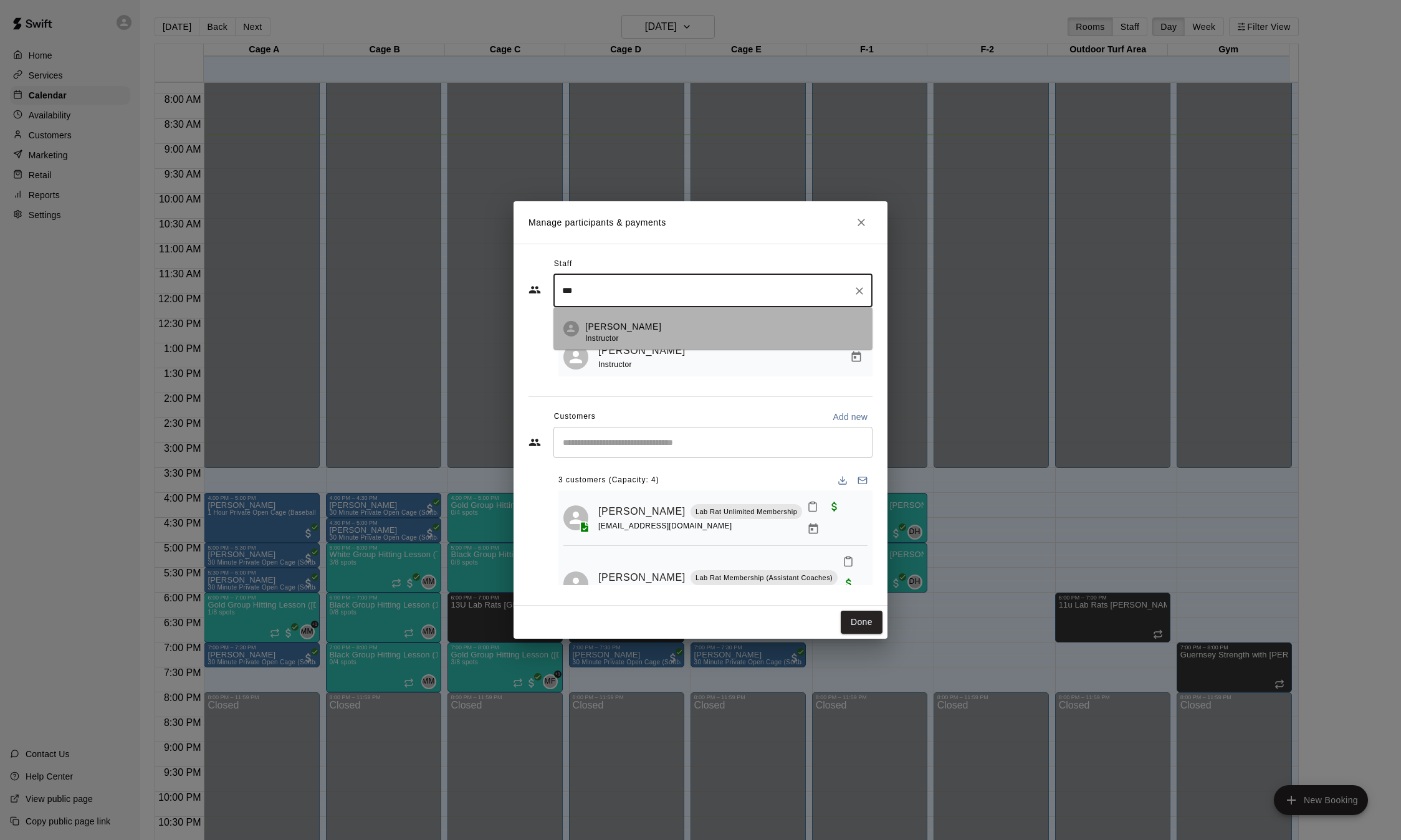
click at [610, 324] on p "[PERSON_NAME]" at bounding box center [623, 326] width 76 height 13
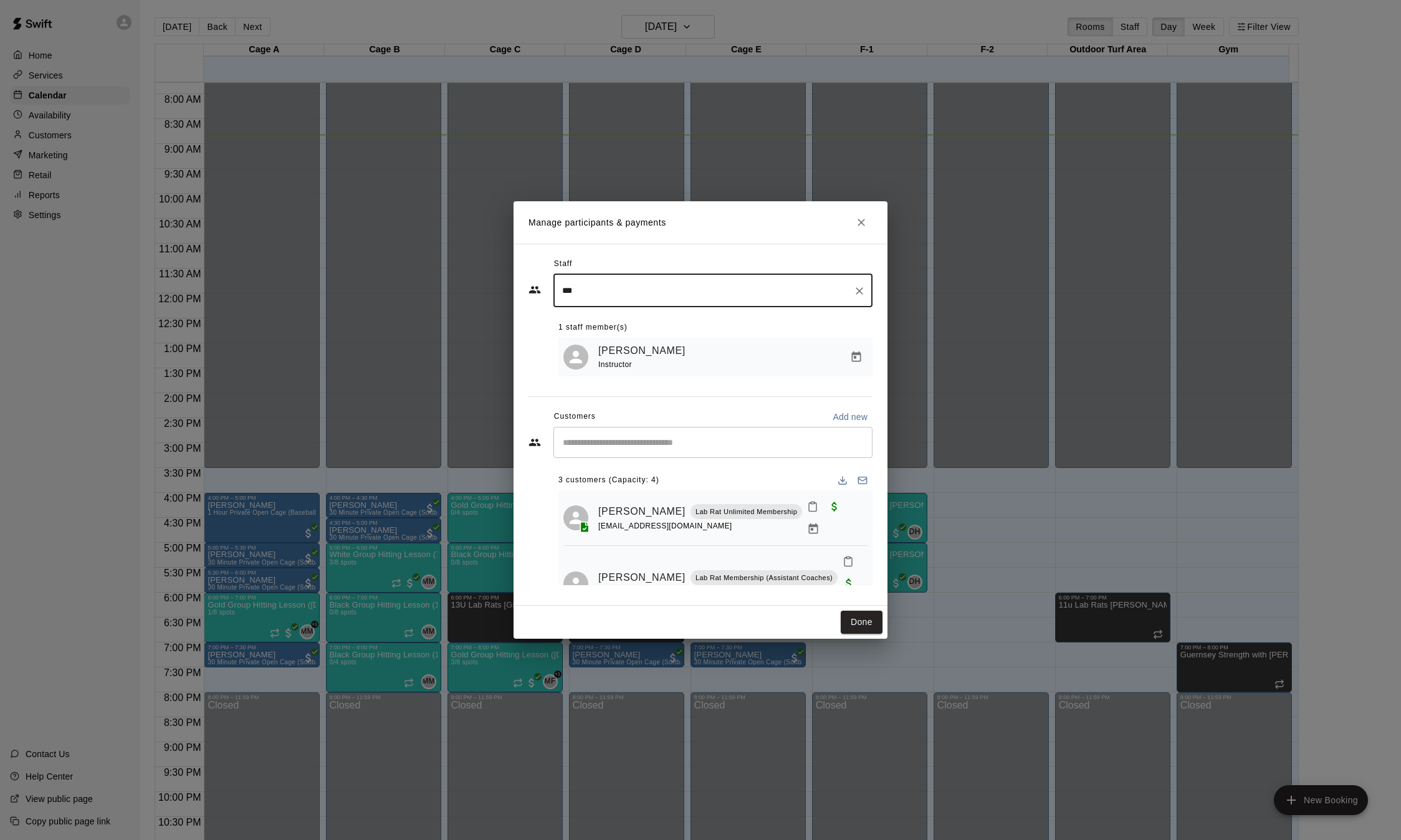
type input "***"
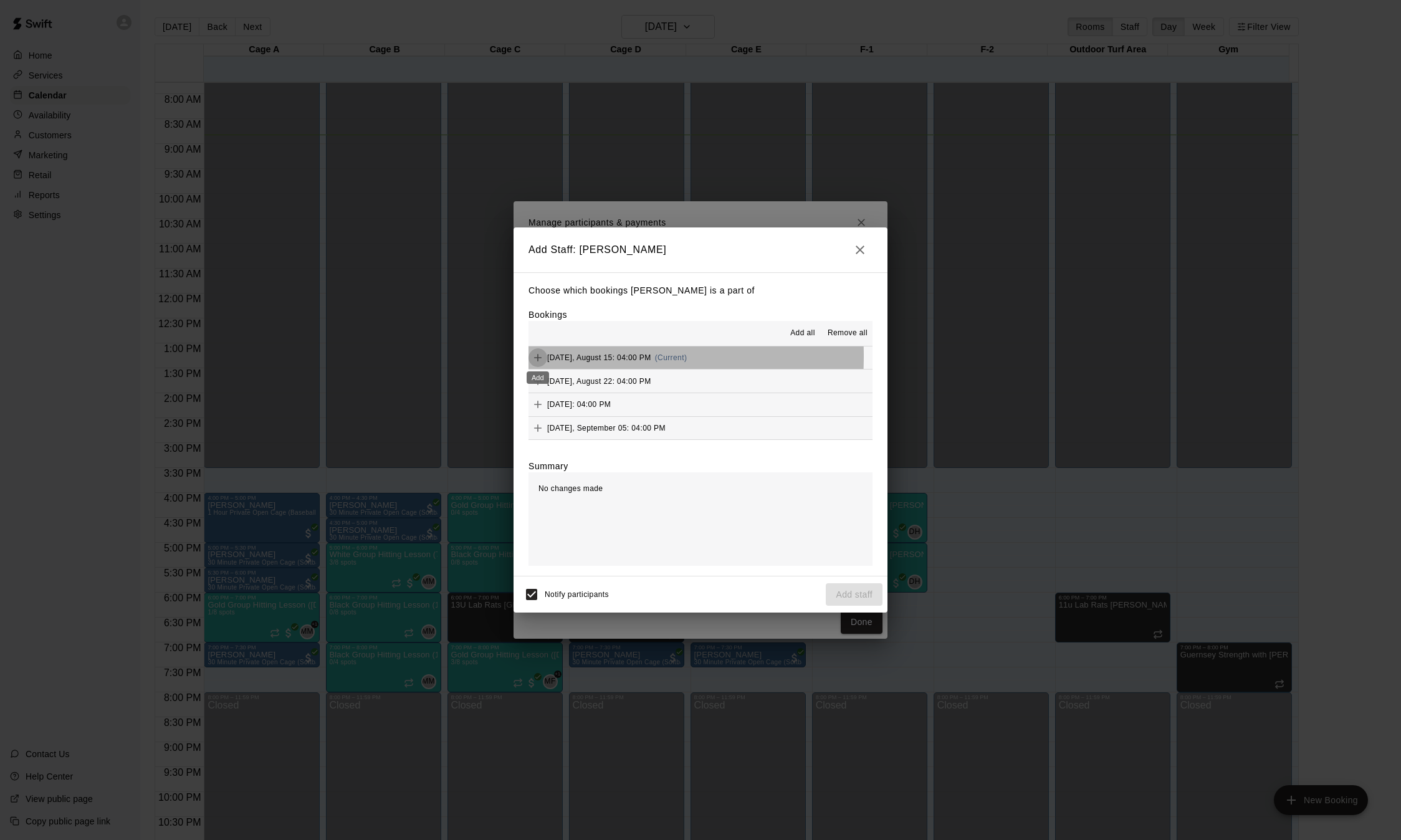
click at [544, 357] on button "Add" at bounding box center [538, 358] width 19 height 19
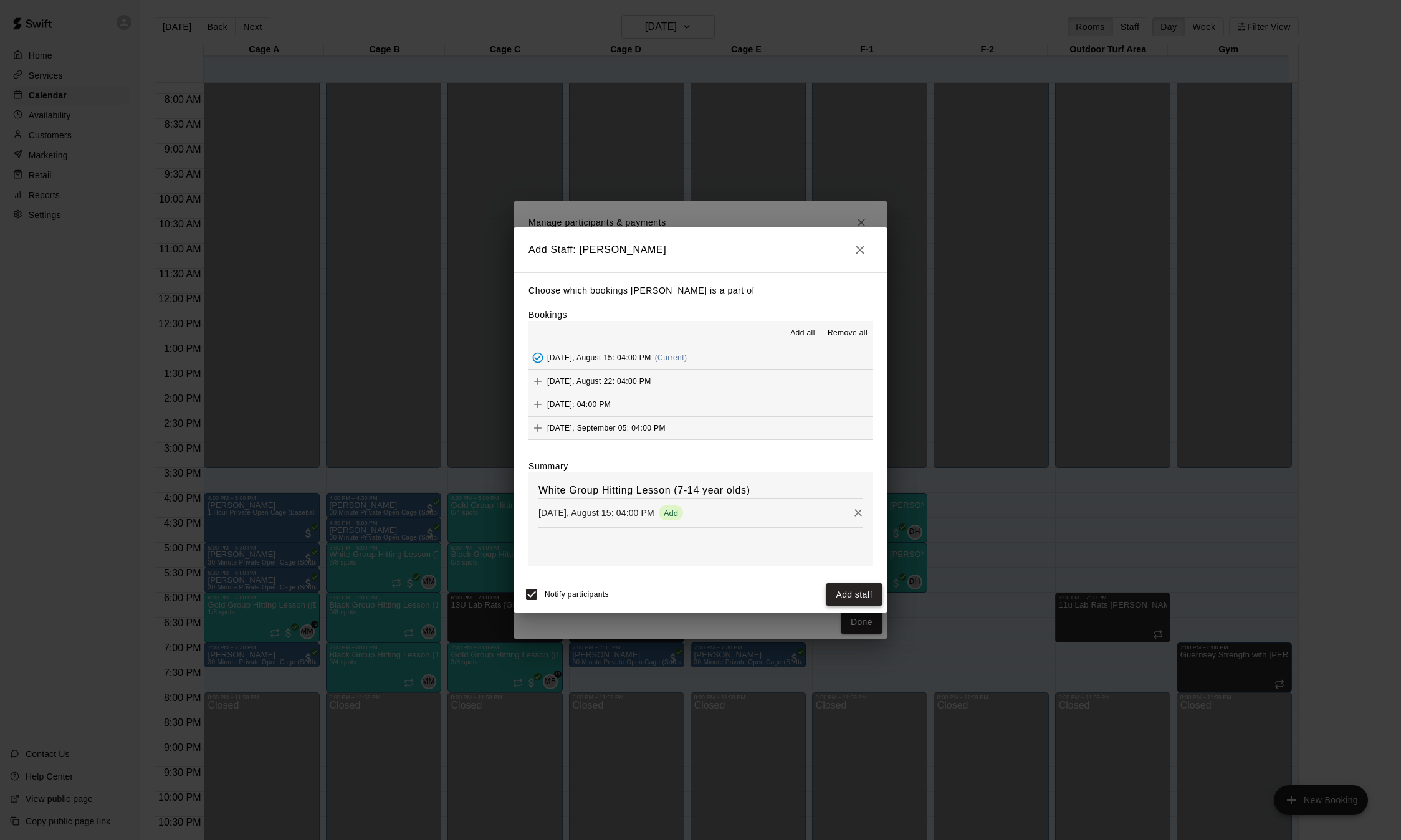
click at [860, 592] on button "Add staff" at bounding box center [854, 594] width 57 height 23
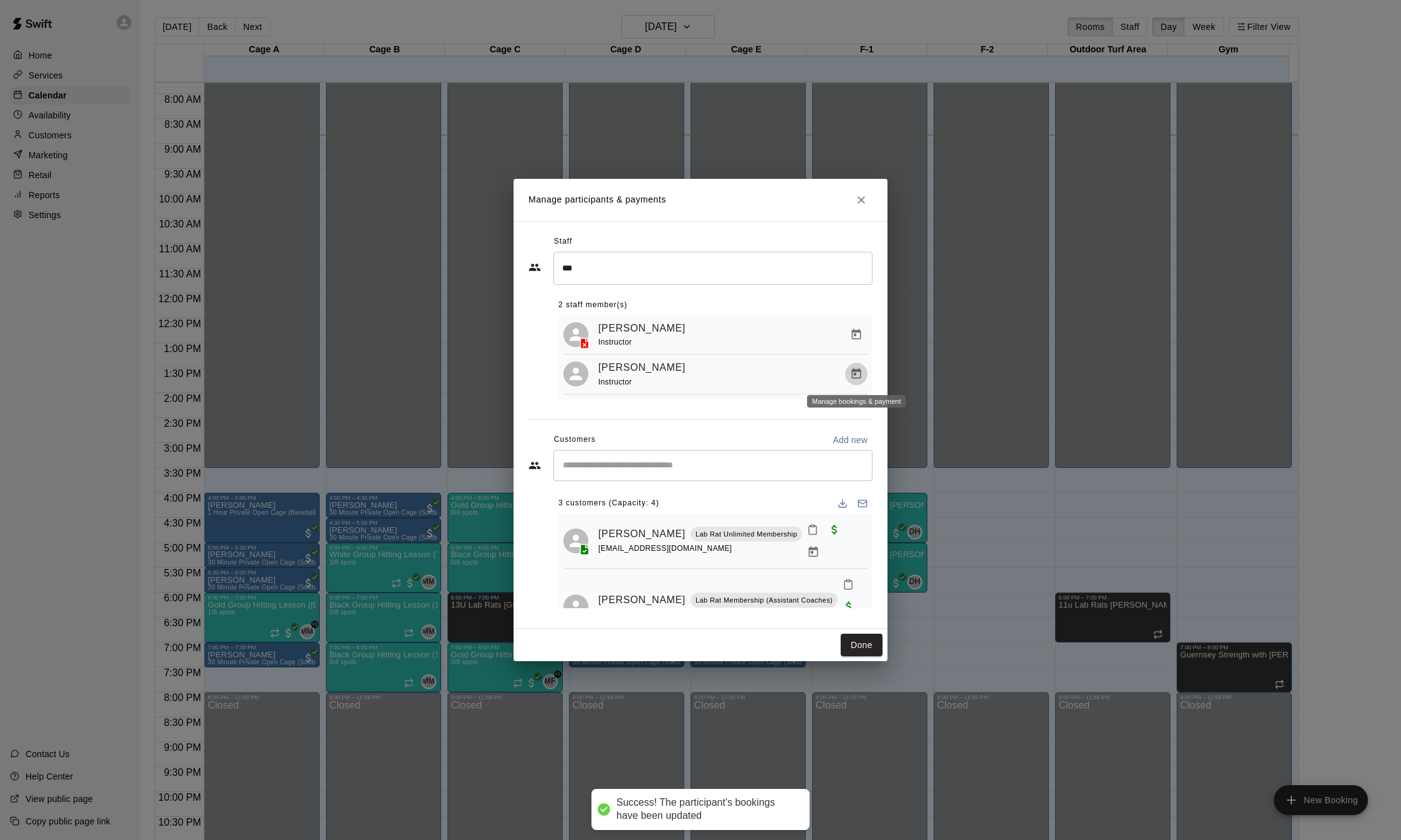
click at [854, 372] on icon "Manage bookings & payment" at bounding box center [857, 373] width 9 height 10
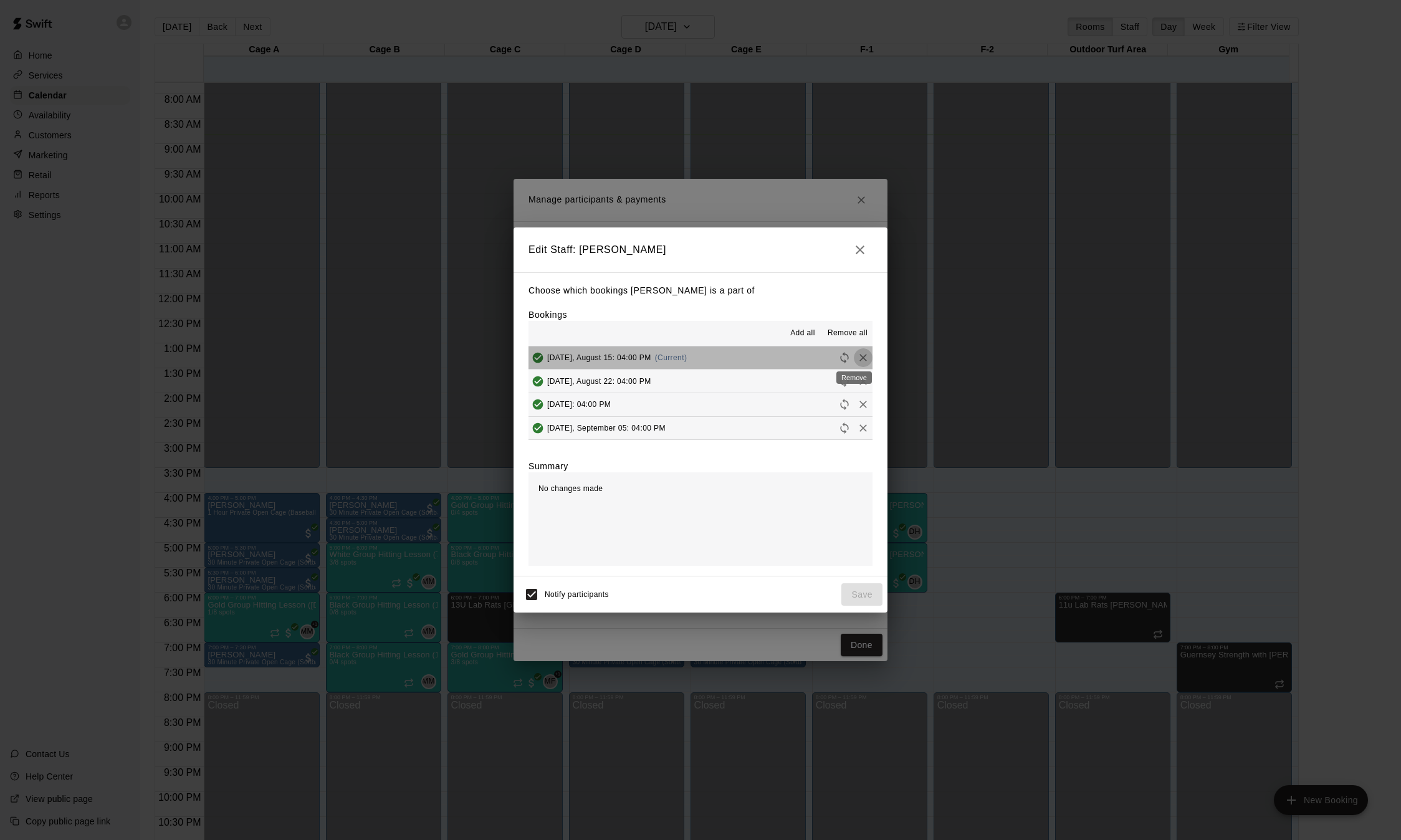
click at [857, 356] on icon "Remove" at bounding box center [863, 358] width 12 height 12
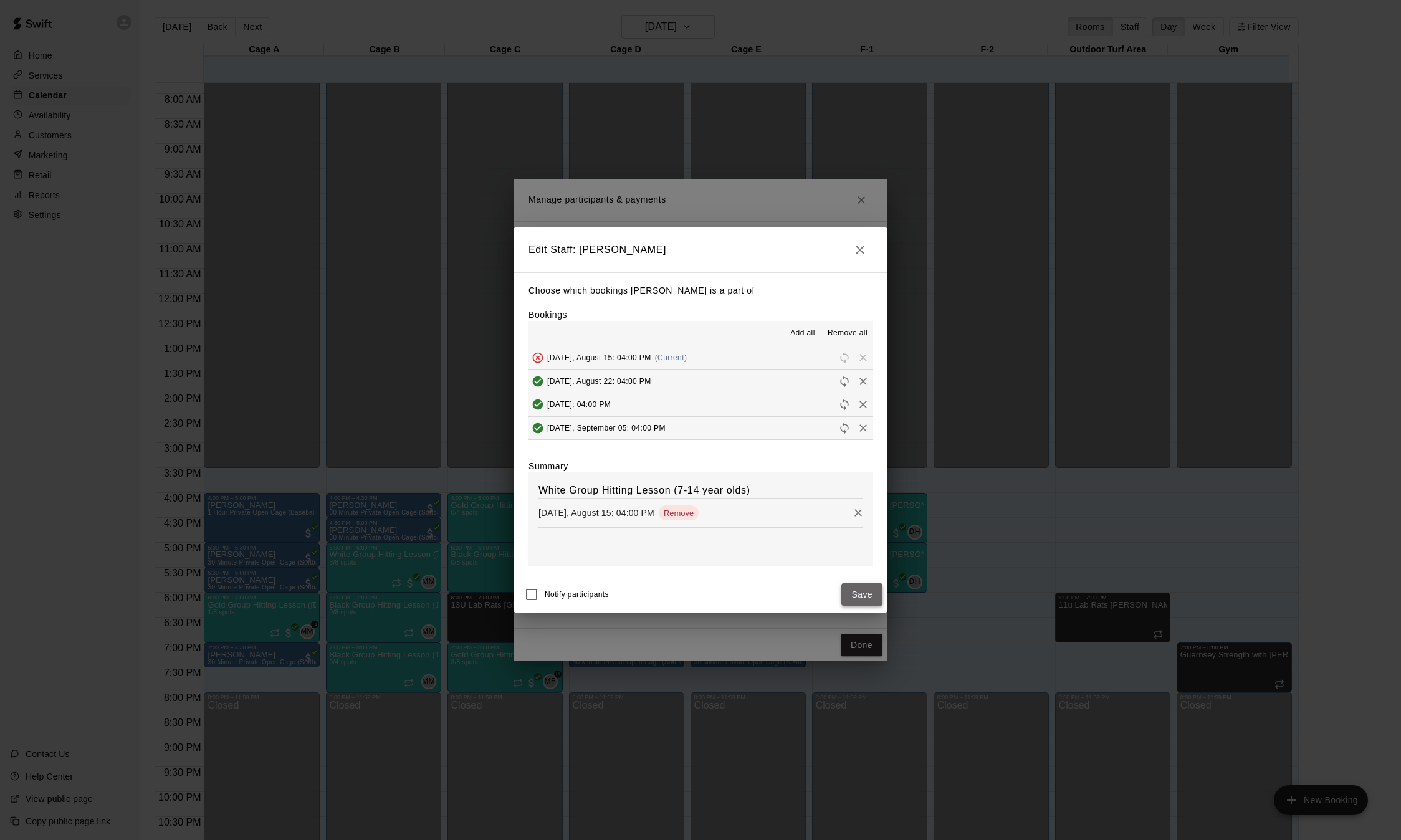
click at [852, 595] on button "Save" at bounding box center [862, 594] width 41 height 23
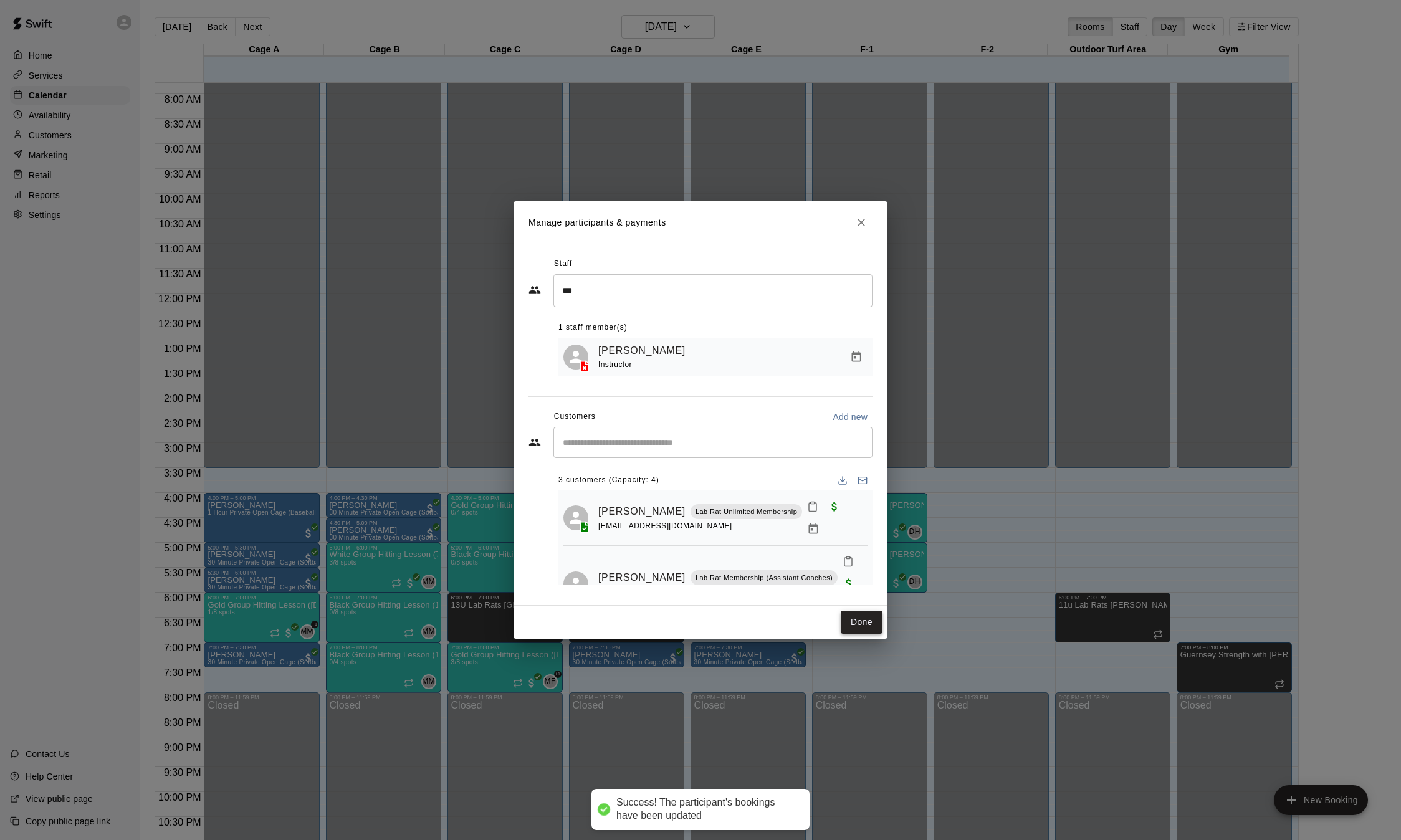
click at [857, 622] on button "Done" at bounding box center [862, 622] width 42 height 23
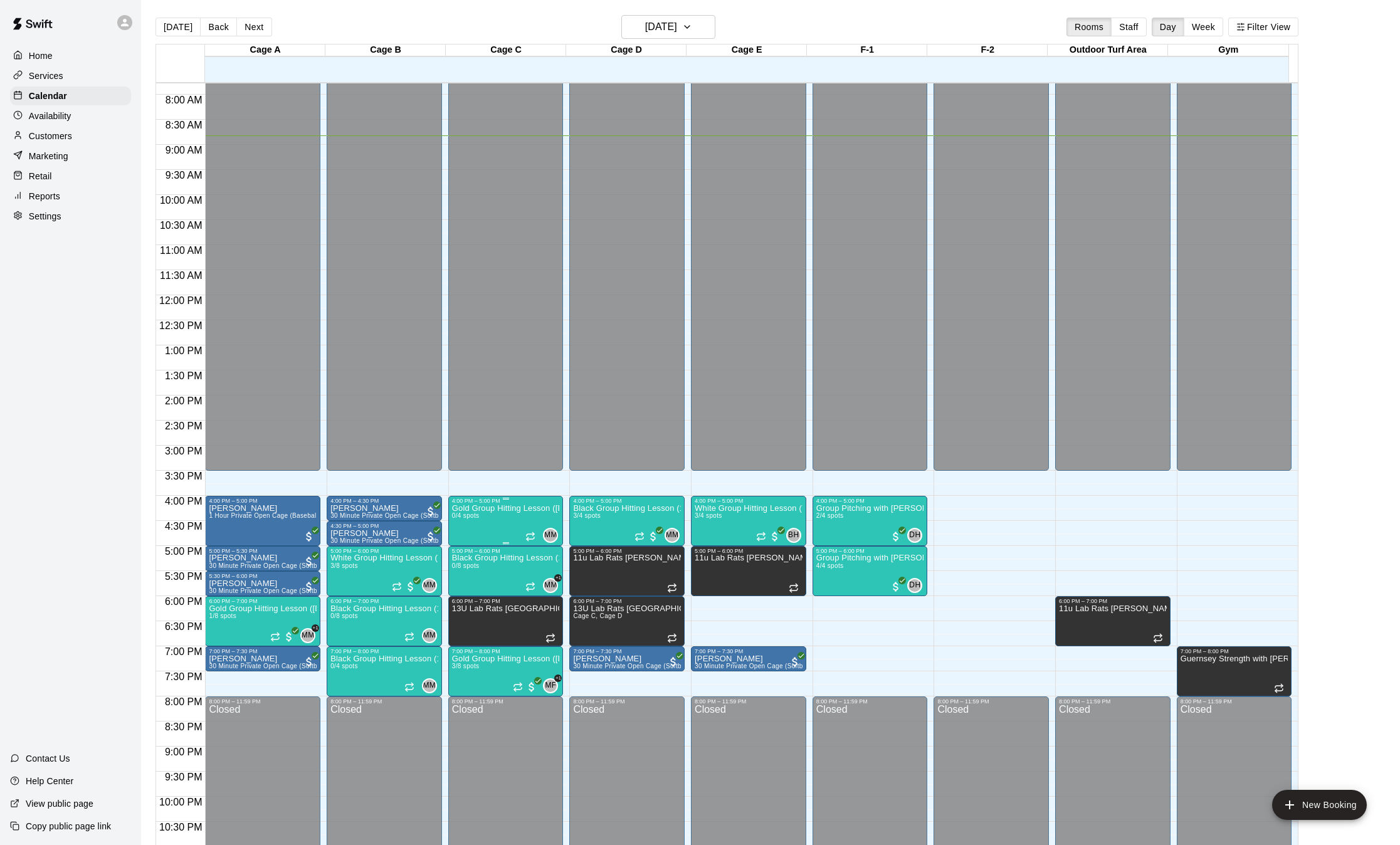
click at [462, 580] on icon "delete" at bounding box center [463, 578] width 9 height 11
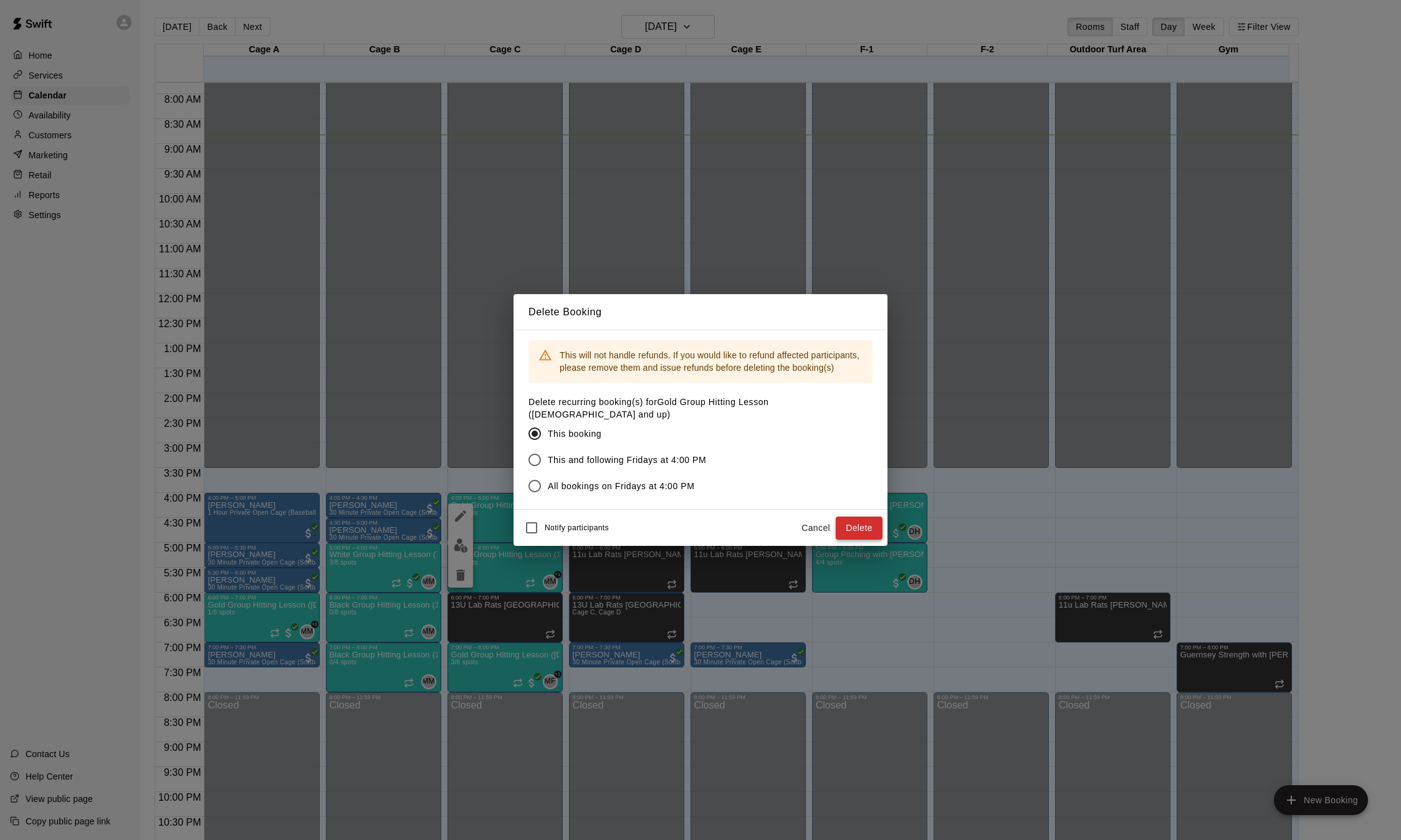
click at [847, 517] on button "Delete" at bounding box center [859, 528] width 46 height 23
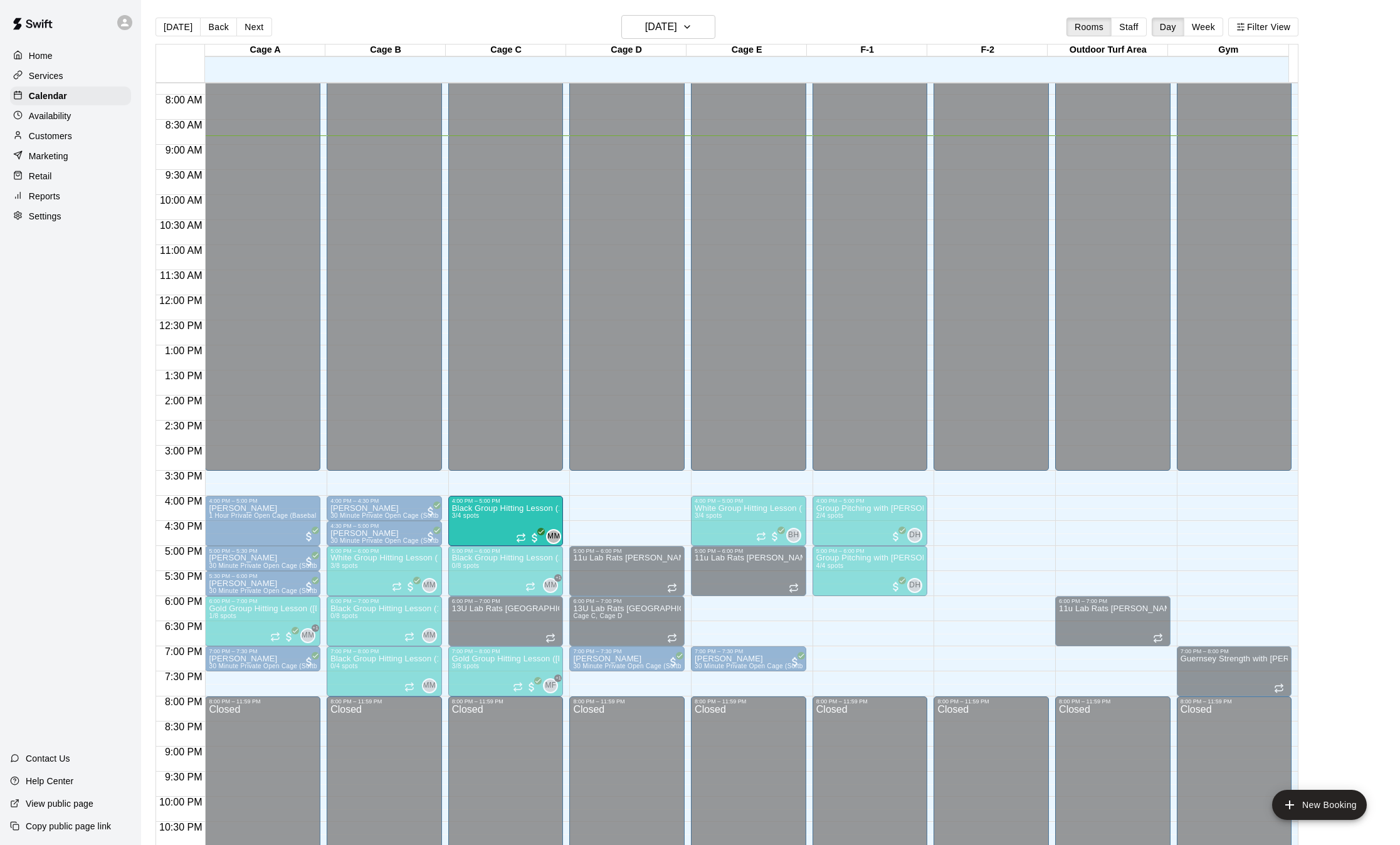
drag, startPoint x: 611, startPoint y: 532, endPoint x: 527, endPoint y: 535, distance: 84.1
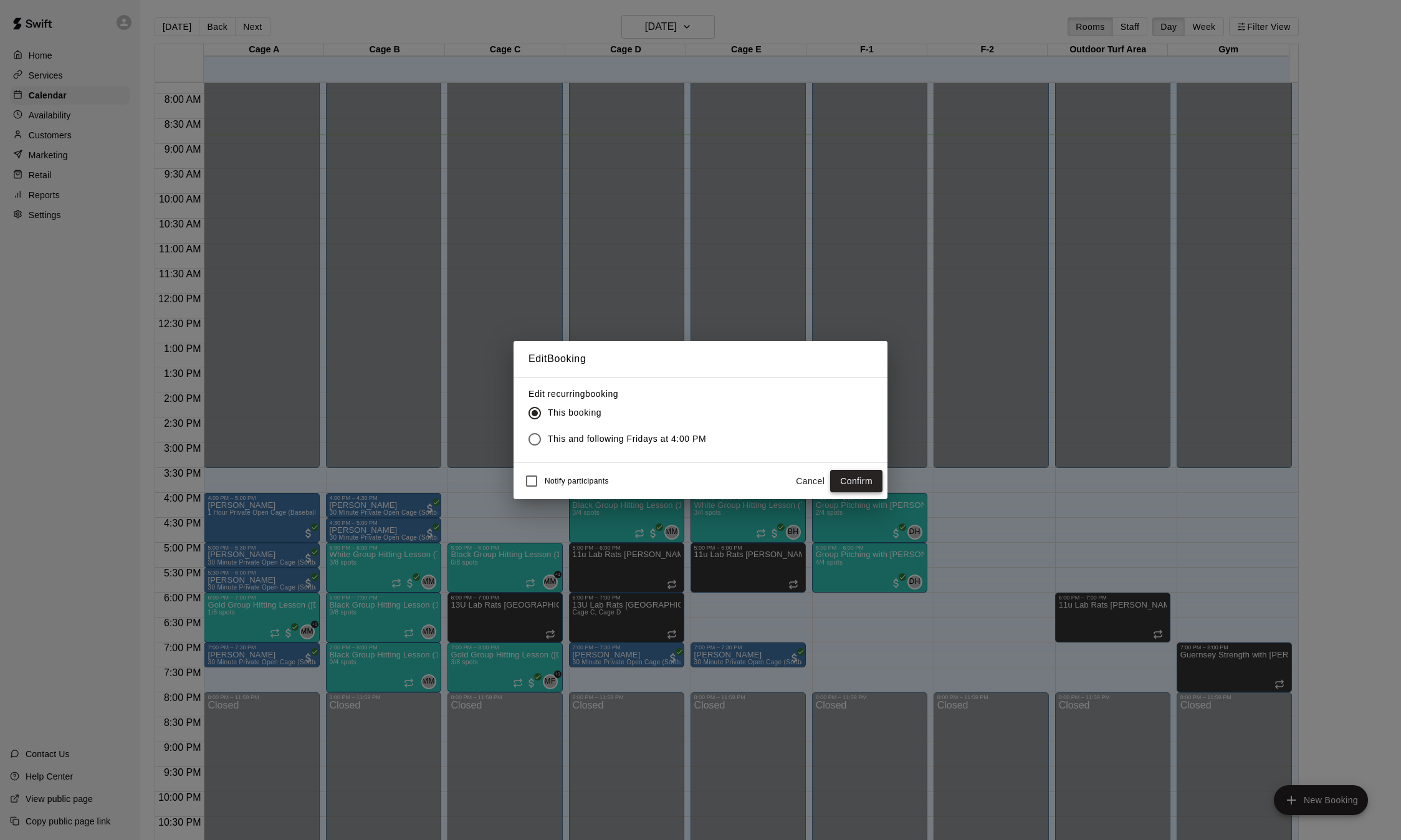
click at [852, 481] on button "Confirm" at bounding box center [856, 481] width 52 height 23
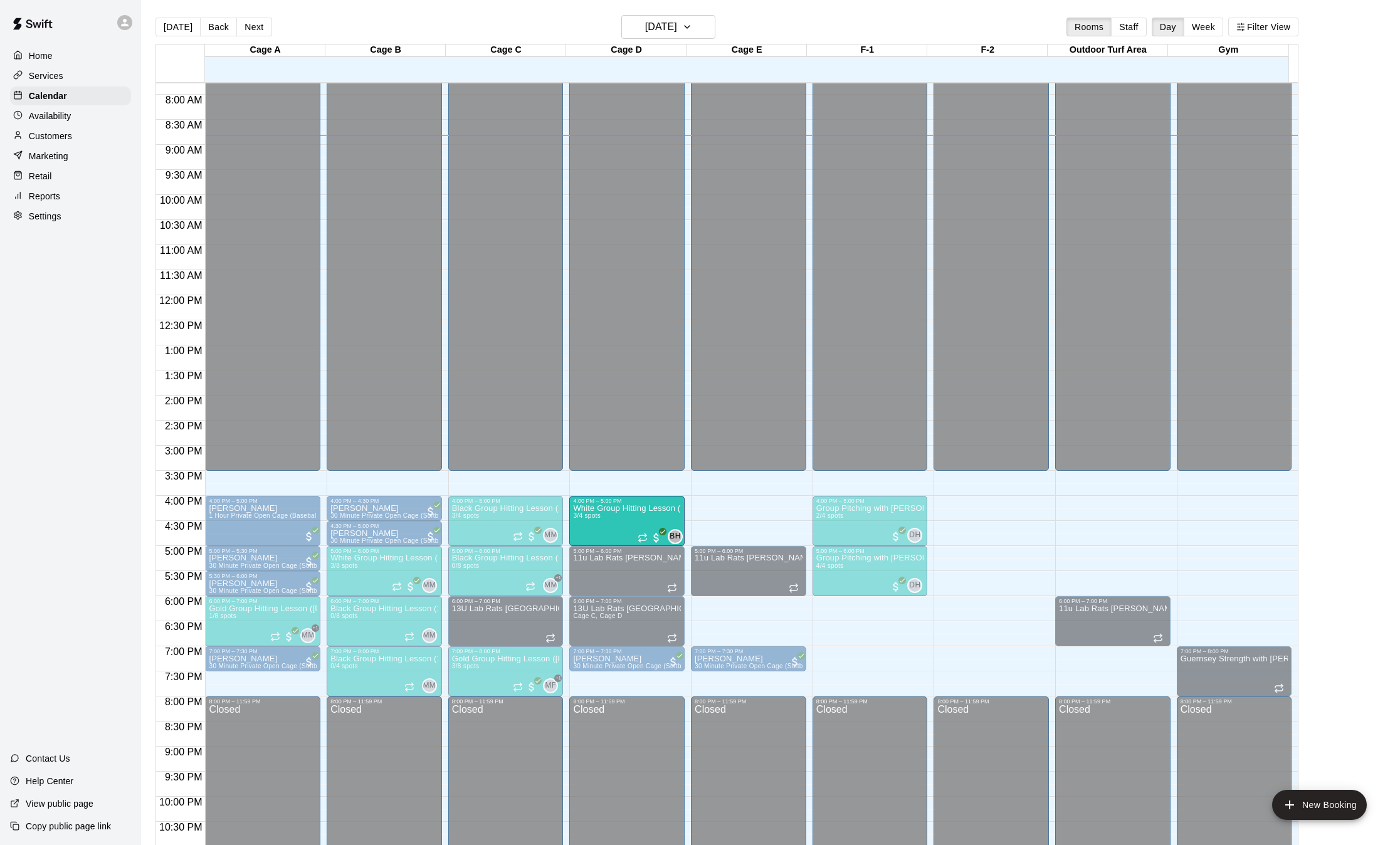
drag, startPoint x: 733, startPoint y: 532, endPoint x: 663, endPoint y: 537, distance: 70.2
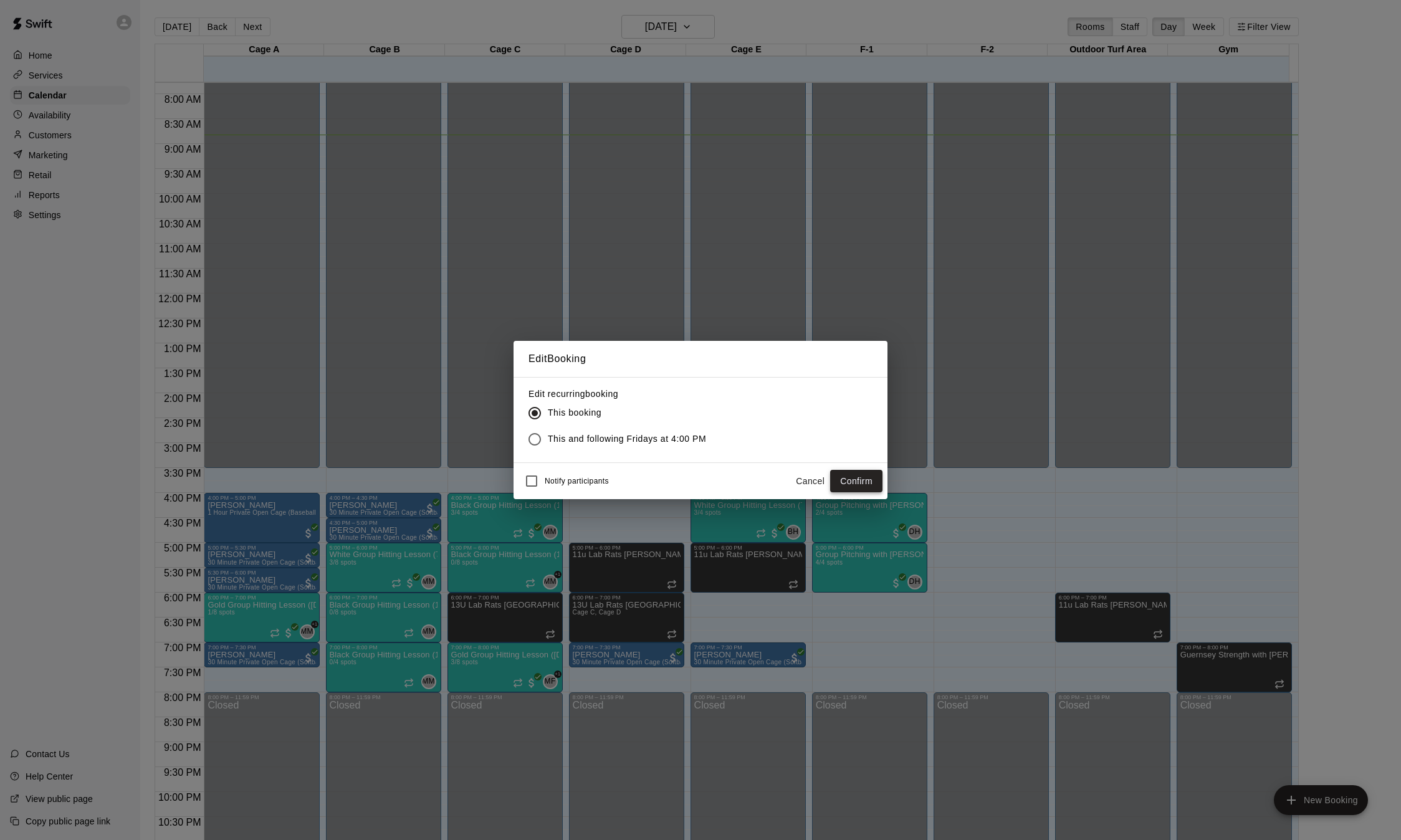
click at [864, 483] on button "Confirm" at bounding box center [856, 481] width 52 height 23
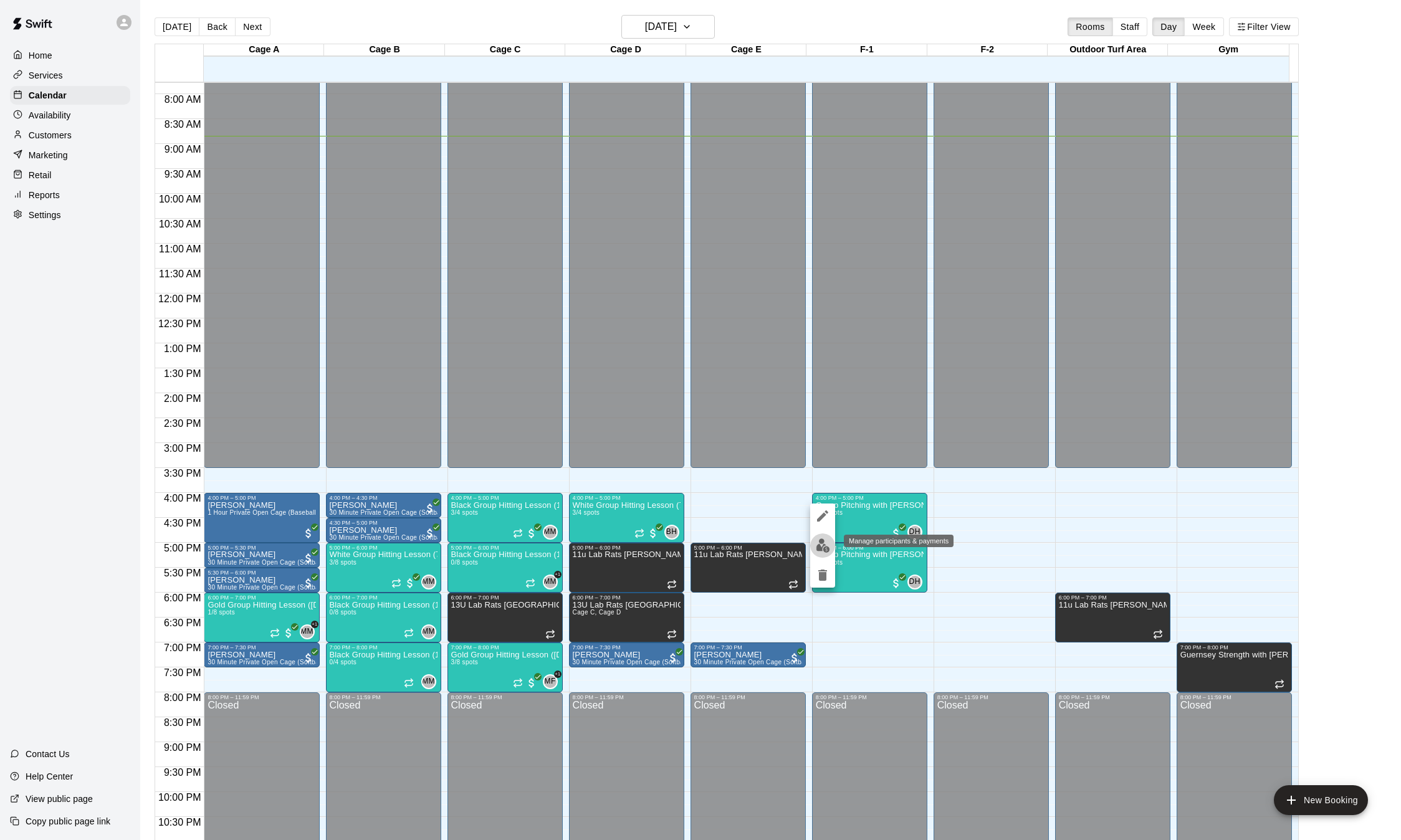
click at [826, 543] on img "edit" at bounding box center [823, 545] width 15 height 15
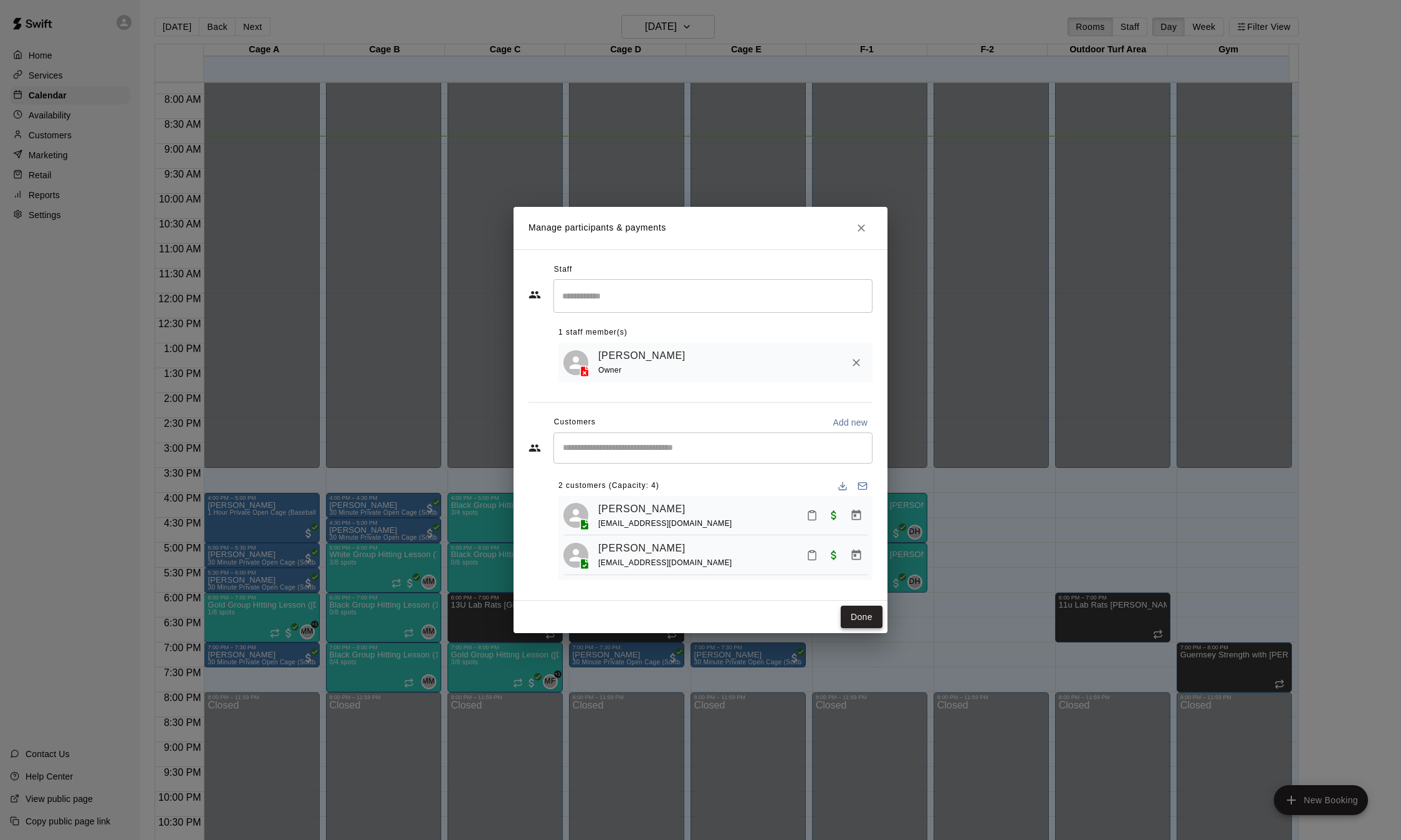
click at [860, 617] on button "Done" at bounding box center [862, 616] width 42 height 23
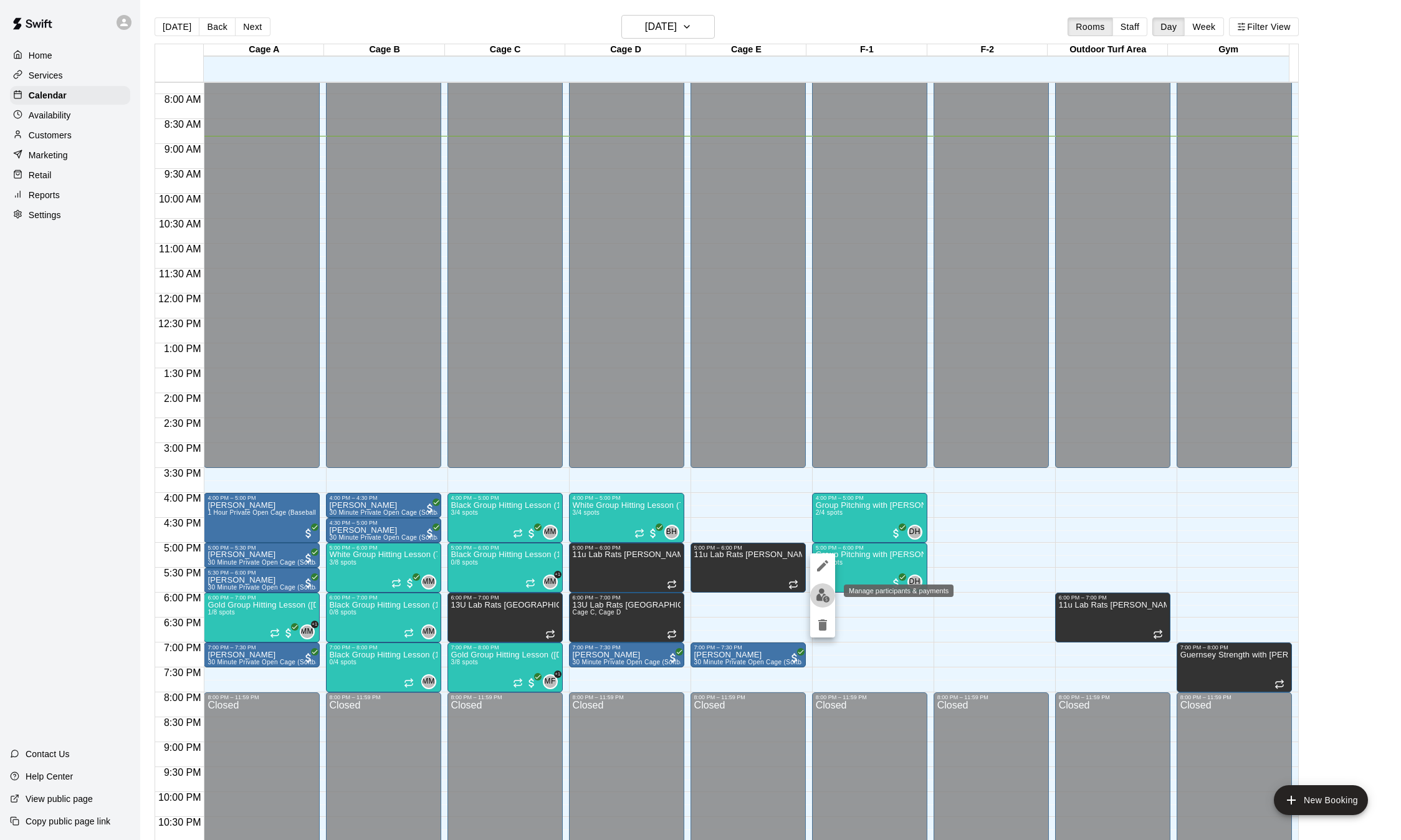
click at [826, 597] on img "edit" at bounding box center [823, 595] width 15 height 15
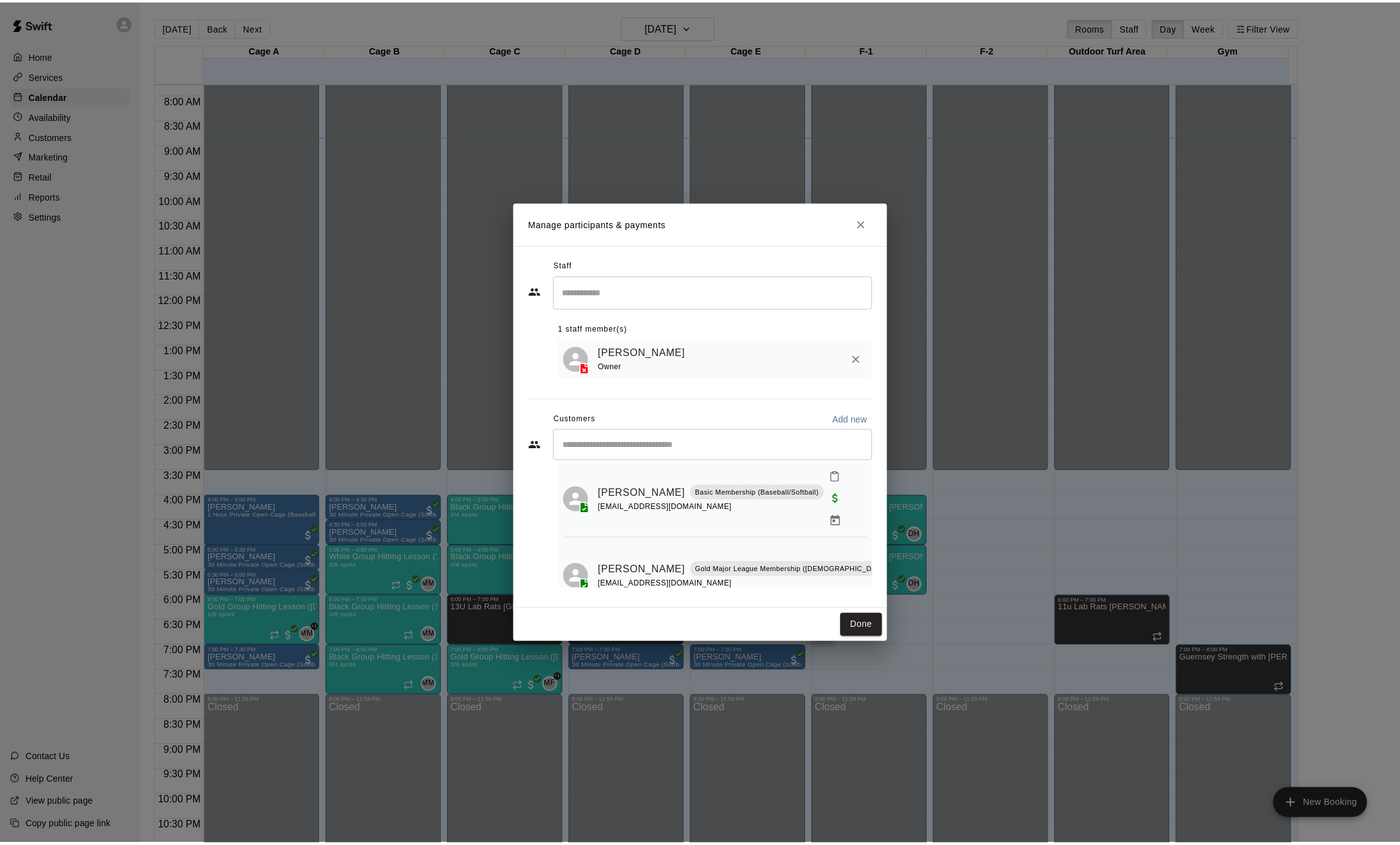
scroll to position [0, 0]
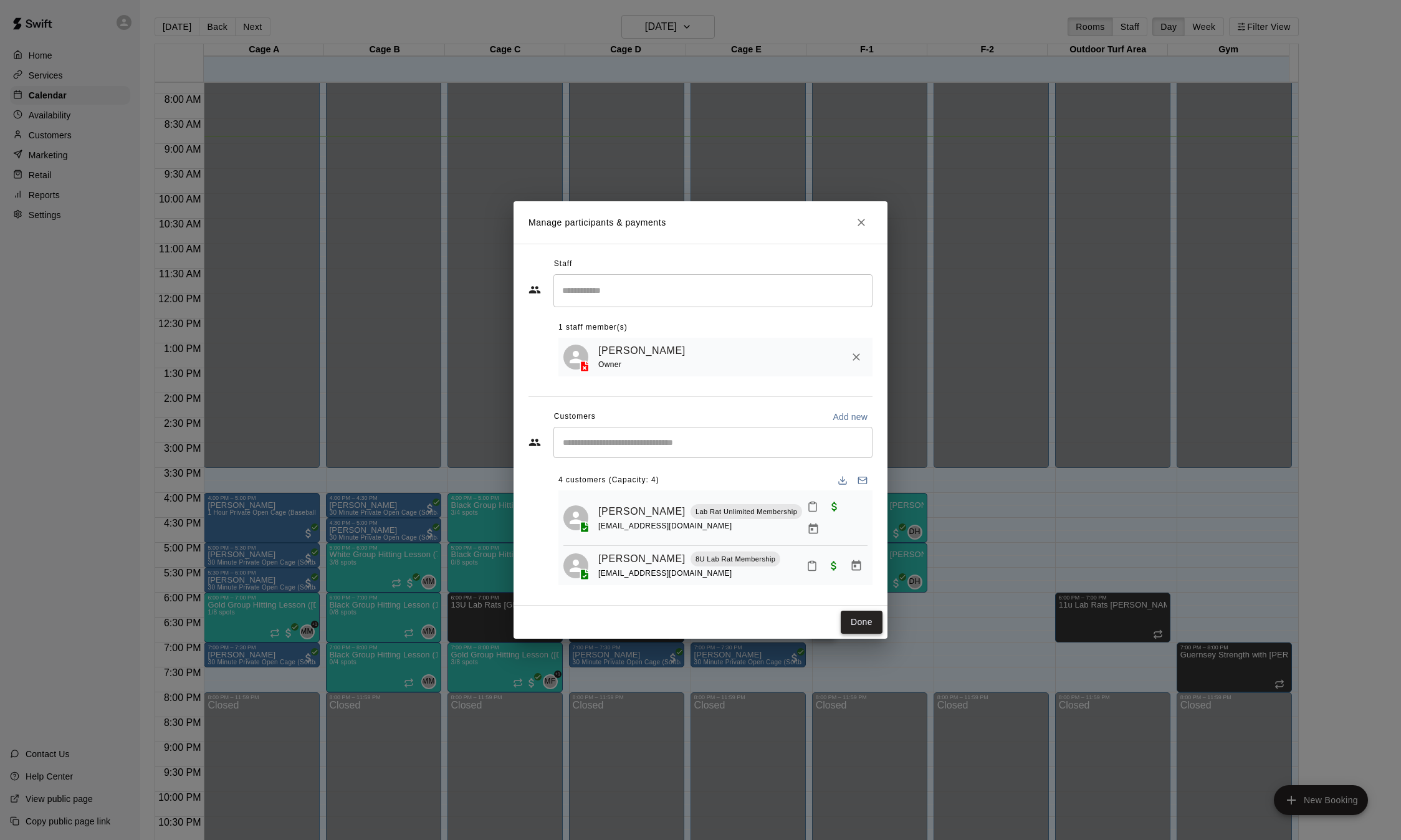
click at [857, 615] on button "Done" at bounding box center [862, 622] width 42 height 23
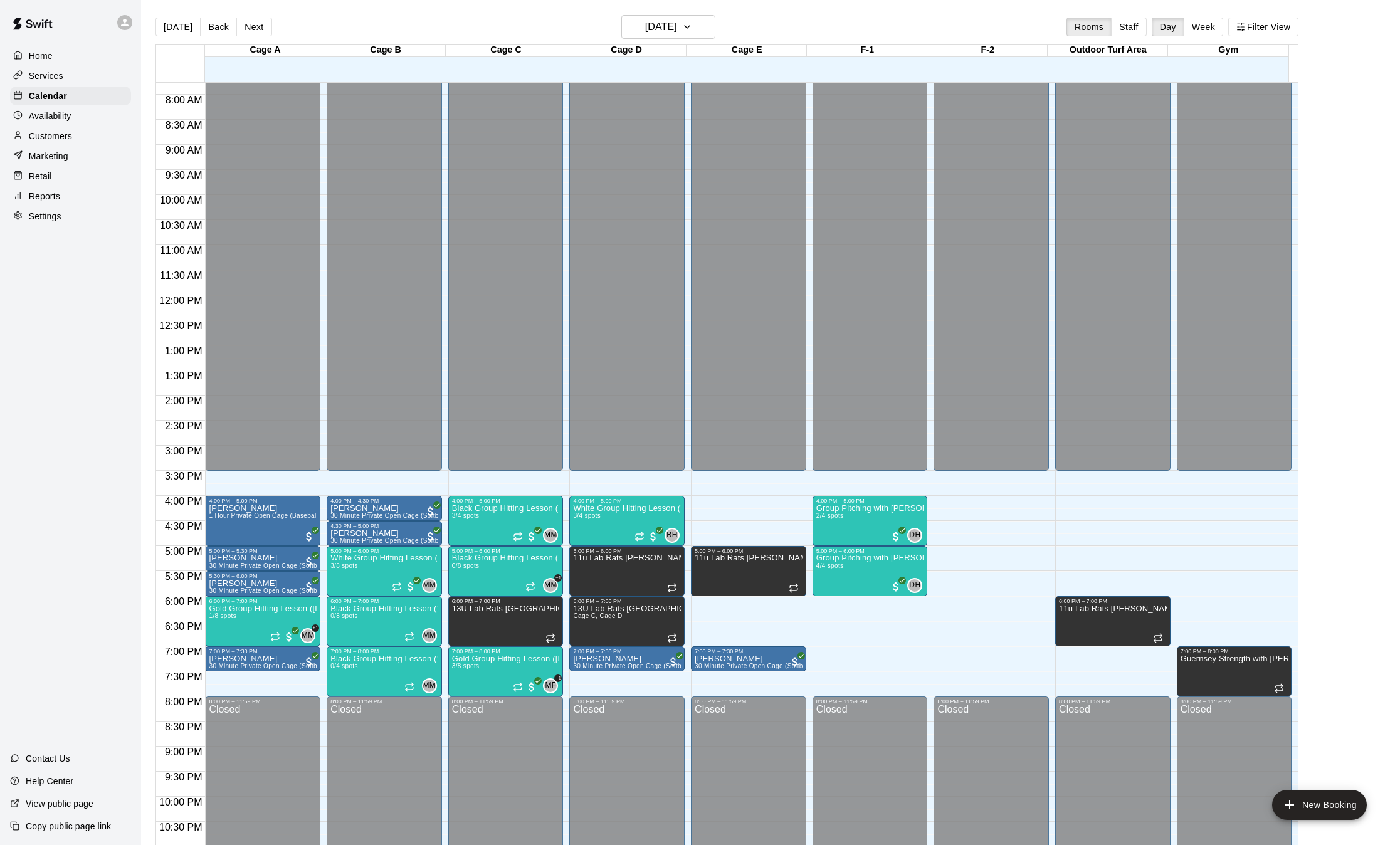
click at [63, 137] on p "Customers" at bounding box center [50, 136] width 43 height 12
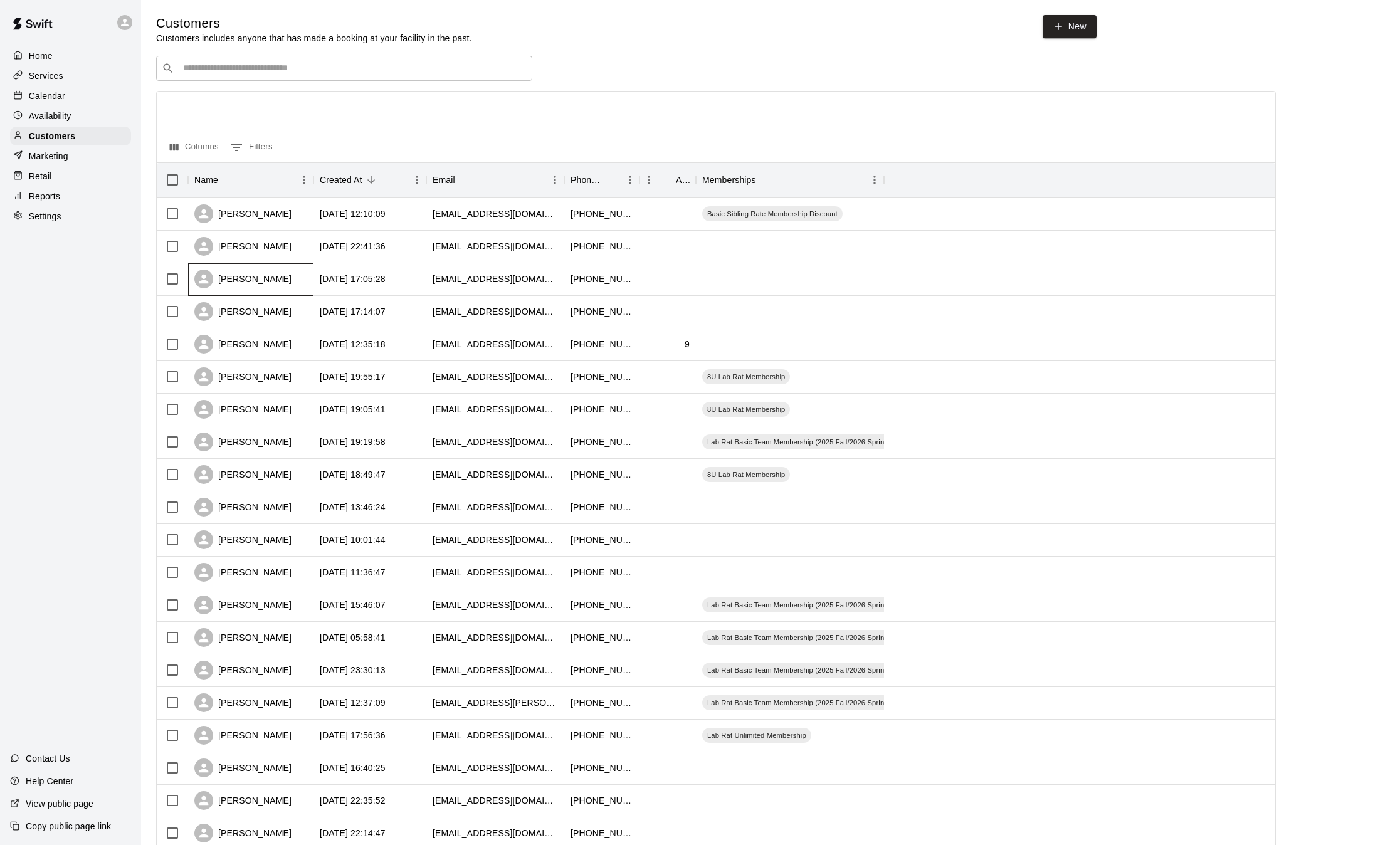
click at [247, 278] on div "[PERSON_NAME]" at bounding box center [243, 279] width 97 height 19
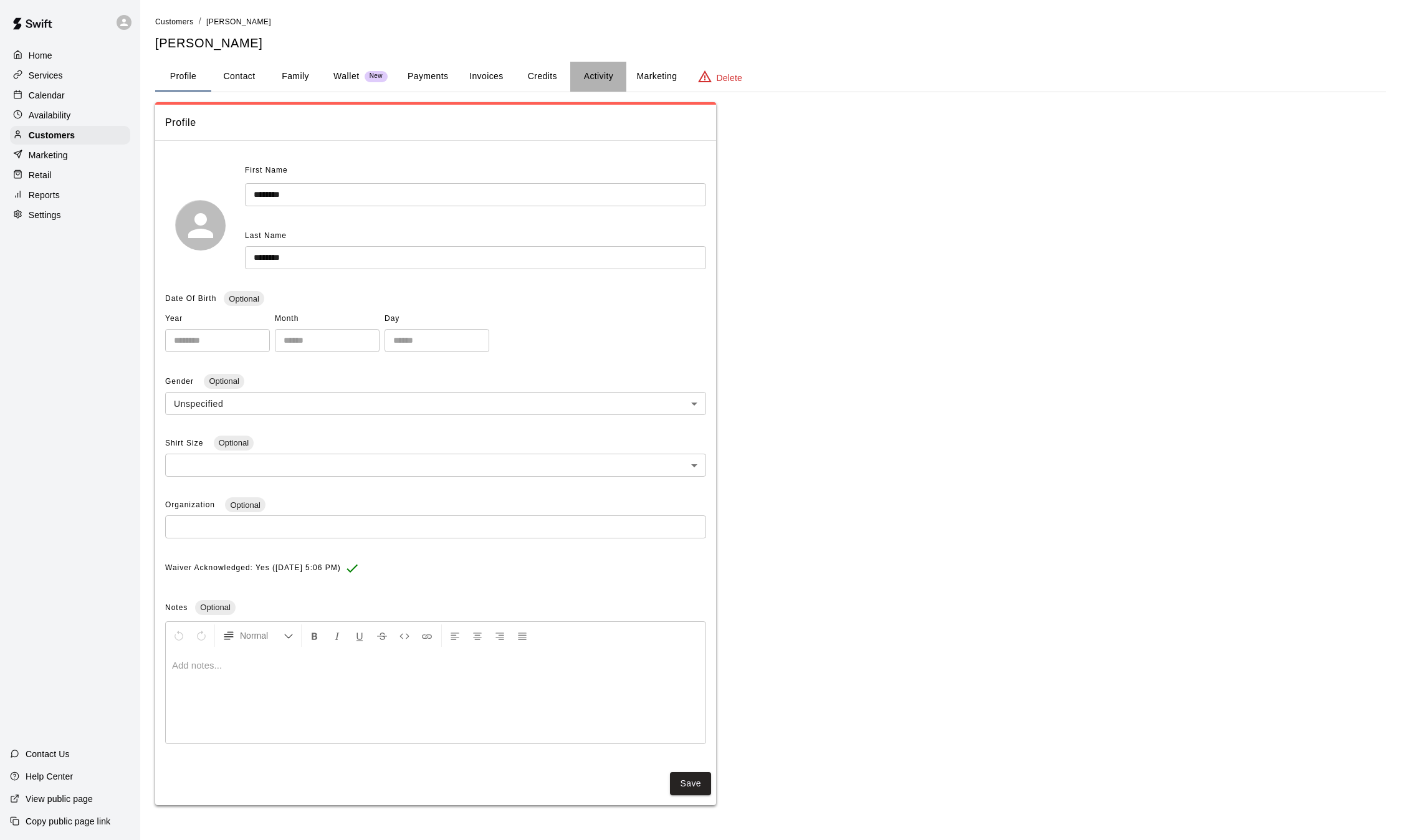
click at [589, 70] on button "Activity" at bounding box center [598, 77] width 56 height 30
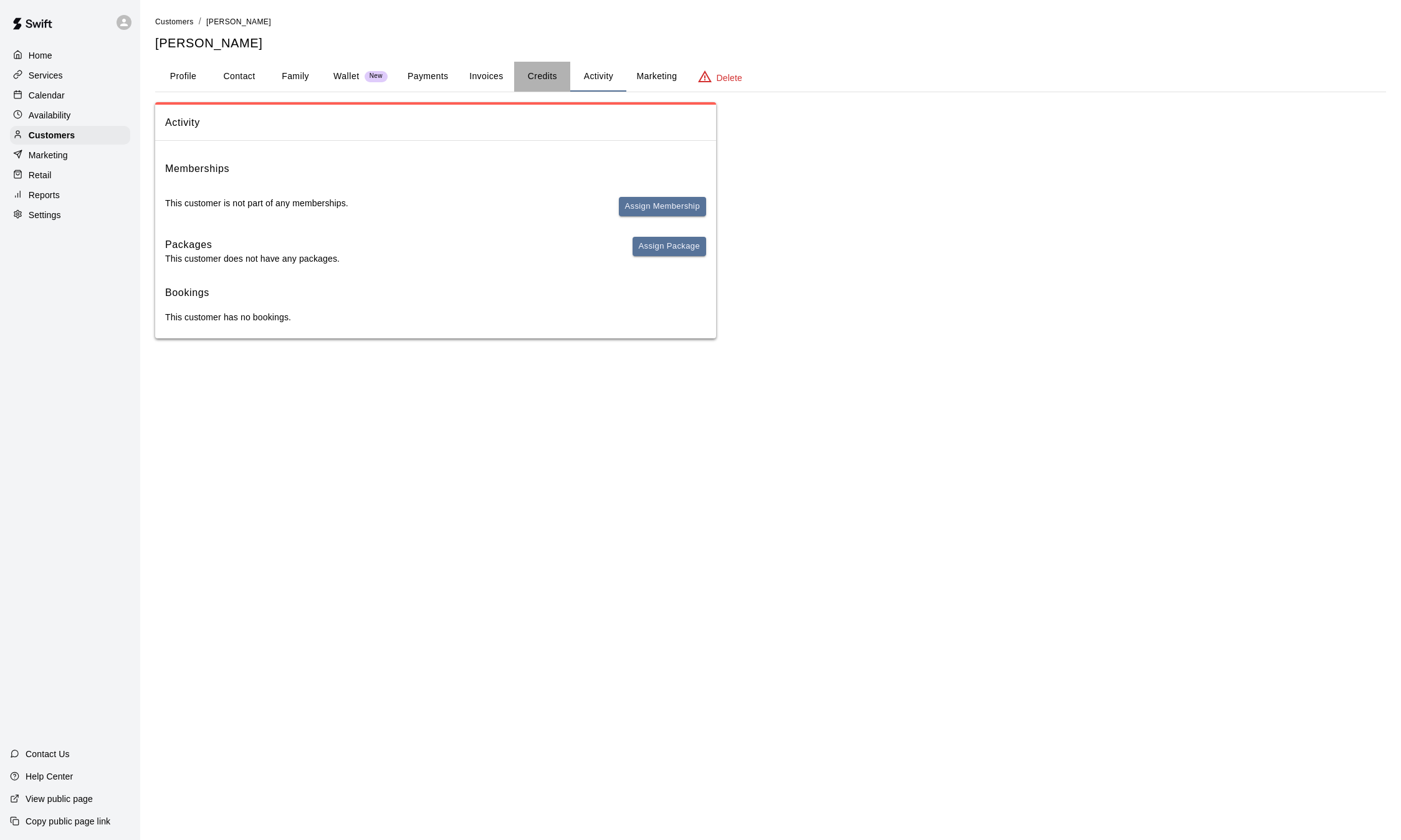
click at [556, 71] on button "Credits" at bounding box center [542, 77] width 56 height 30
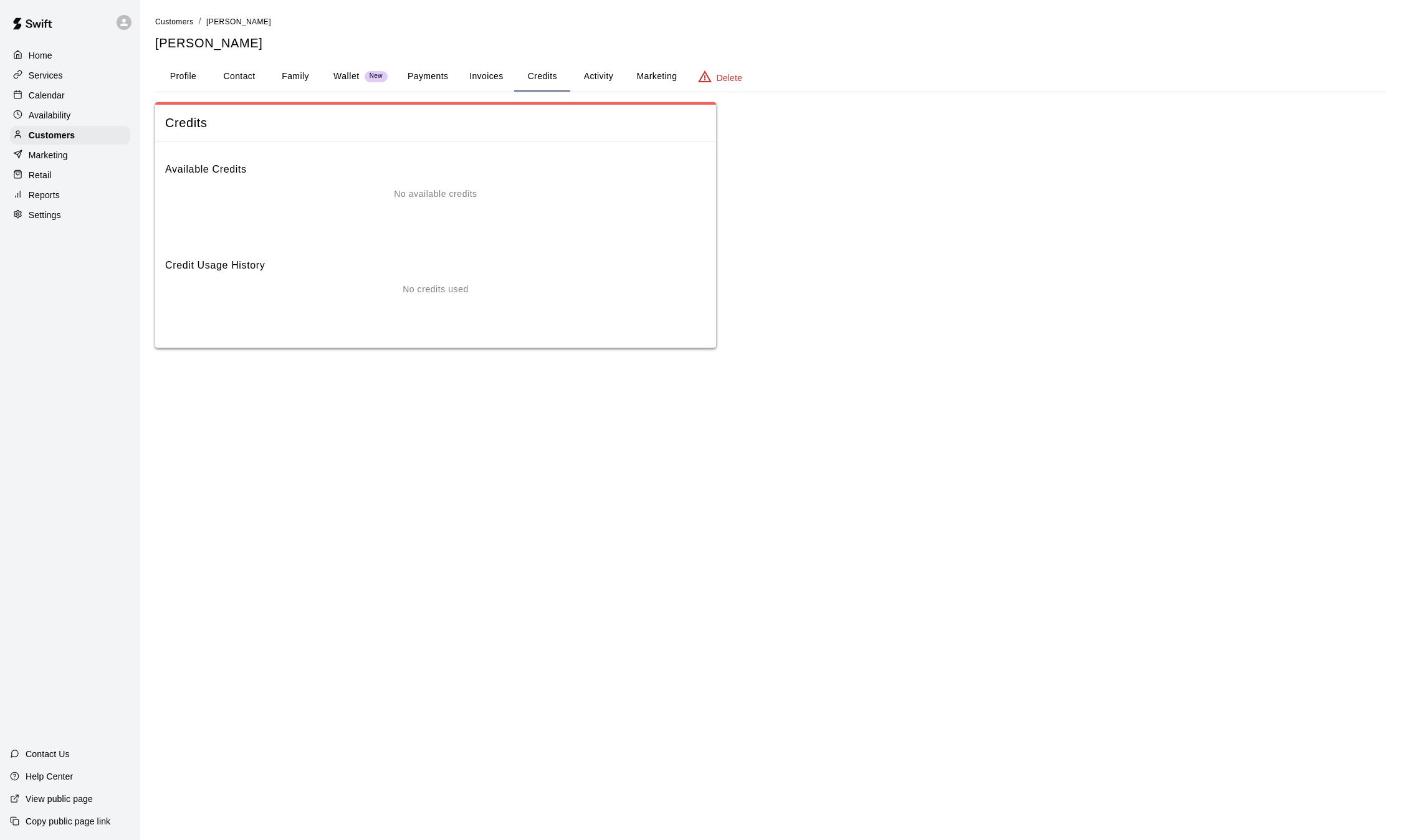
click at [478, 73] on button "Invoices" at bounding box center [486, 77] width 56 height 30
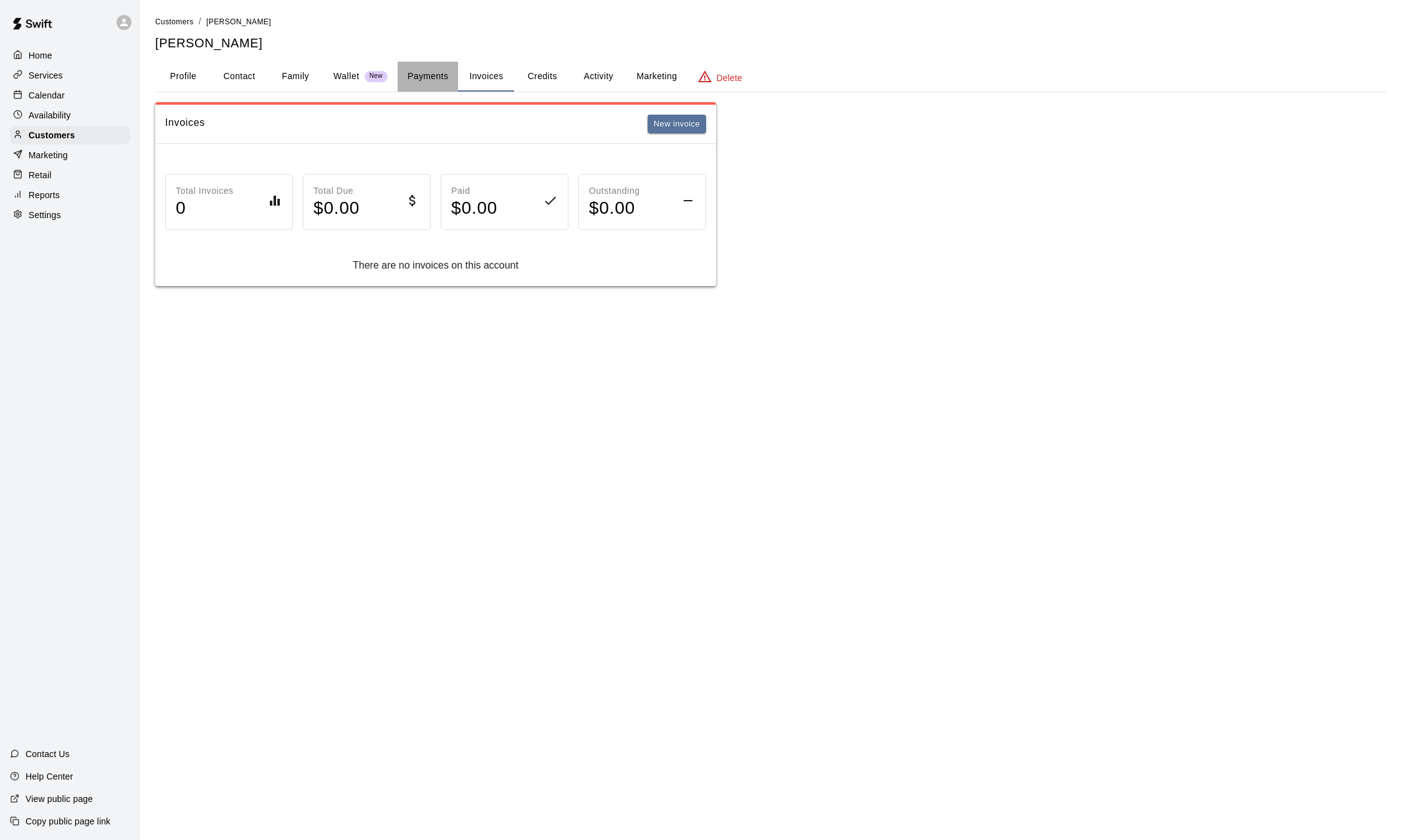
click at [437, 76] on button "Payments" at bounding box center [427, 77] width 60 height 30
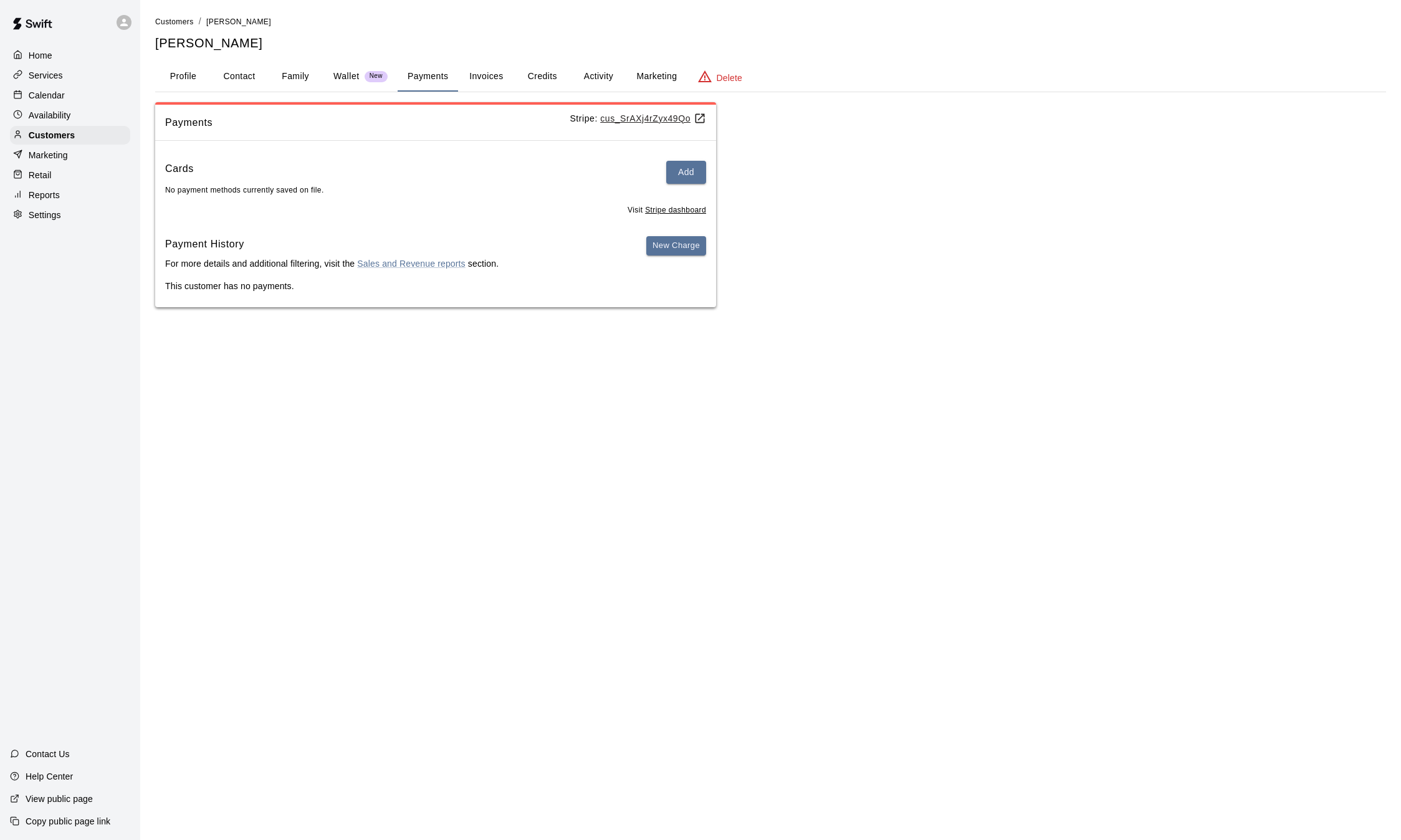
click at [481, 77] on button "Invoices" at bounding box center [486, 77] width 56 height 30
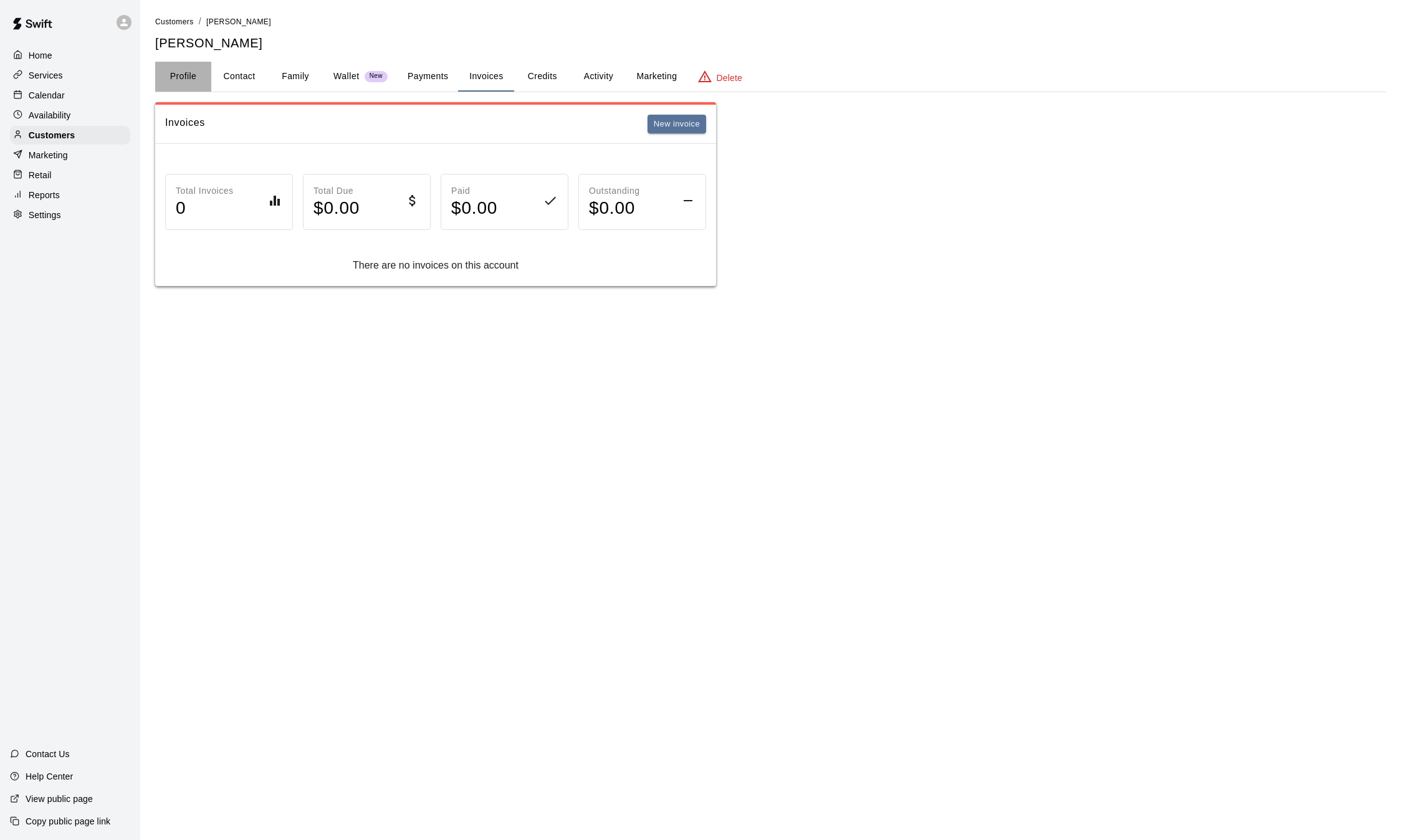
click at [181, 76] on button "Profile" at bounding box center [182, 77] width 56 height 30
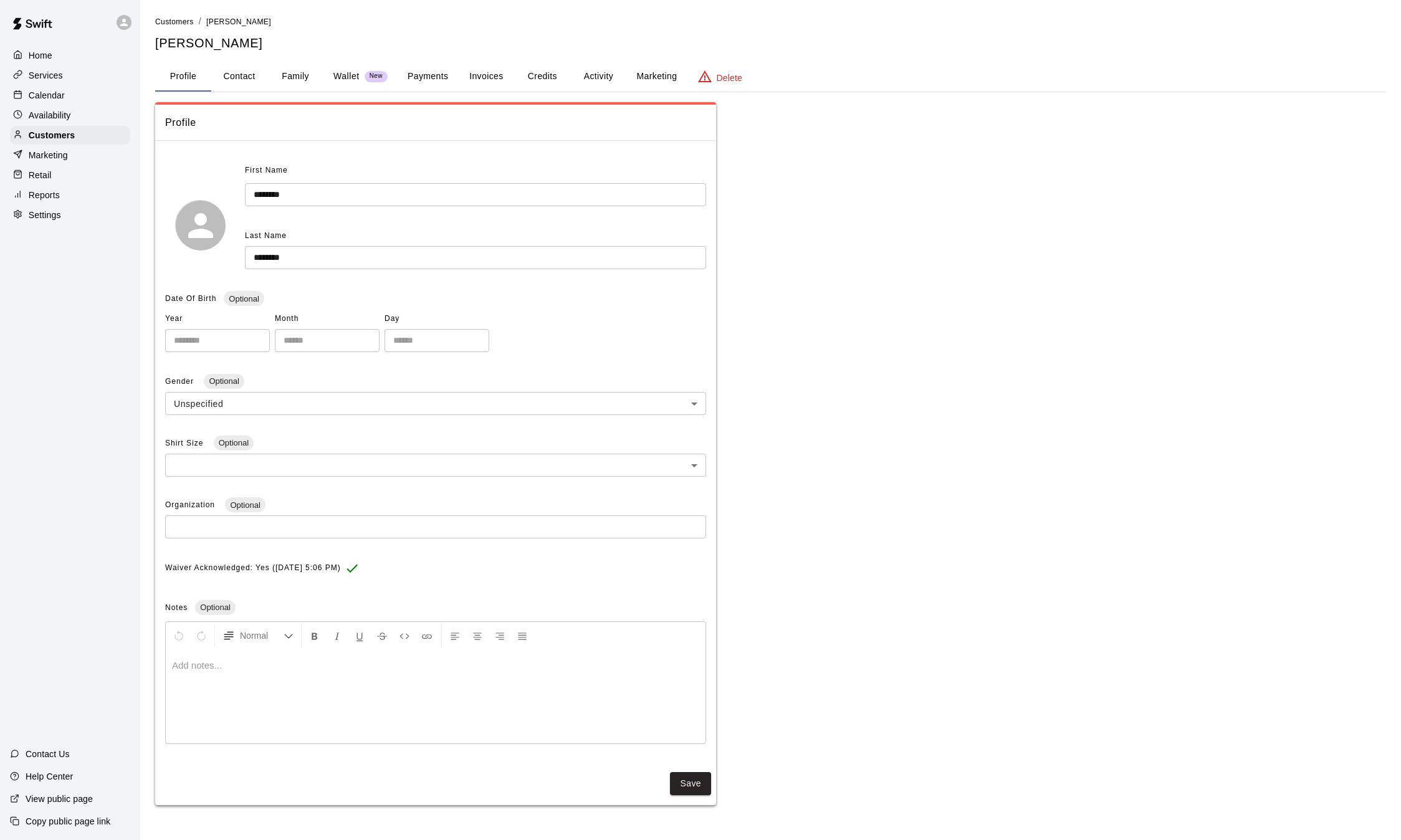
click at [52, 97] on p "Calendar" at bounding box center [46, 95] width 36 height 12
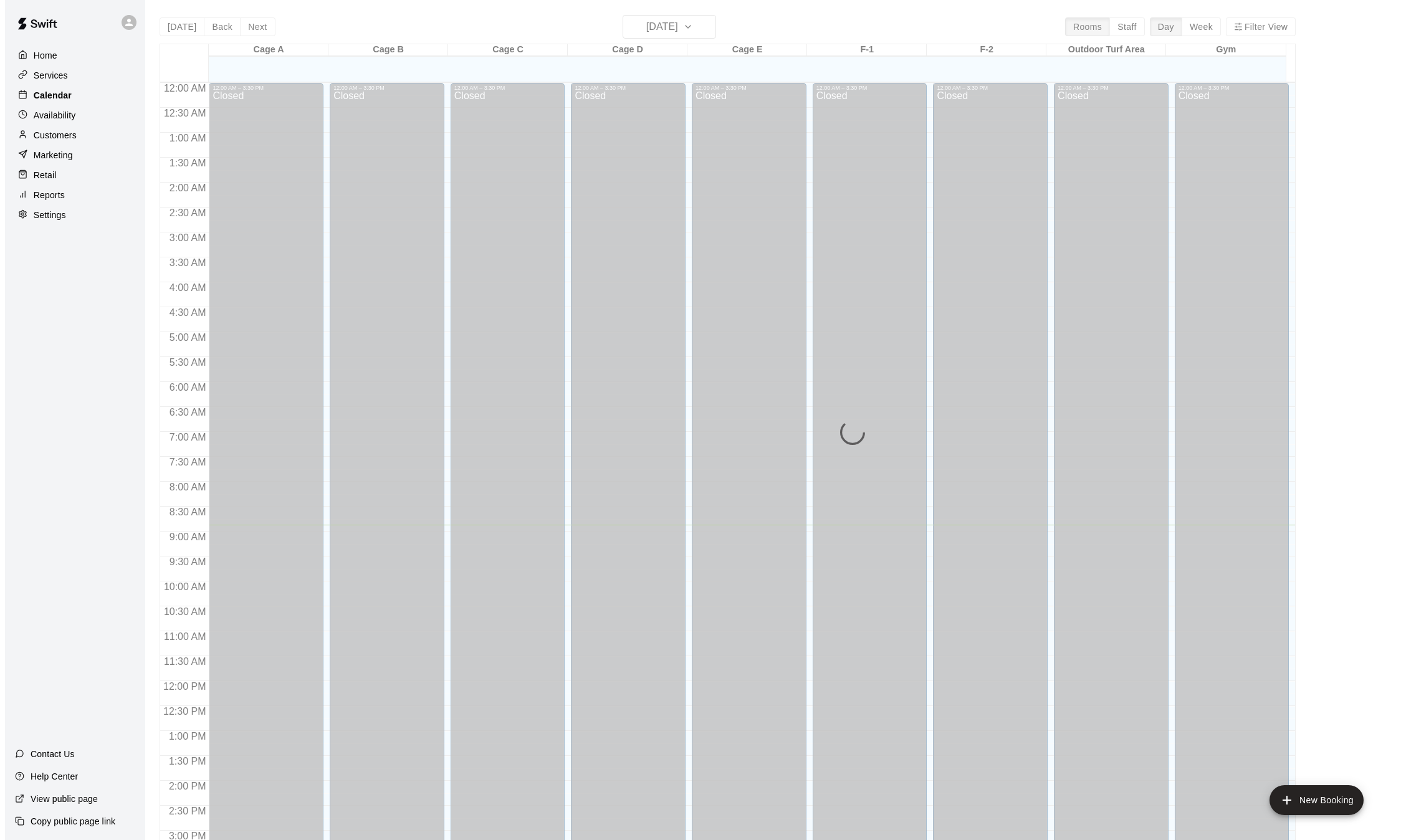
scroll to position [388, 0]
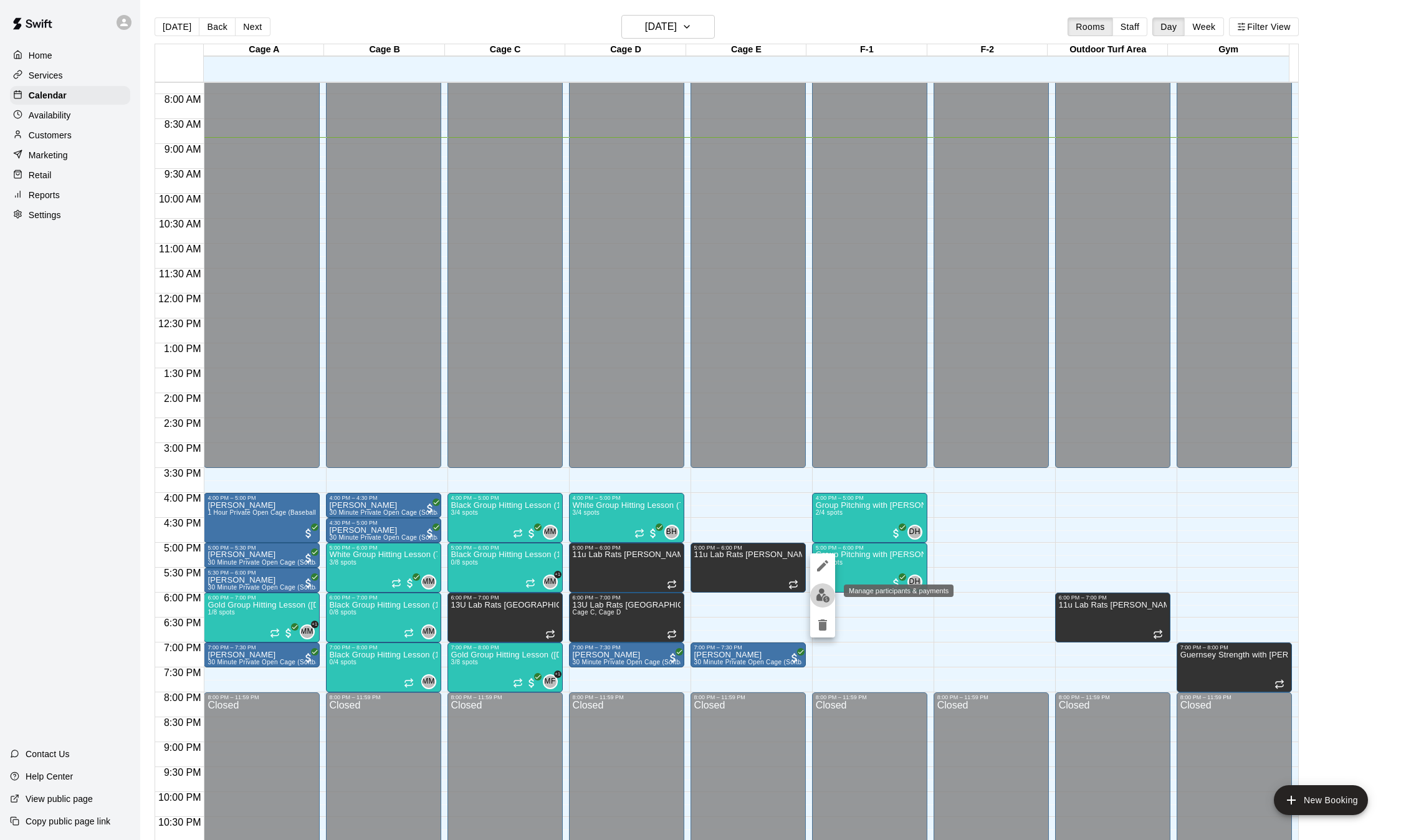
click at [827, 591] on img "edit" at bounding box center [823, 595] width 15 height 15
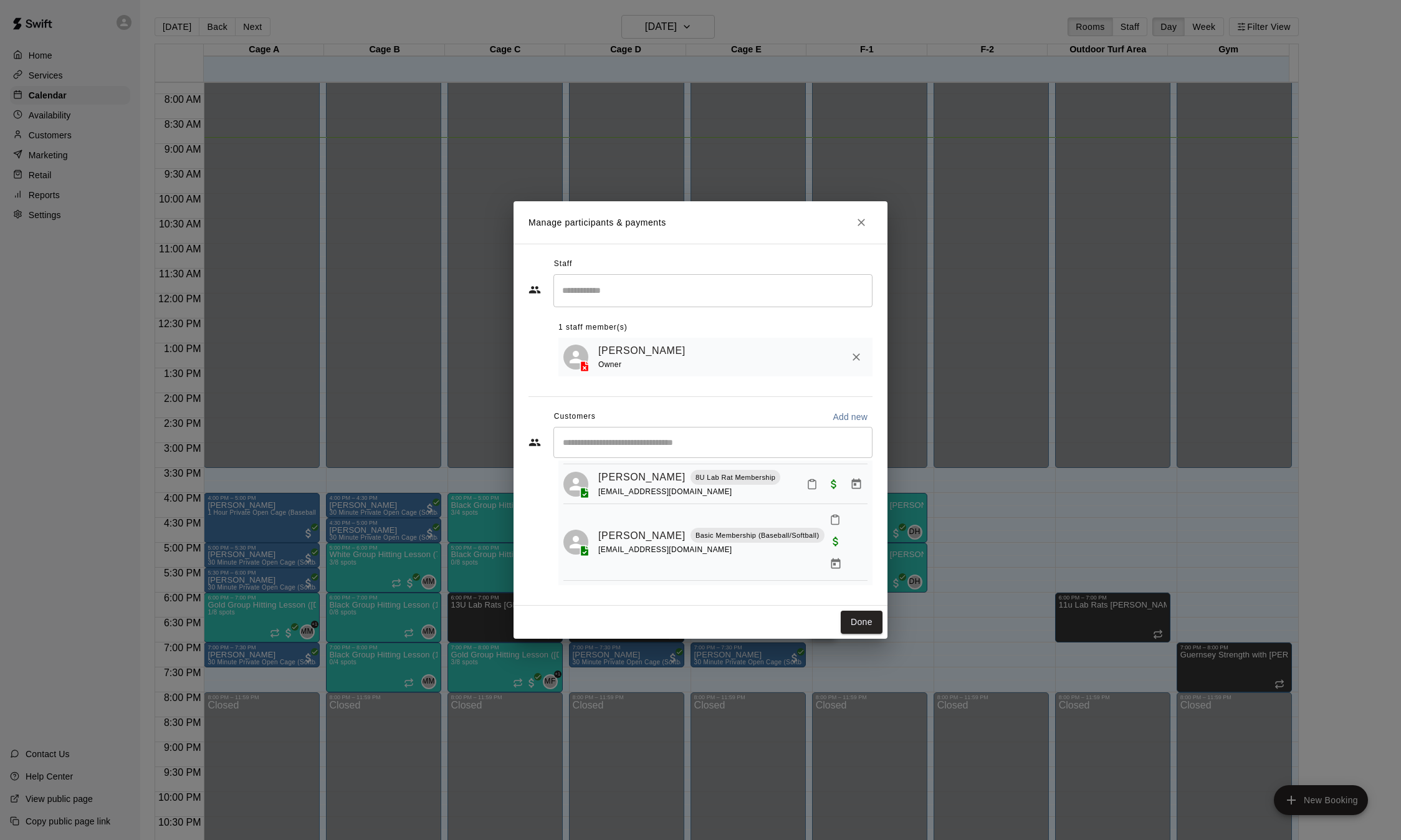
scroll to position [75, 0]
click at [605, 535] on link "[PERSON_NAME]" at bounding box center [642, 543] width 87 height 16
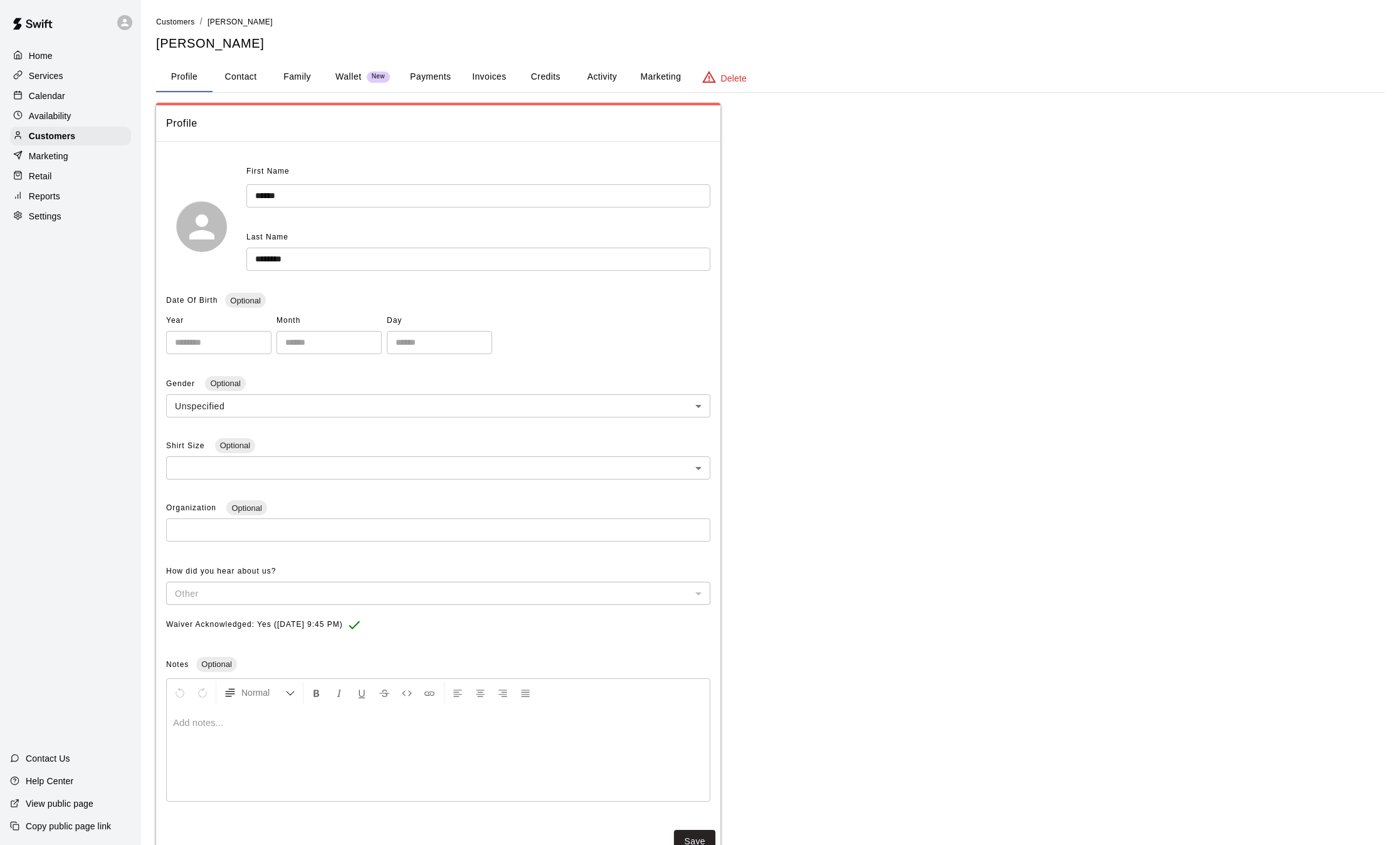
click at [300, 80] on button "Family" at bounding box center [297, 77] width 56 height 30
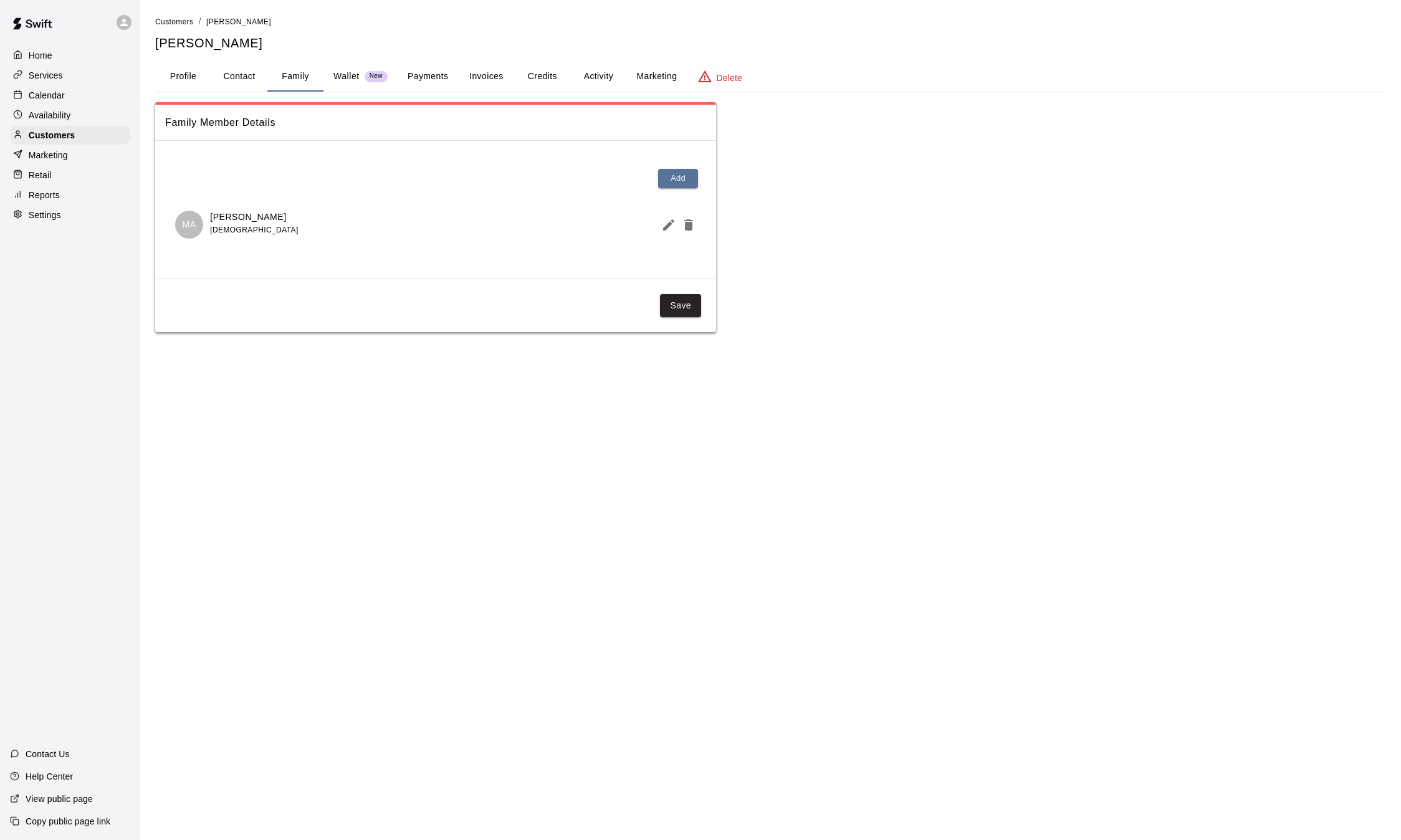
click at [427, 71] on button "Payments" at bounding box center [427, 77] width 60 height 30
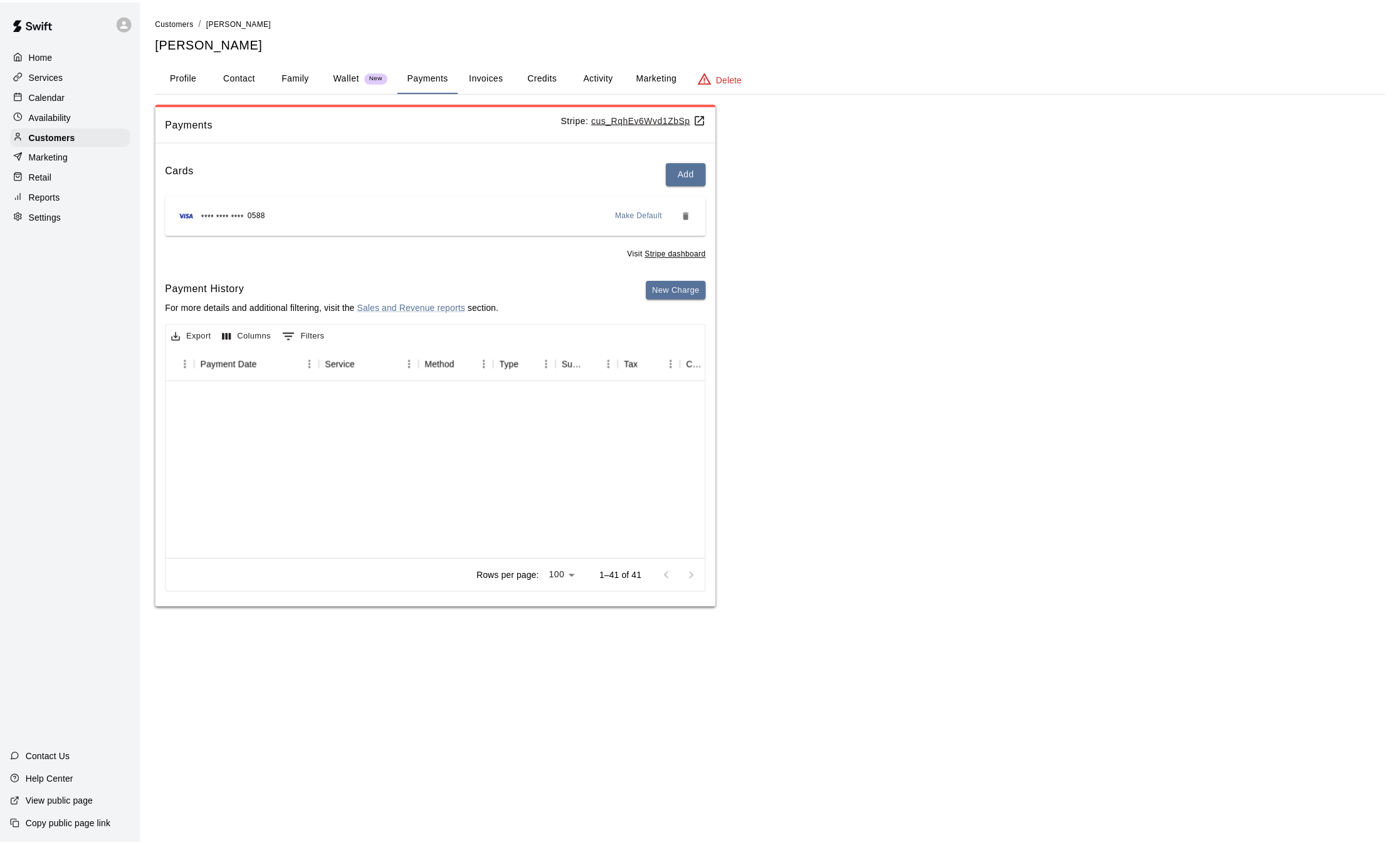
scroll to position [174, 0]
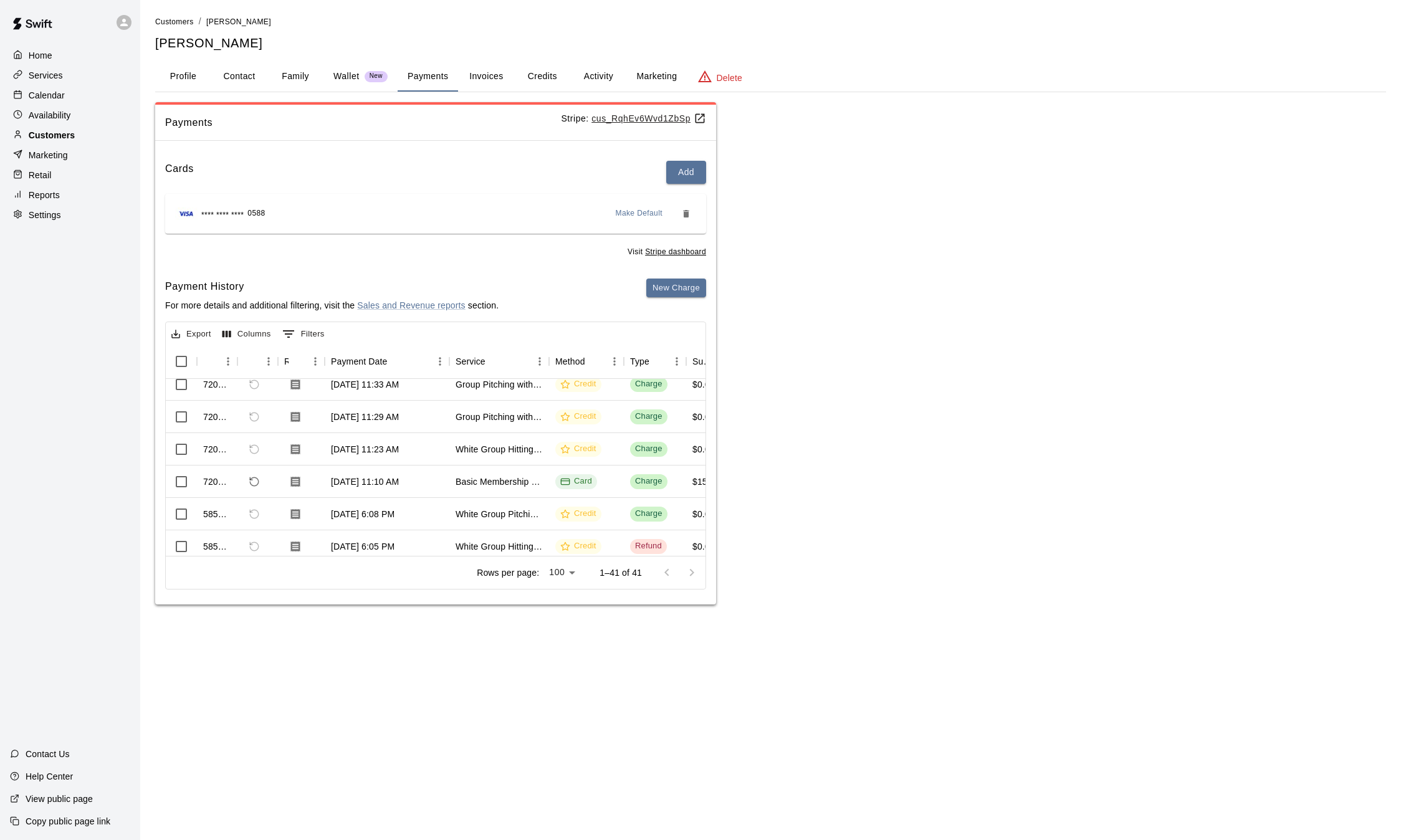
click at [60, 141] on p "Customers" at bounding box center [52, 135] width 46 height 12
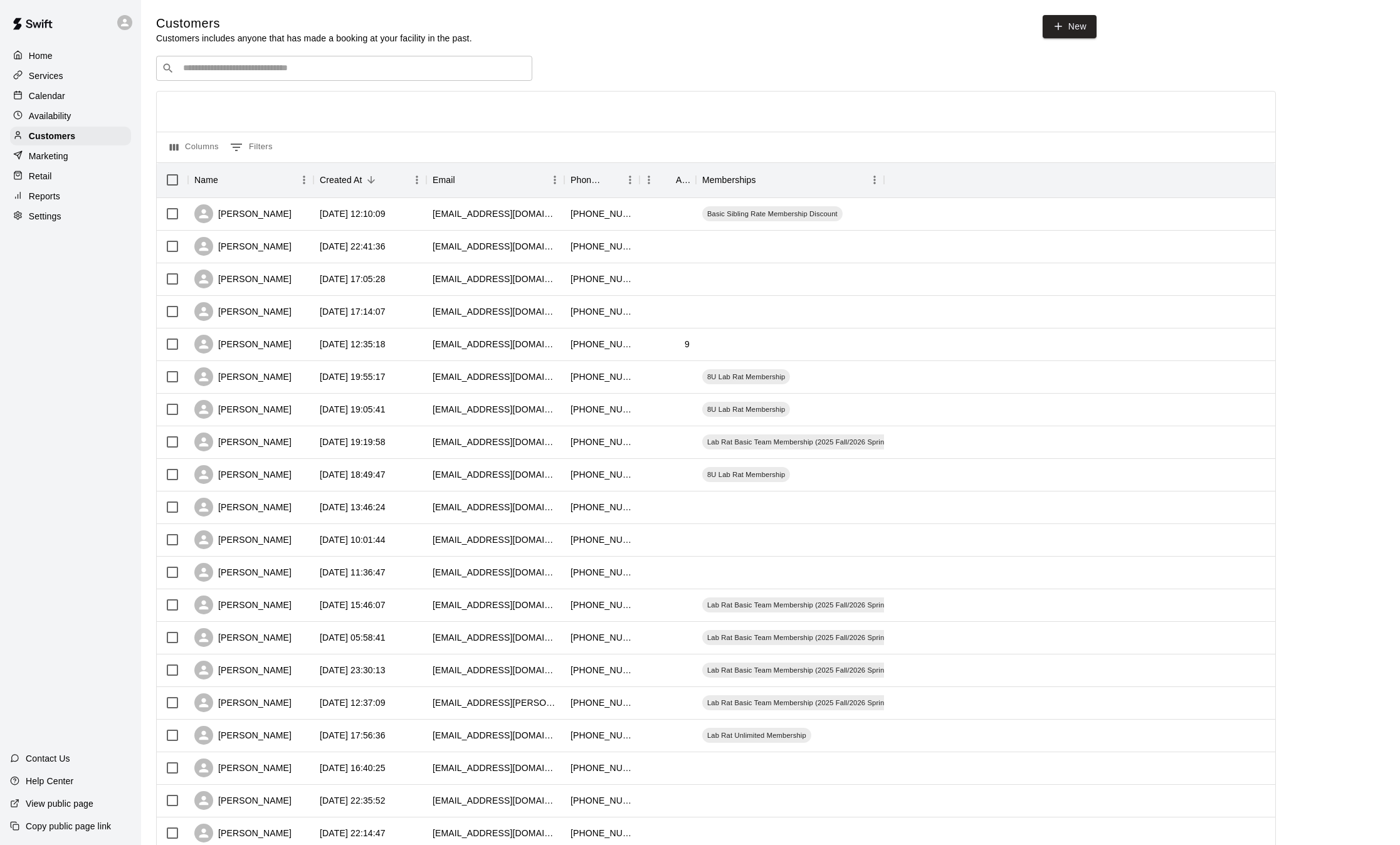
click at [47, 94] on p "Calendar" at bounding box center [47, 96] width 36 height 12
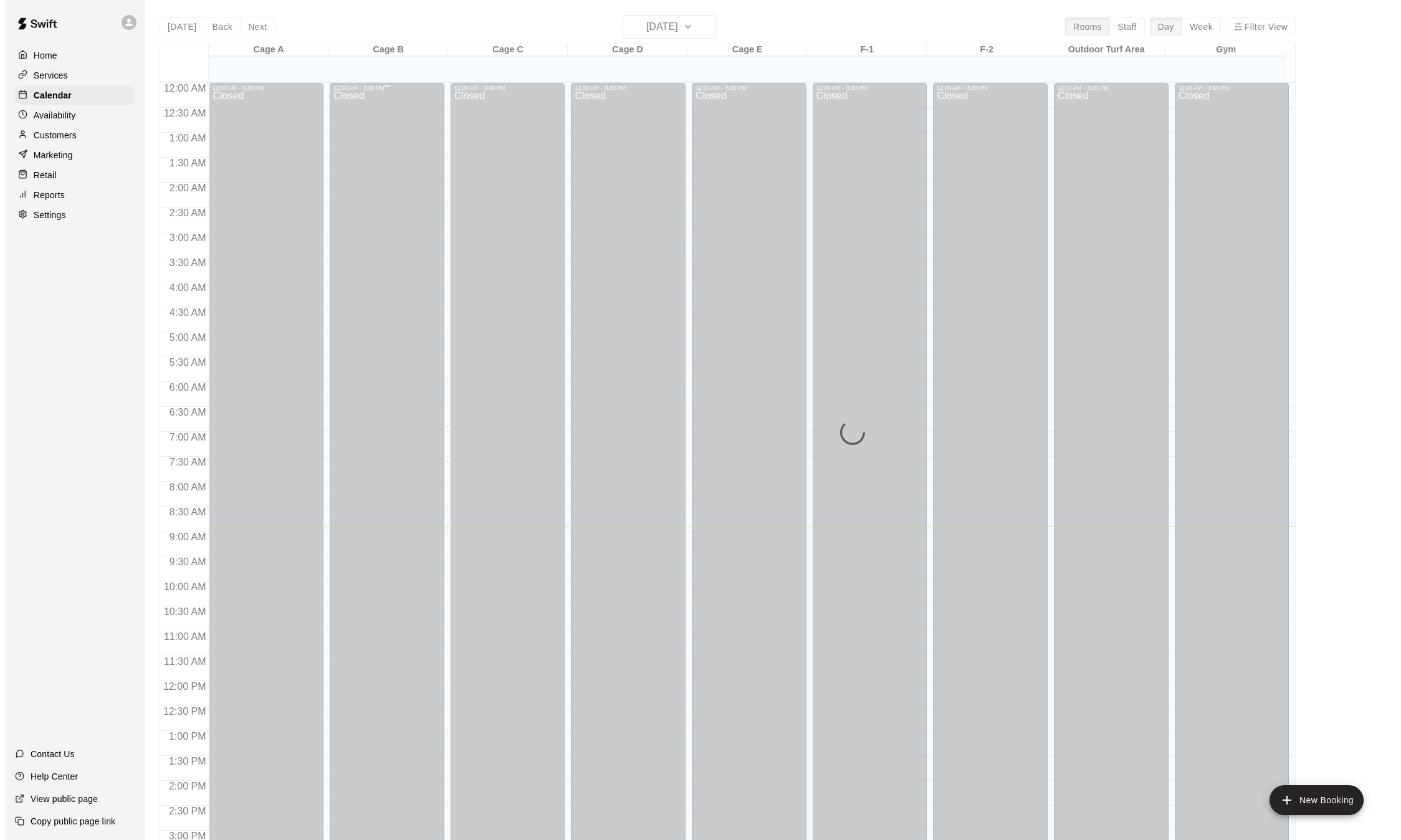
scroll to position [388, 0]
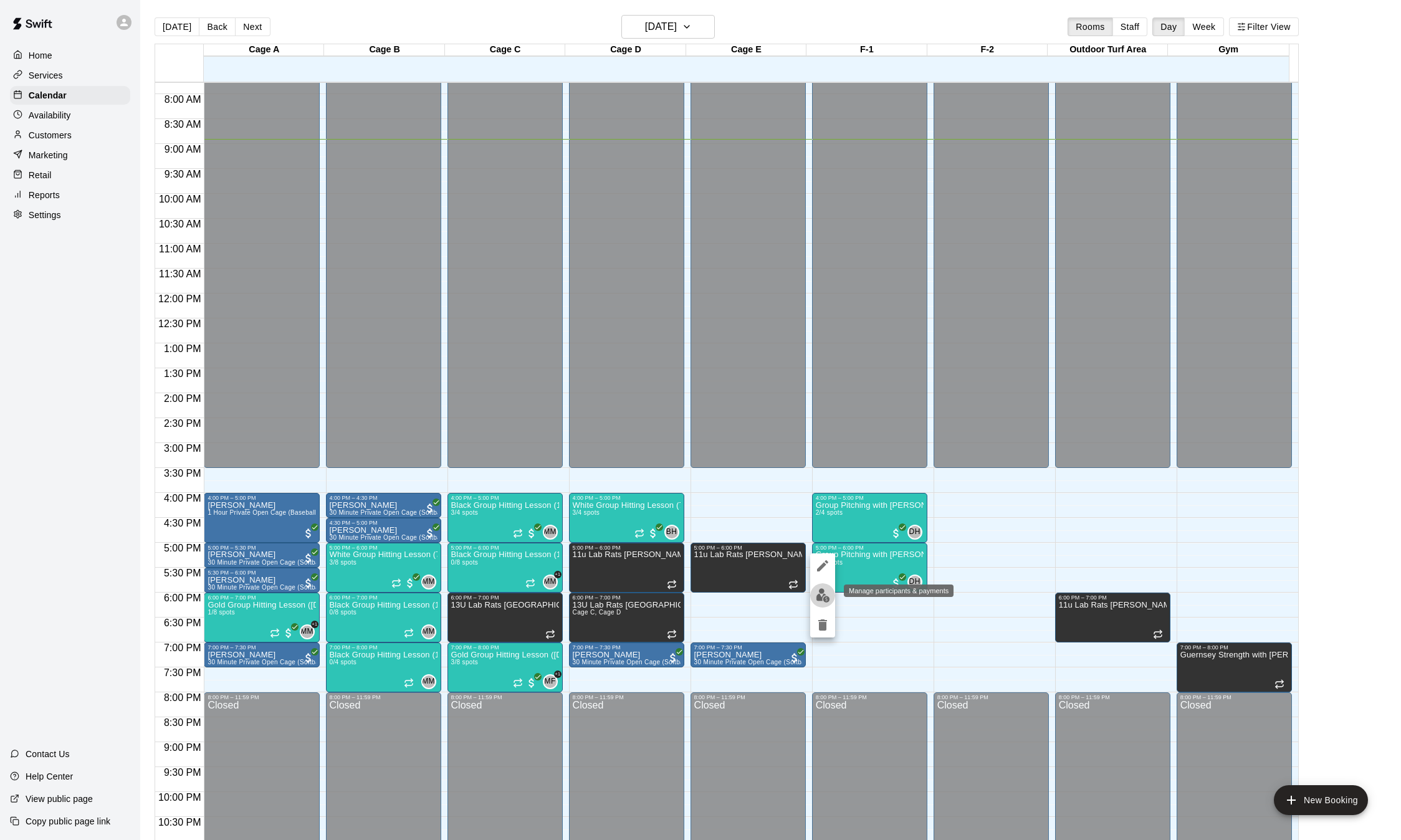
click at [826, 594] on img "edit" at bounding box center [823, 595] width 15 height 15
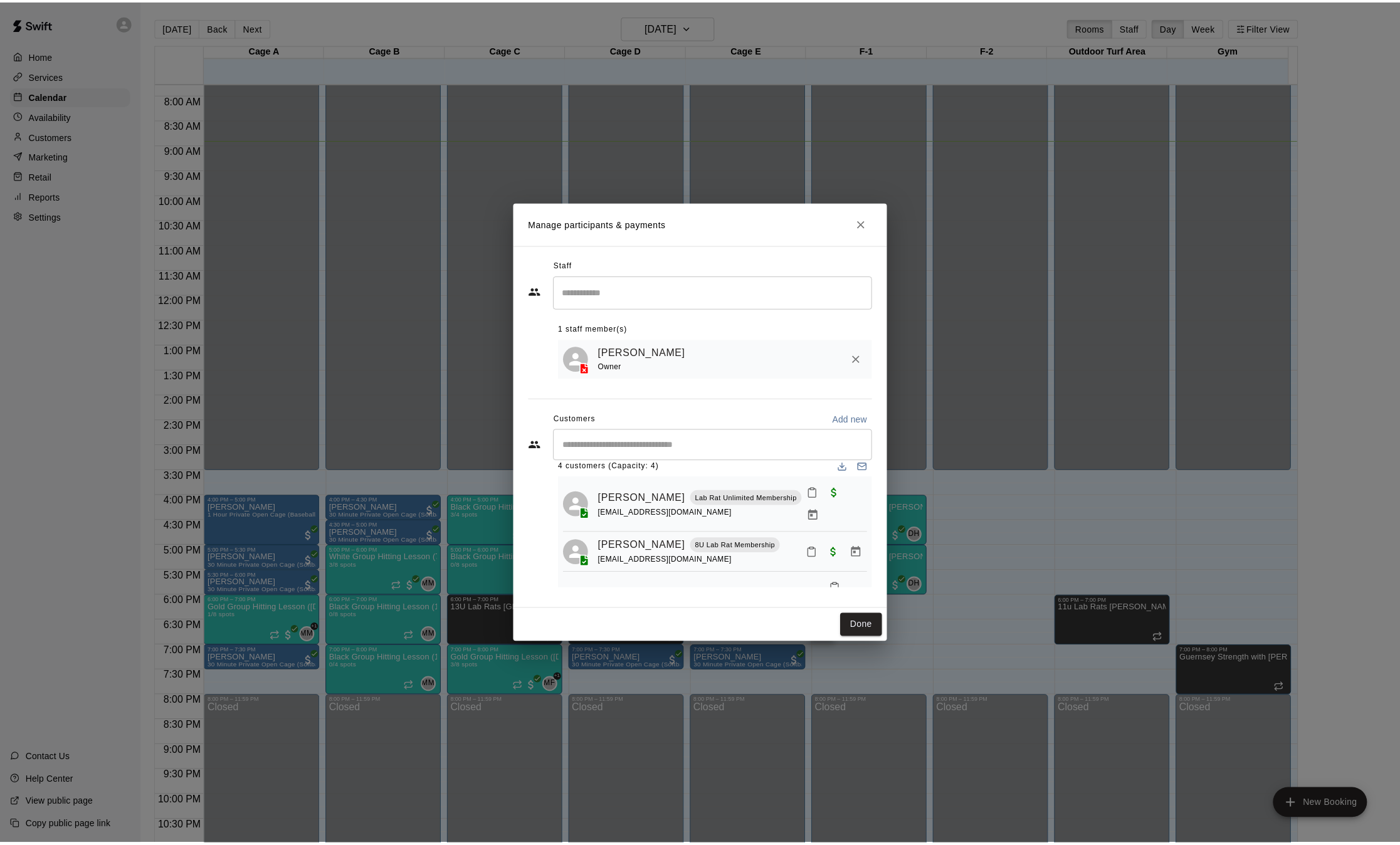
scroll to position [0, 0]
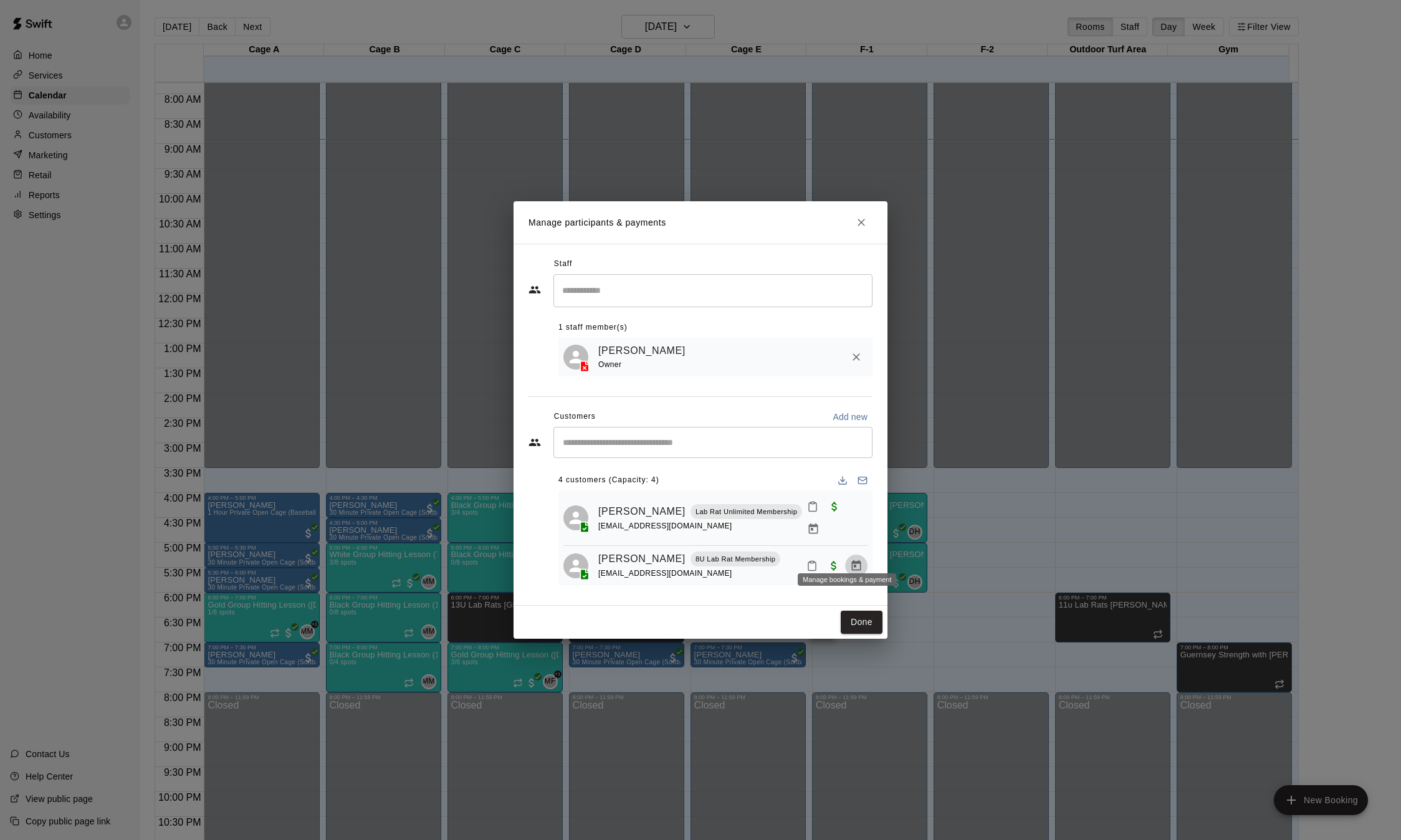
click at [853, 555] on button "Manage bookings & payment" at bounding box center [857, 566] width 22 height 22
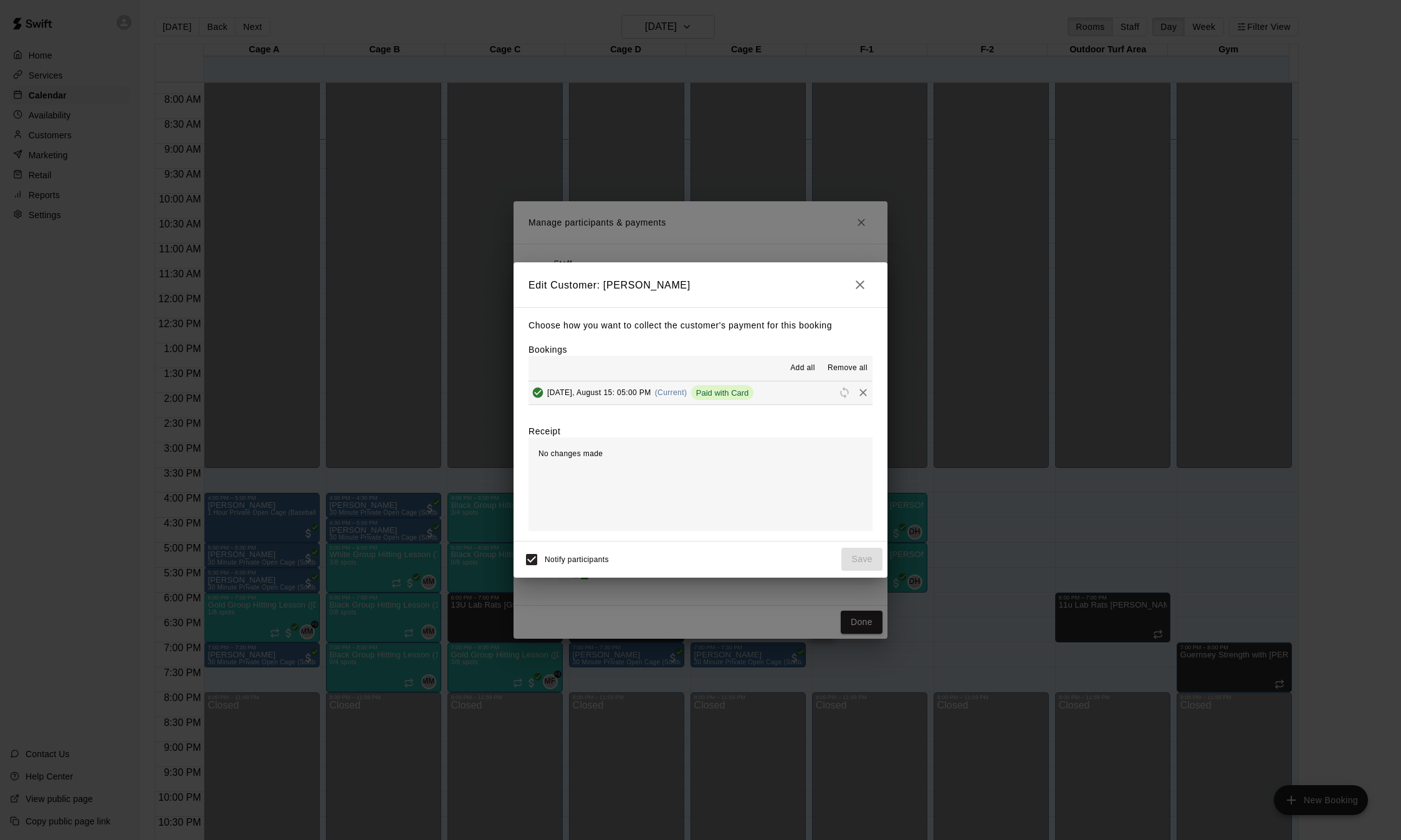
click at [861, 284] on icon "button" at bounding box center [860, 285] width 9 height 9
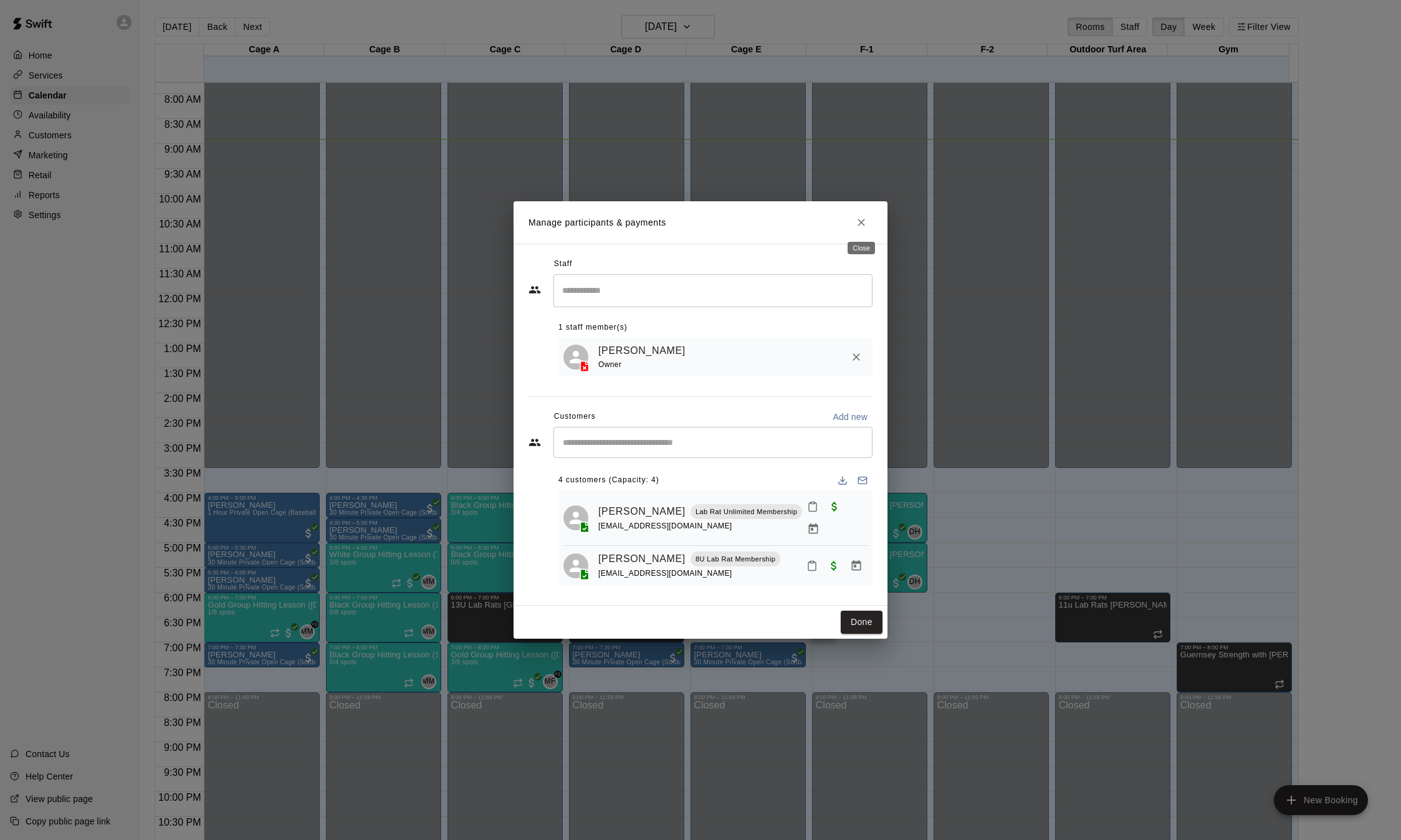
click at [861, 220] on icon "Close" at bounding box center [861, 222] width 12 height 12
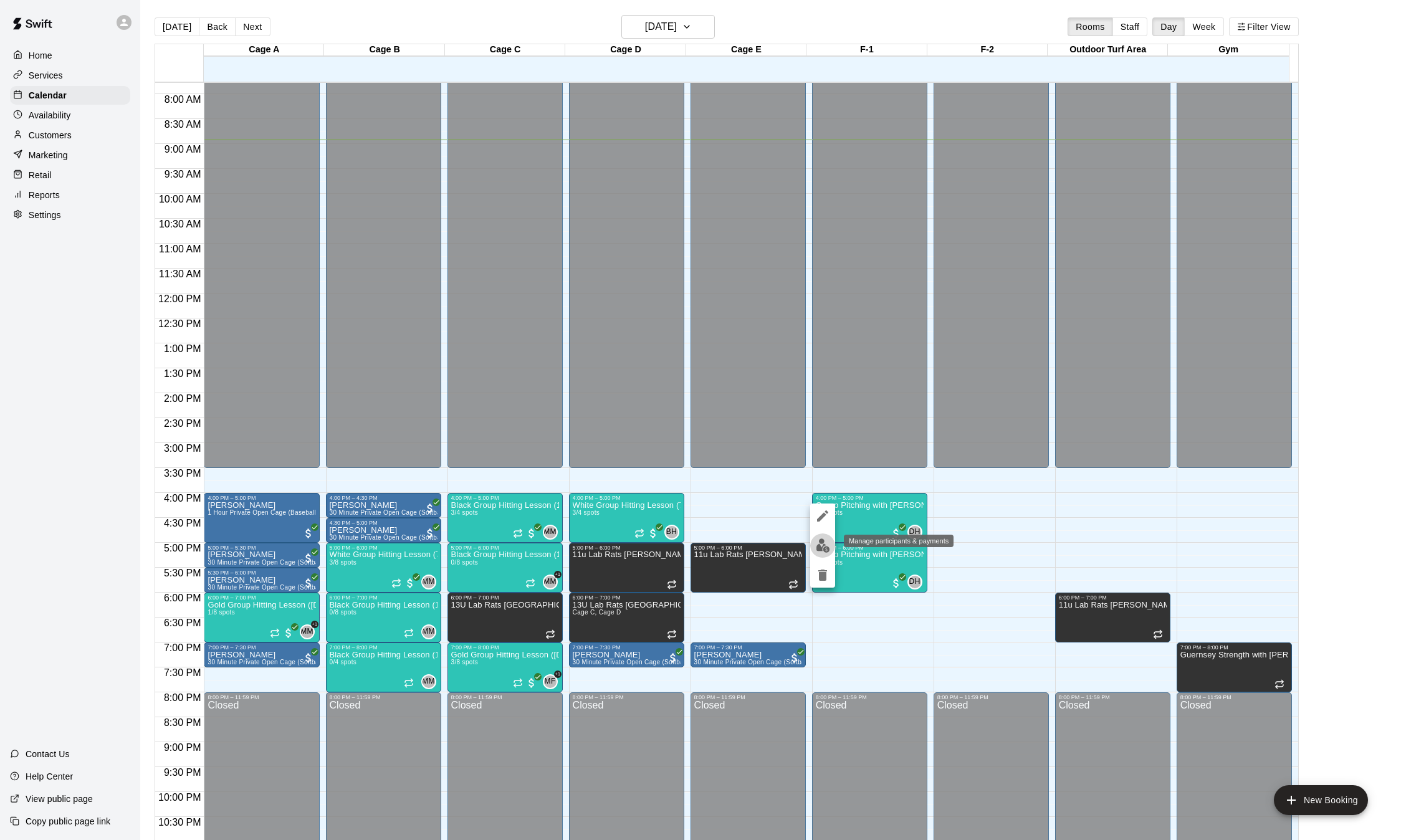
click at [824, 549] on img "edit" at bounding box center [823, 545] width 15 height 15
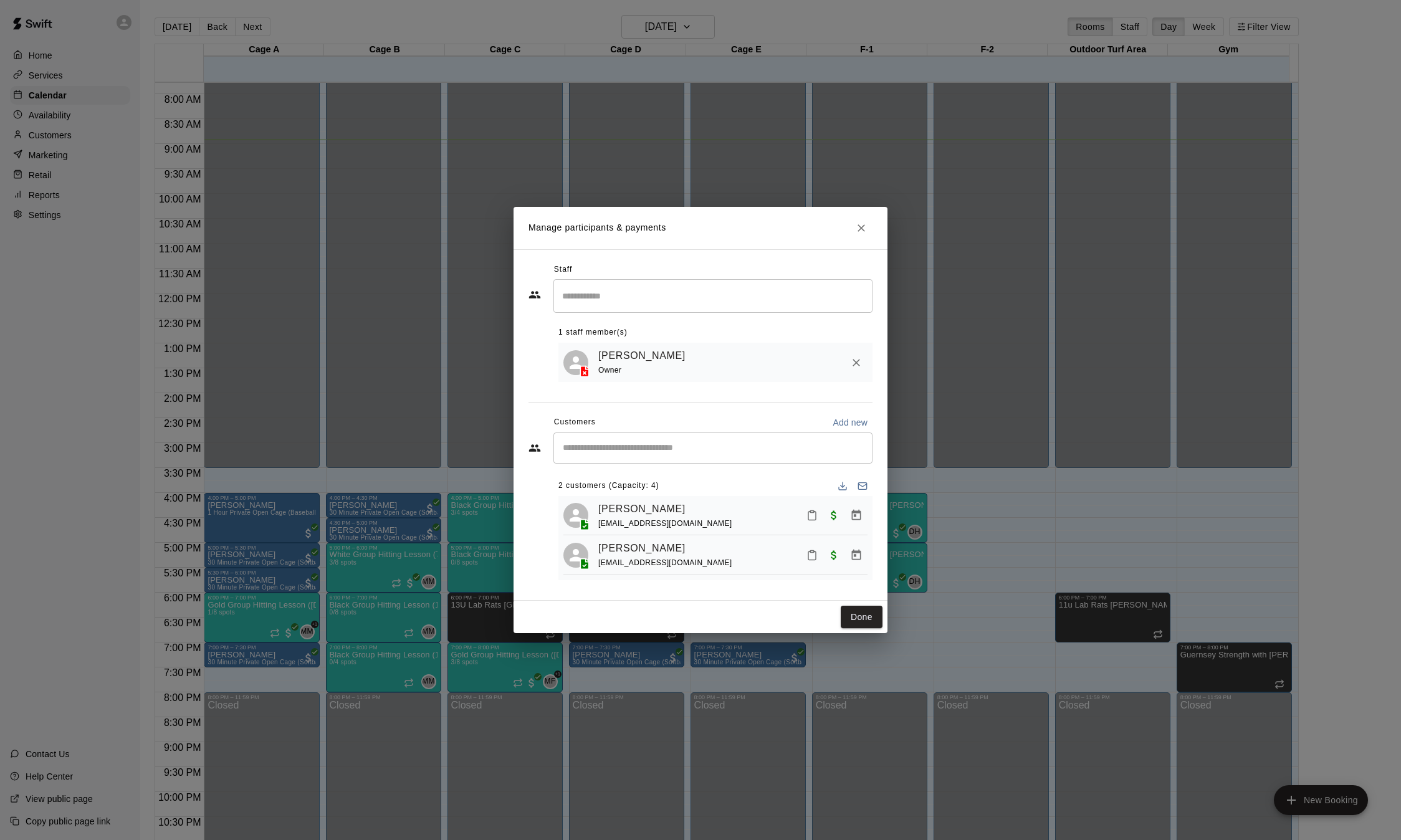
click at [661, 302] on input "Search staff" at bounding box center [713, 295] width 308 height 21
click at [635, 327] on p "[PERSON_NAME]" at bounding box center [623, 332] width 76 height 13
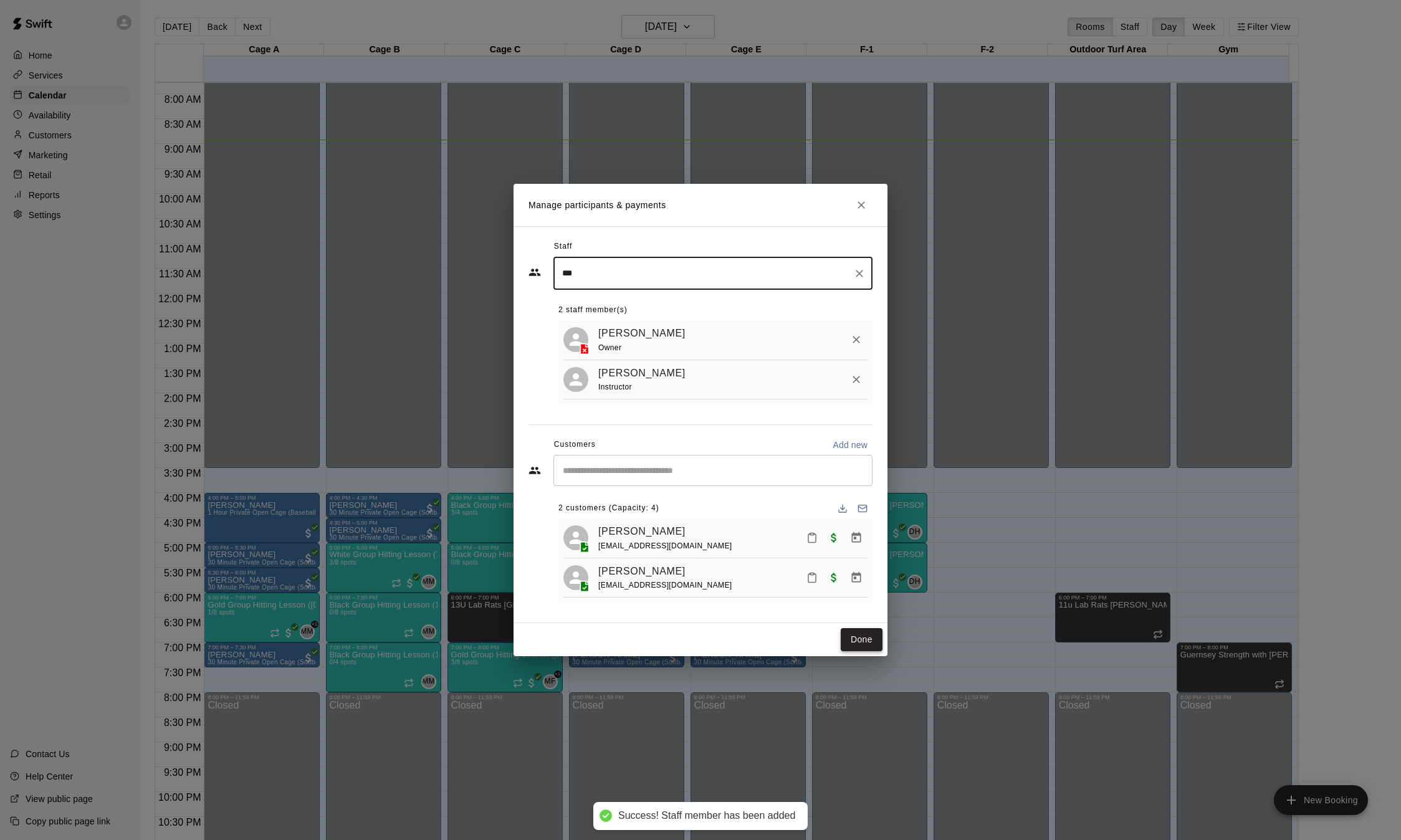
type input "***"
click at [871, 644] on button "Done" at bounding box center [862, 639] width 42 height 23
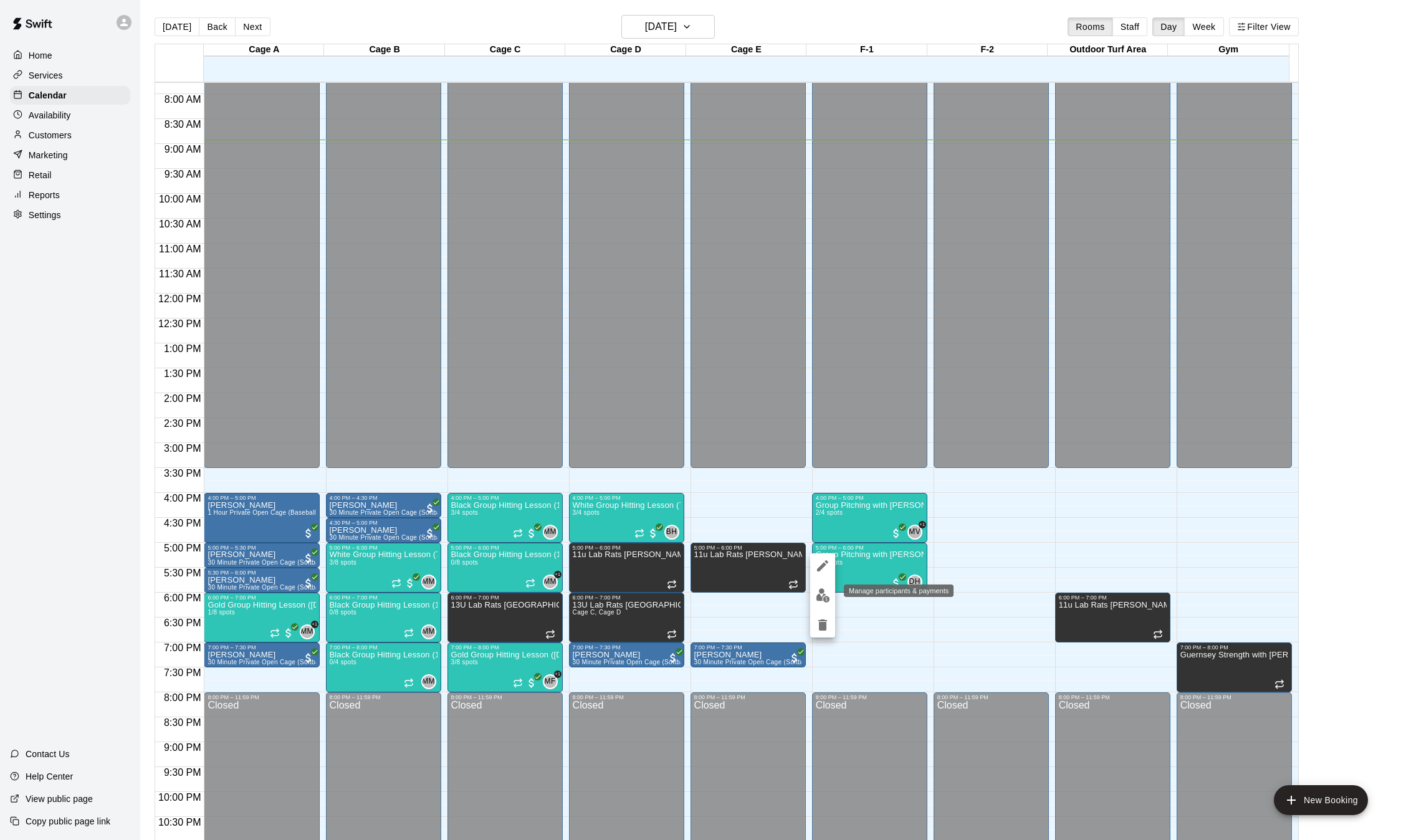
click at [814, 595] on button "edit" at bounding box center [822, 595] width 25 height 24
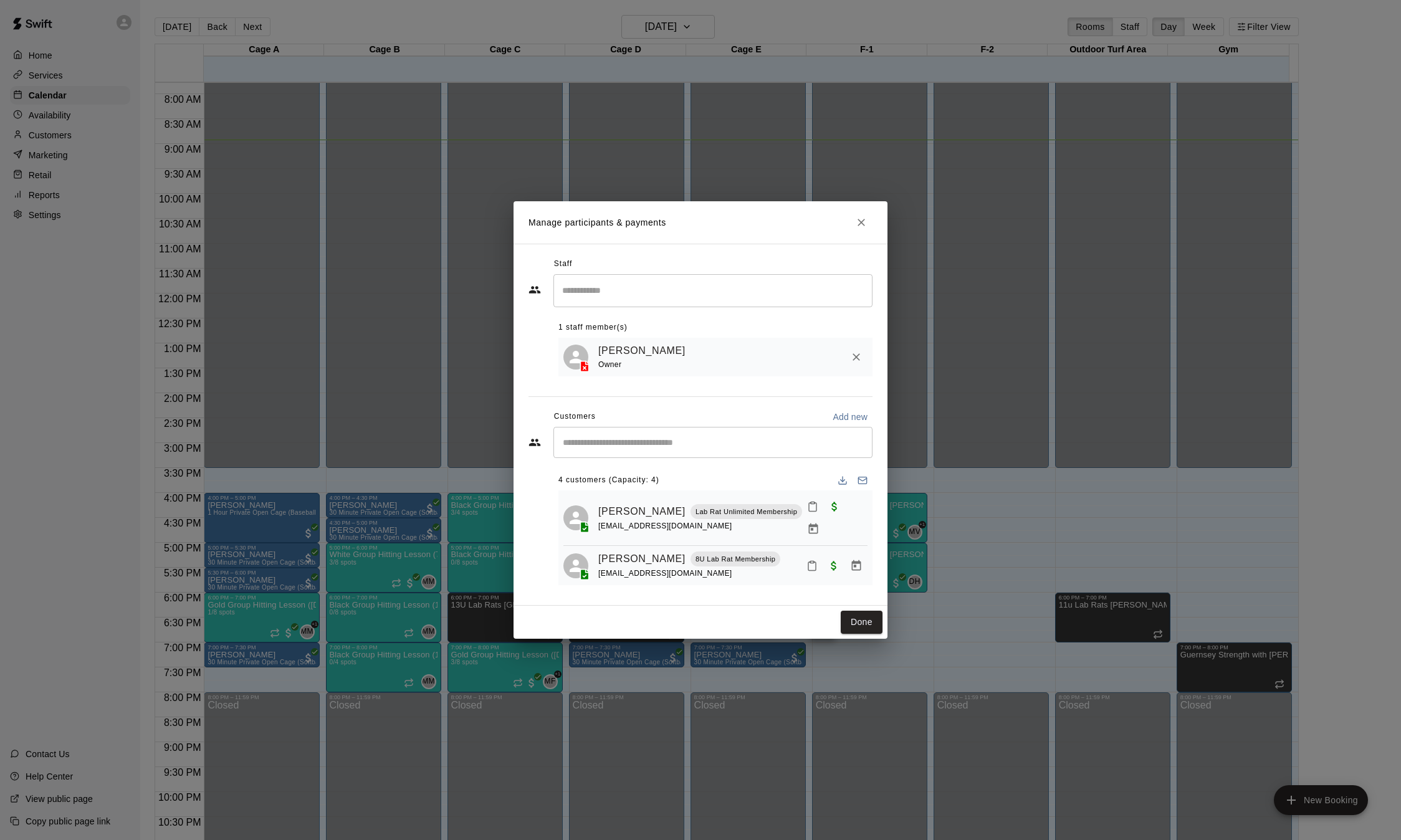
click at [646, 299] on input "Search staff" at bounding box center [713, 290] width 308 height 21
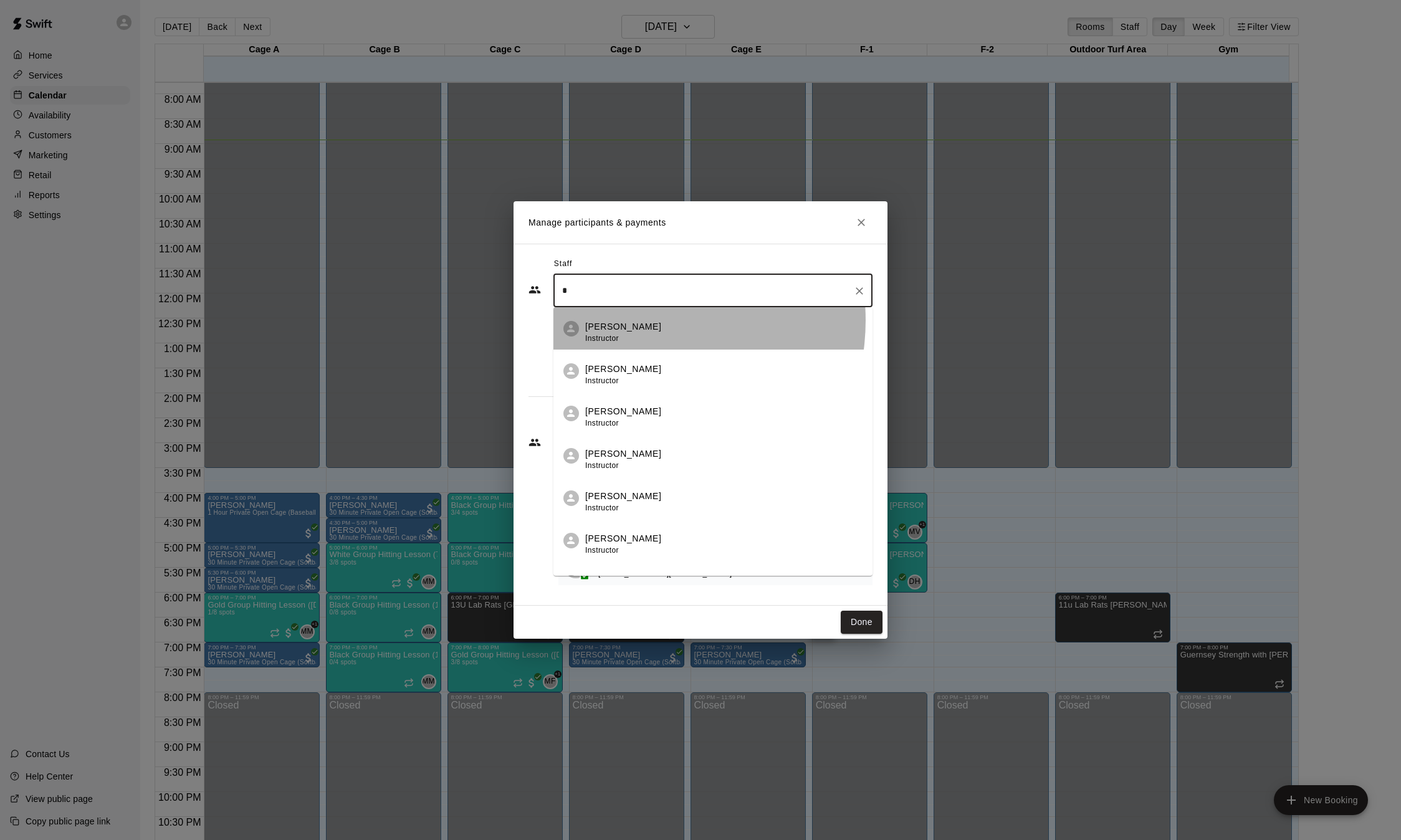
click at [635, 320] on p "[PERSON_NAME]" at bounding box center [623, 326] width 76 height 13
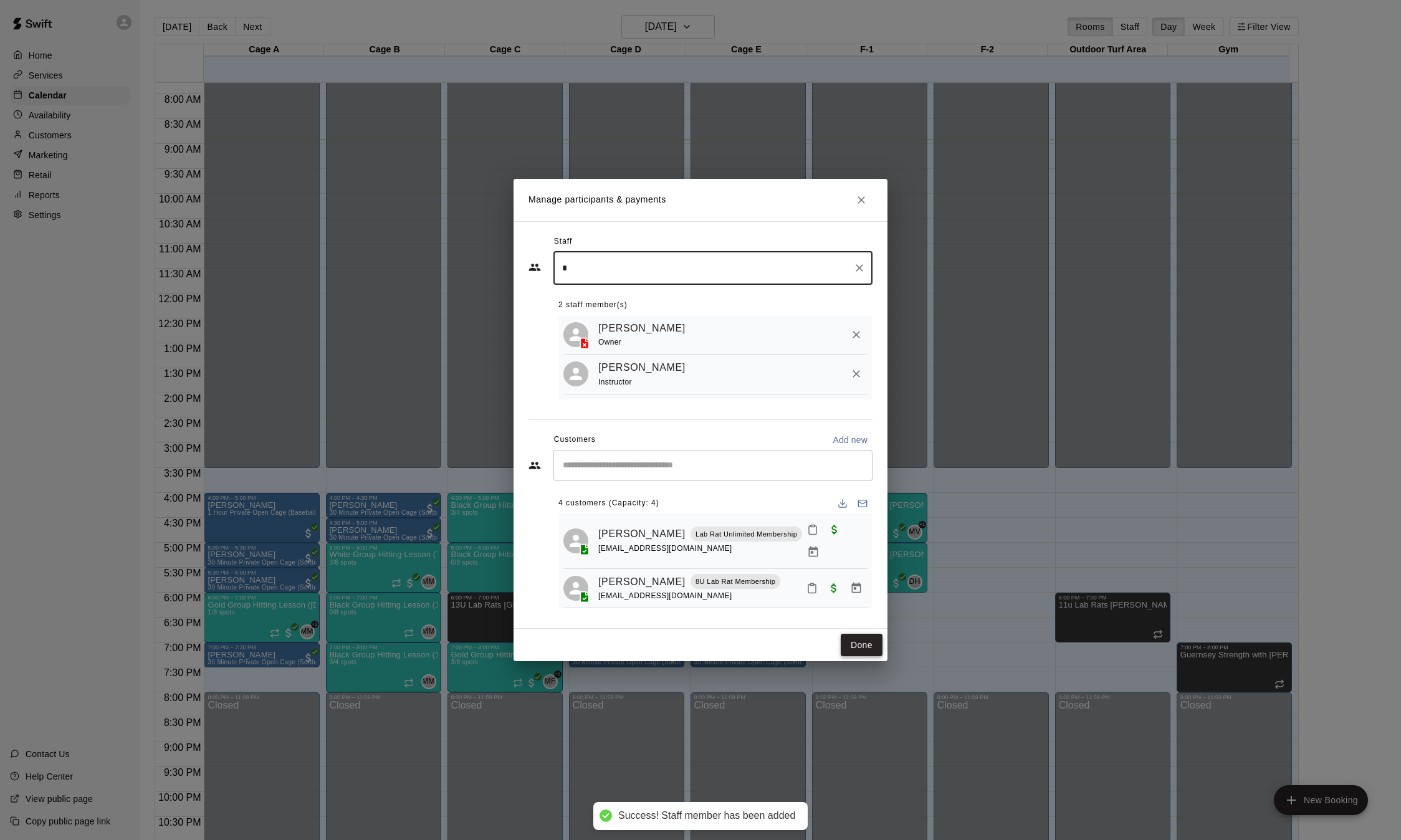
type input "*"
click at [861, 648] on button "Done" at bounding box center [862, 645] width 42 height 23
